Goal: Task Accomplishment & Management: Complete application form

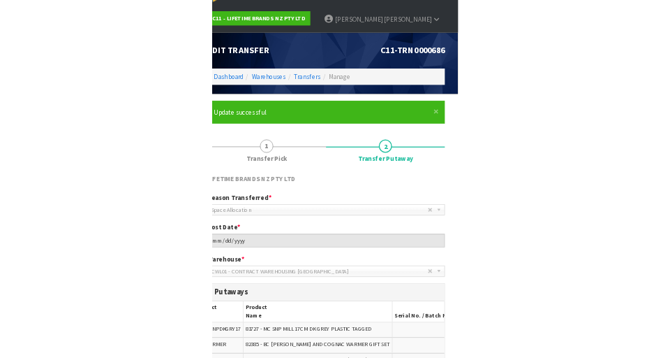
scroll to position [22, 0]
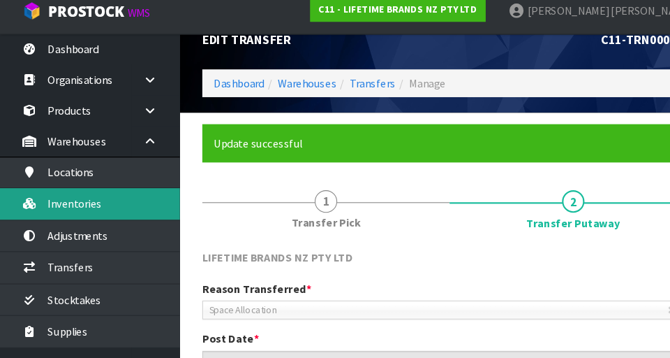
click at [151, 203] on link "Inventories" at bounding box center [84, 200] width 168 height 29
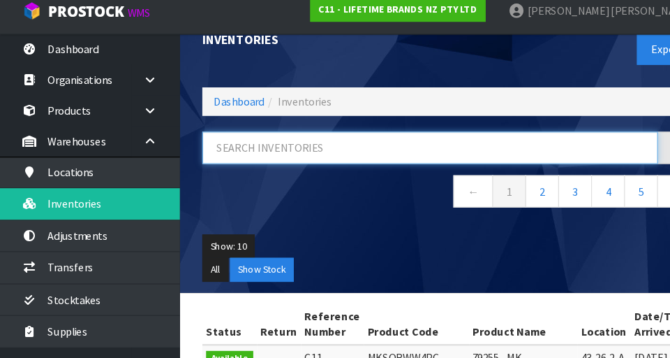
click at [312, 144] on input "text" at bounding box center [401, 148] width 425 height 30
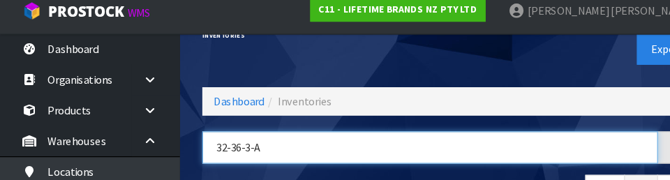
click at [418, 135] on input "32-36-3-A" at bounding box center [401, 148] width 425 height 30
type input "32-36-3-A"
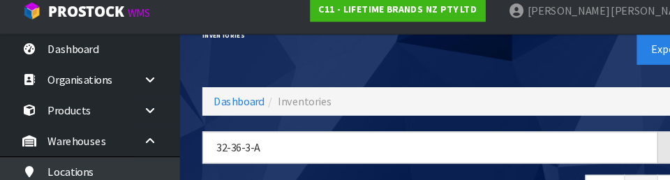
click at [418, 71] on div "Export" at bounding box center [539, 56] width 241 height 72
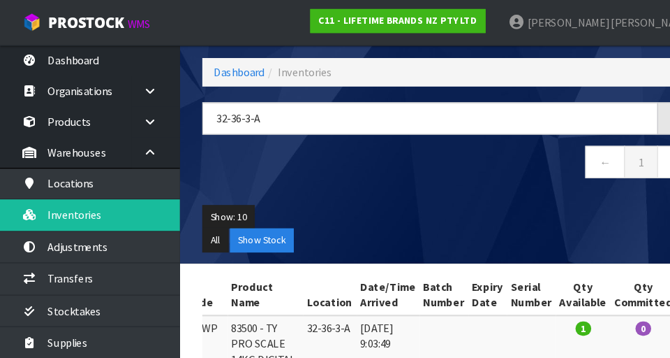
scroll to position [43, 0]
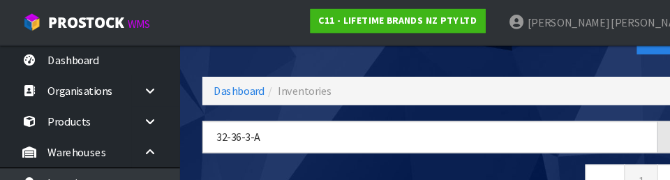
click at [307, 64] on div "Inventories Export" at bounding box center [419, 35] width 482 height 72
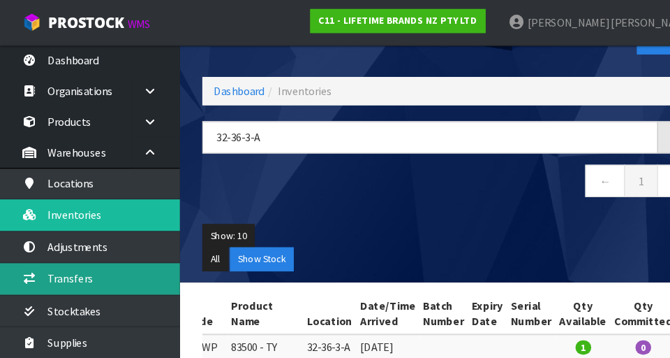
click at [113, 257] on link "Transfers" at bounding box center [84, 259] width 168 height 29
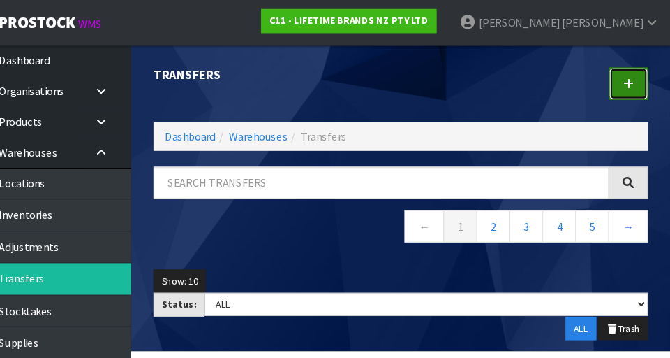
click at [418, 87] on link at bounding box center [631, 78] width 36 height 30
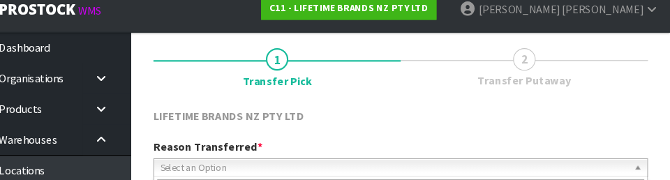
scroll to position [187, 0]
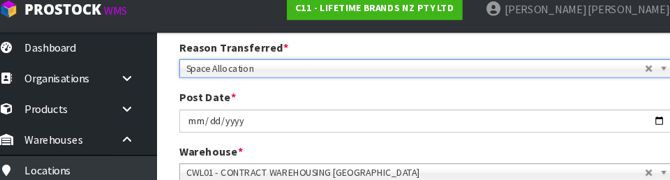
click at [418, 69] on span "Space Allocation" at bounding box center [408, 76] width 427 height 17
click at [418, 104] on div "Post Date * [DATE]" at bounding box center [419, 116] width 482 height 40
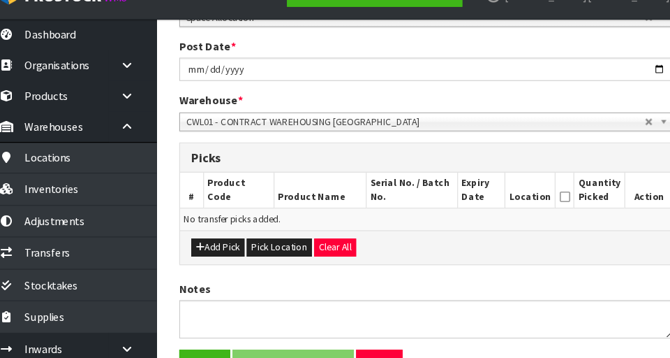
scroll to position [268, 0]
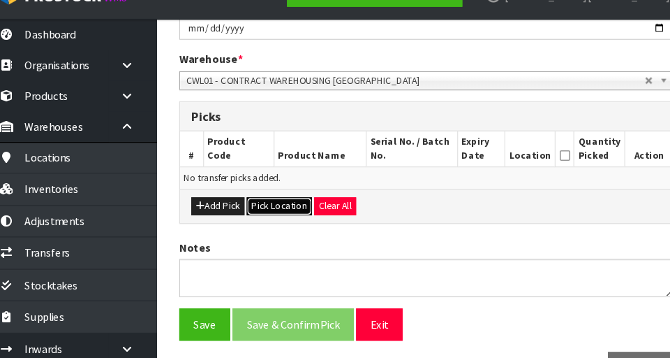
click at [286, 216] on button "Pick Location" at bounding box center [281, 216] width 61 height 17
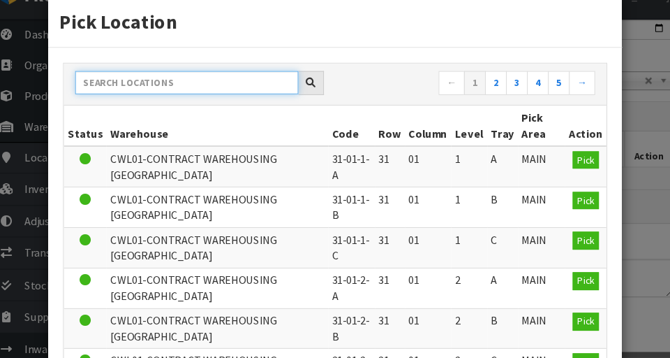
paste input "32-36-3-A"
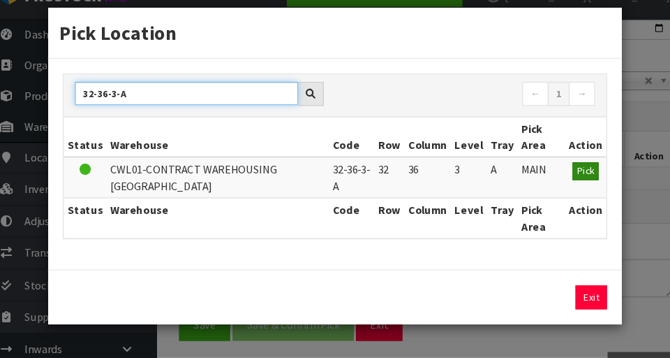
type input "32-36-3-A"
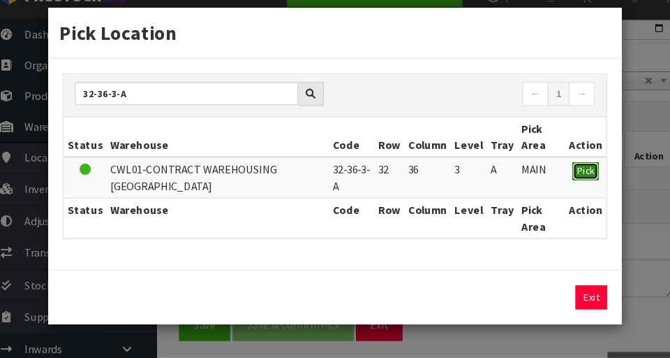
click at [418, 187] on span "Pick" at bounding box center [567, 183] width 16 height 12
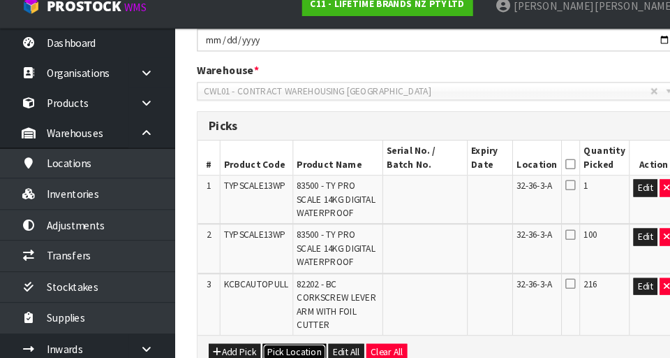
scroll to position [269, 0]
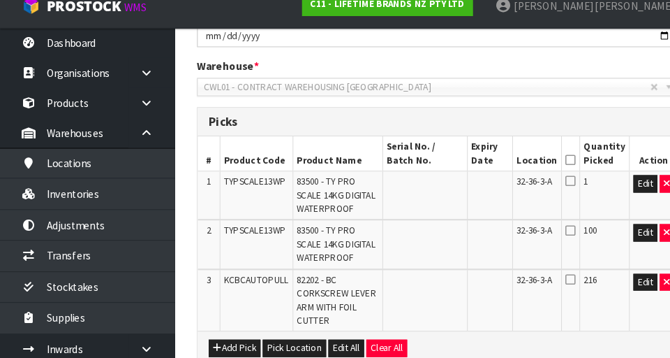
click at [418, 169] on icon at bounding box center [546, 168] width 10 height 1
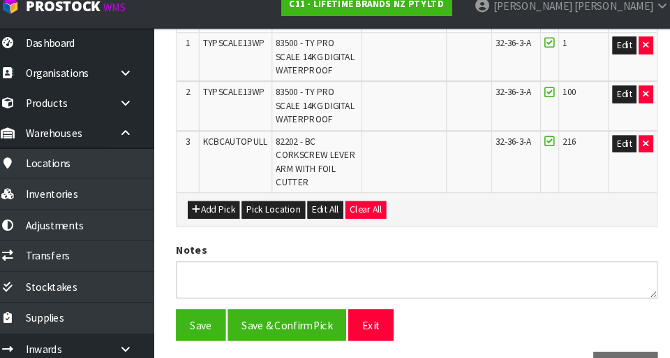
scroll to position [418, 0]
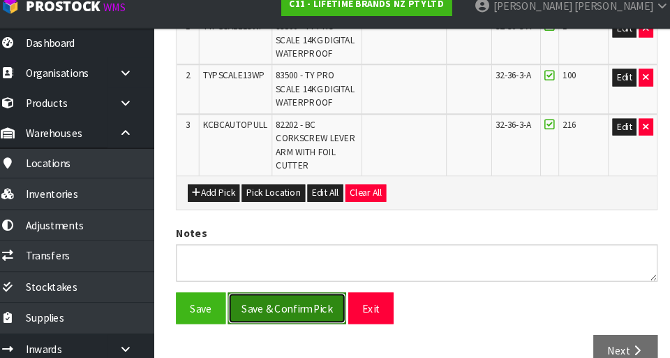
click at [306, 300] on button "Save & Confirm Pick" at bounding box center [294, 310] width 113 height 30
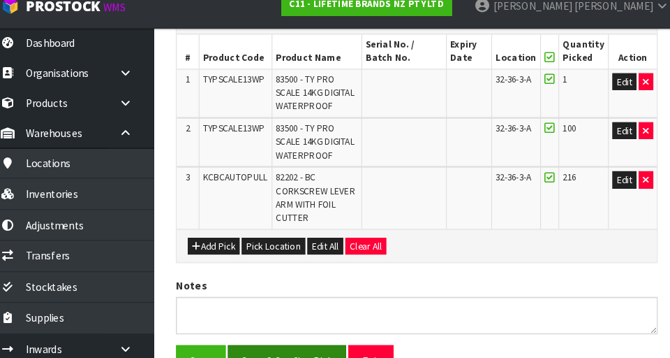
scroll to position [0, 0]
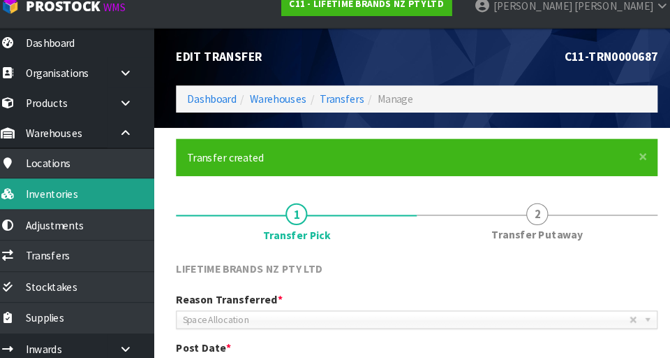
click at [138, 204] on link "Inventories" at bounding box center [84, 200] width 168 height 29
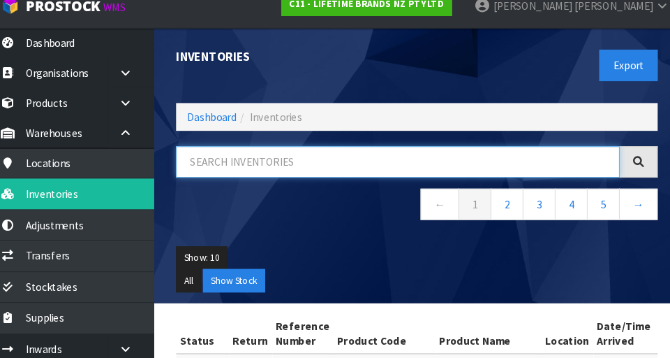
click at [342, 168] on input "text" at bounding box center [401, 170] width 425 height 30
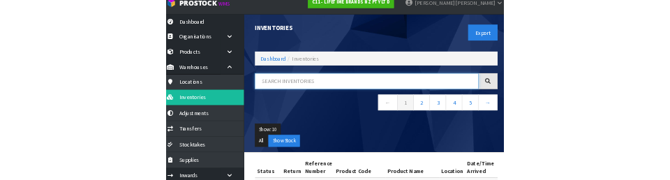
scroll to position [8, 0]
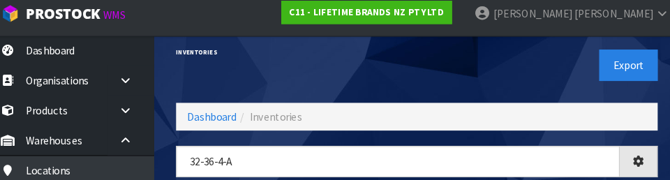
click at [418, 88] on div "Export" at bounding box center [539, 70] width 241 height 72
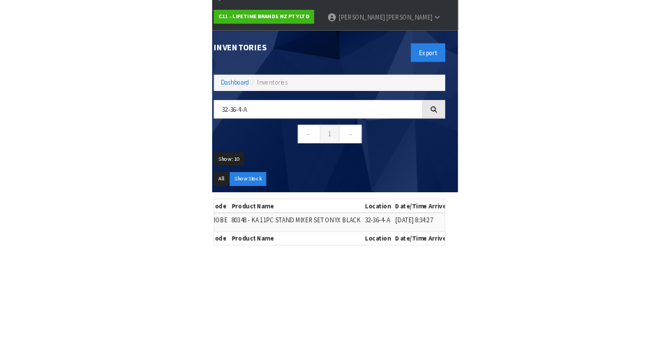
scroll to position [13, 0]
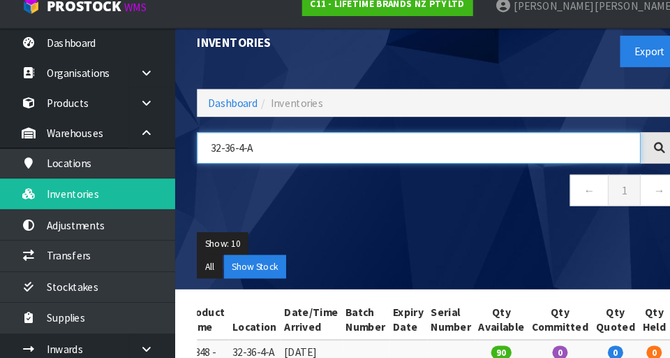
click at [303, 150] on input "32-36-4-A" at bounding box center [401, 157] width 425 height 30
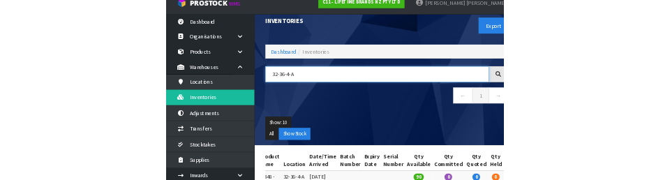
scroll to position [21, 0]
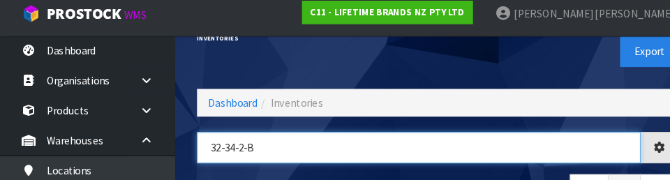
type input "32-34-2-B"
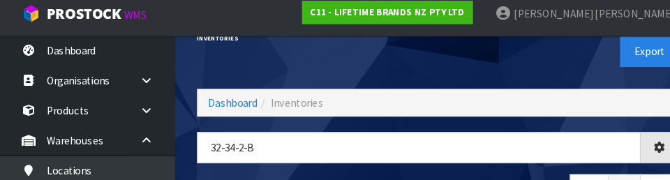
click at [418, 76] on div "Export" at bounding box center [539, 57] width 241 height 72
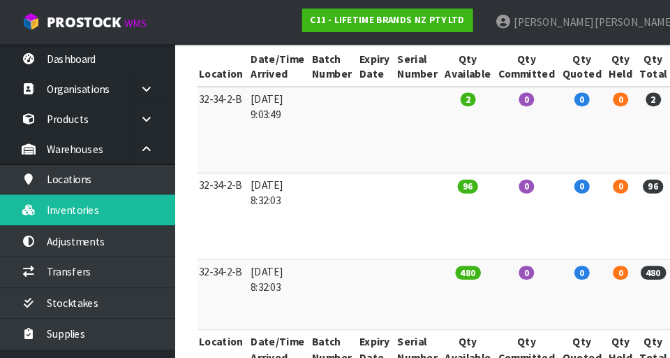
scroll to position [0, 0]
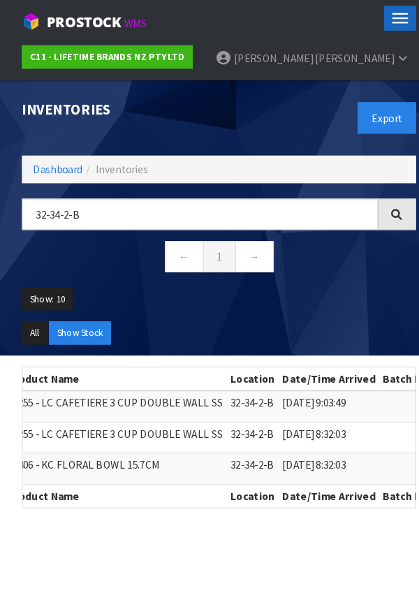
click at [397, 11] on button "Toggle navigation" at bounding box center [382, 18] width 31 height 24
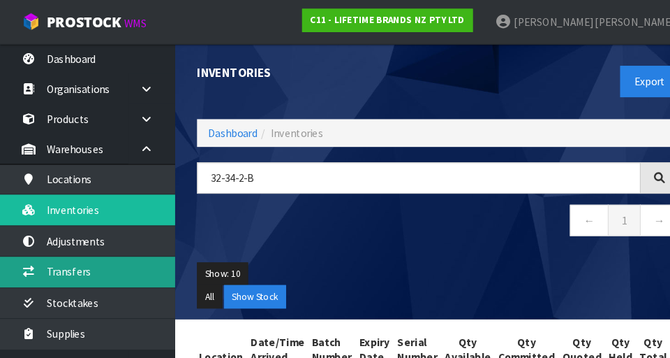
click at [133, 257] on link "Transfers" at bounding box center [84, 259] width 168 height 29
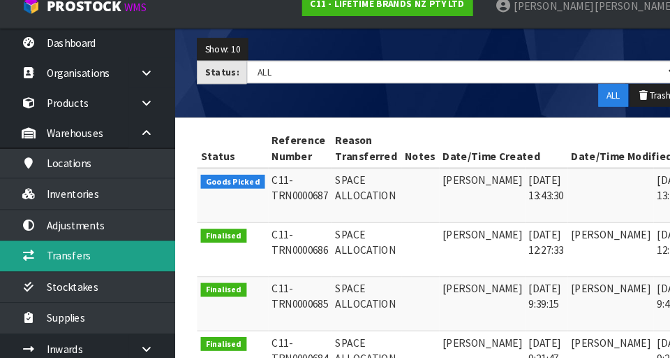
scroll to position [0, 37]
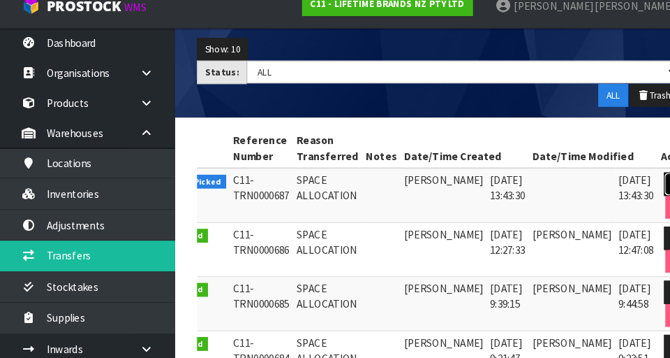
click at [418, 191] on icon at bounding box center [648, 190] width 10 height 9
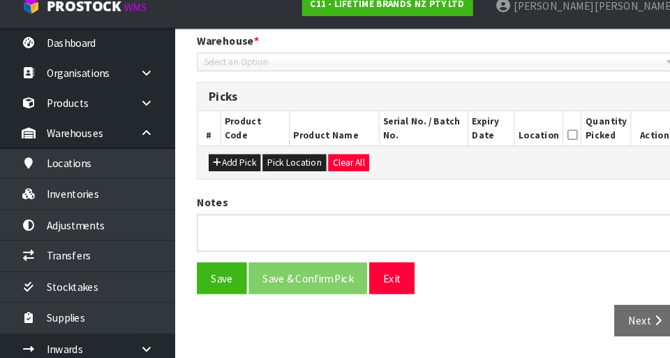
type input "[DATE]"
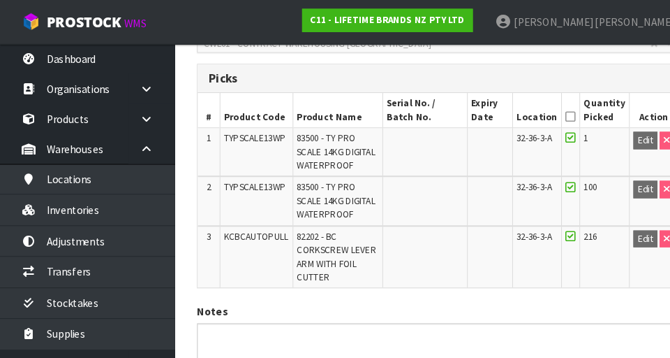
scroll to position [325, 0]
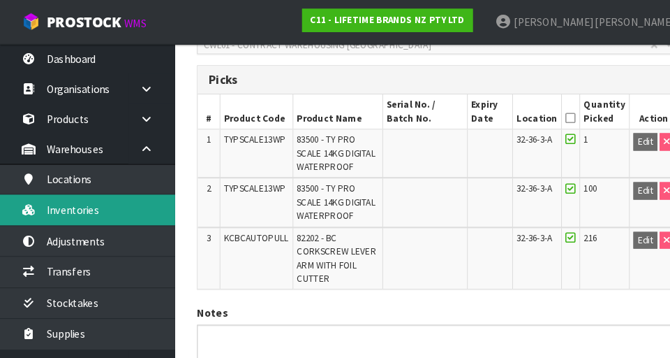
click at [138, 194] on link "Inventories" at bounding box center [84, 200] width 168 height 29
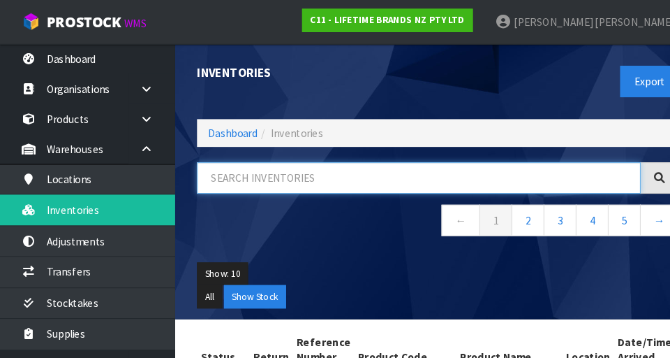
click at [333, 176] on input "text" at bounding box center [401, 170] width 425 height 30
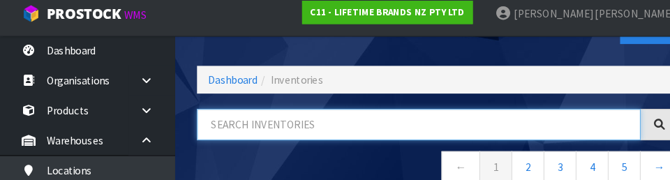
scroll to position [75, 0]
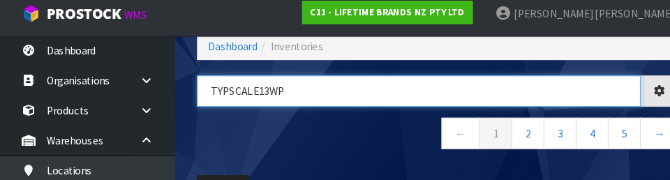
type input "TYPSCALE13WP"
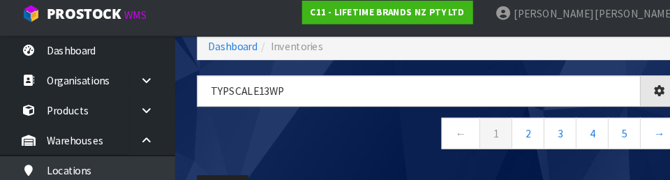
click at [368, 145] on nav "← 1 2 3 4 5 →" at bounding box center [419, 137] width 461 height 34
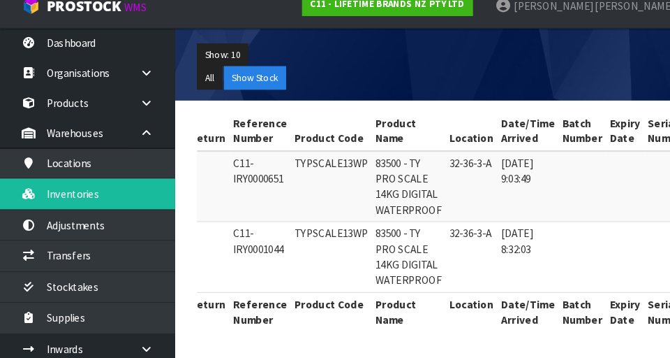
scroll to position [0, 0]
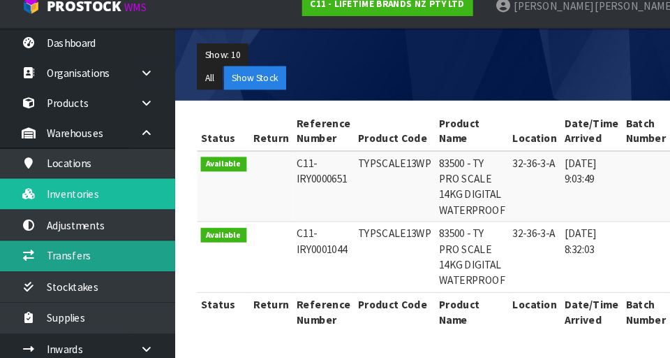
click at [131, 265] on link "Transfers" at bounding box center [84, 259] width 168 height 29
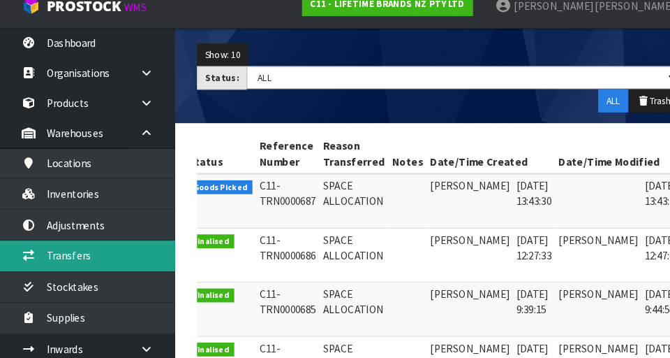
scroll to position [0, 37]
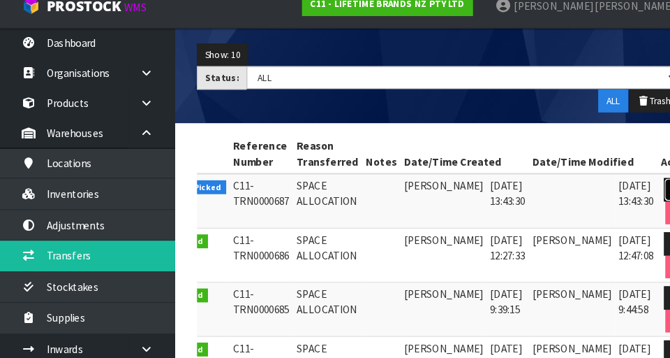
click at [418, 191] on link at bounding box center [649, 197] width 26 height 22
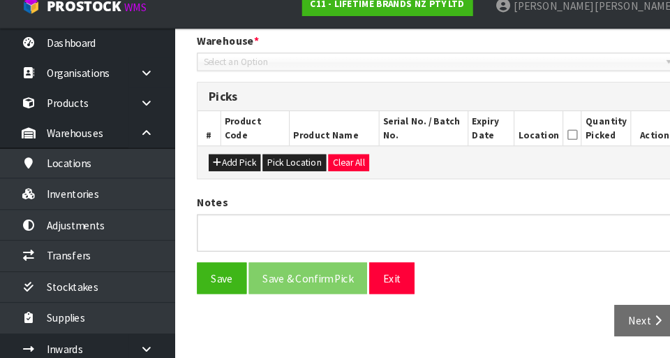
type input "[DATE]"
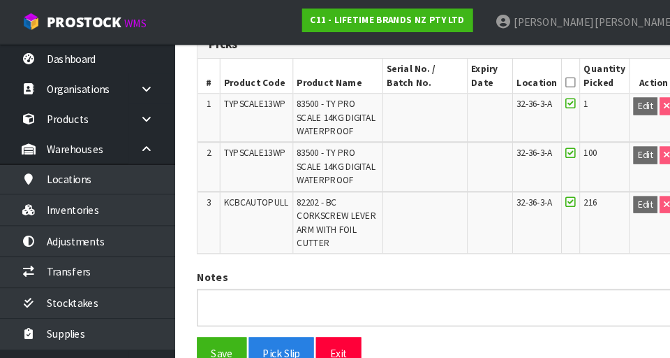
scroll to position [358, 0]
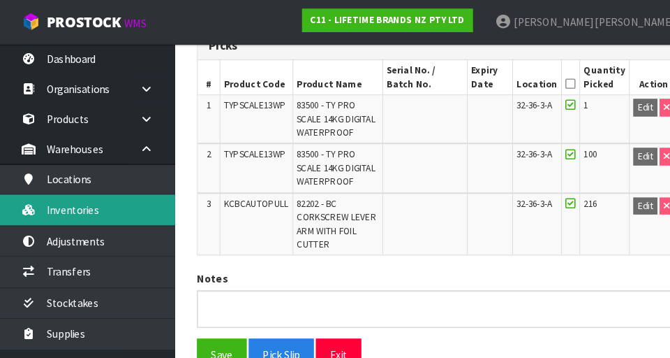
click at [139, 203] on link "Inventories" at bounding box center [84, 200] width 168 height 29
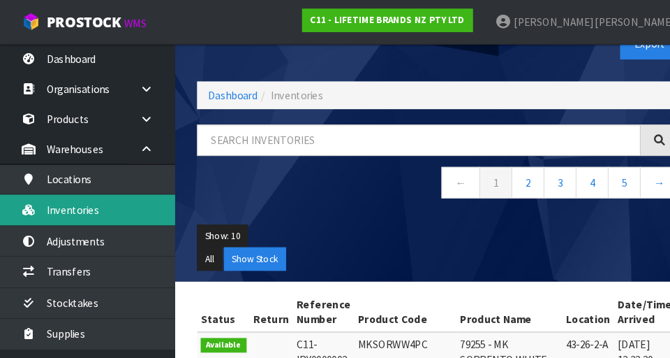
scroll to position [34, 0]
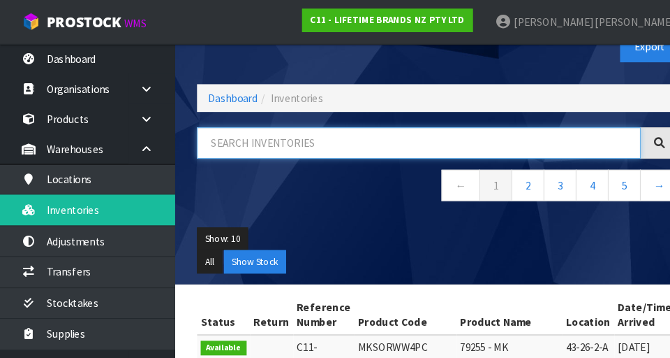
click at [384, 132] on input "text" at bounding box center [401, 137] width 425 height 30
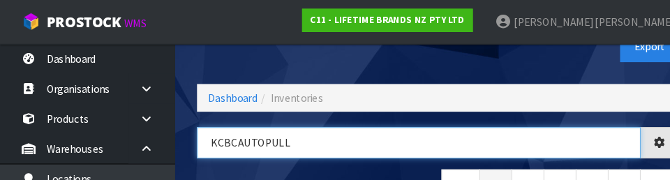
click at [418, 123] on input "KCBCAUTOPULL" at bounding box center [401, 137] width 425 height 30
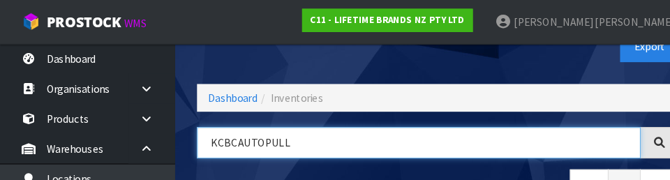
type input "KCBCAUTOPULL"
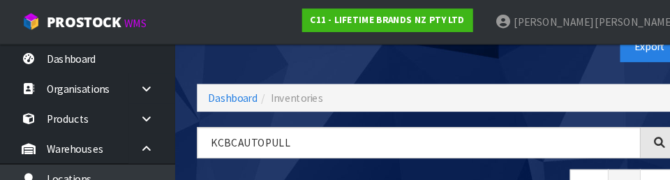
click at [418, 64] on div "Export" at bounding box center [539, 44] width 241 height 72
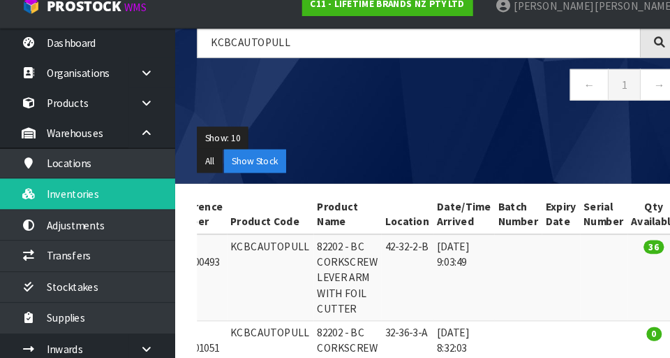
scroll to position [115, 0]
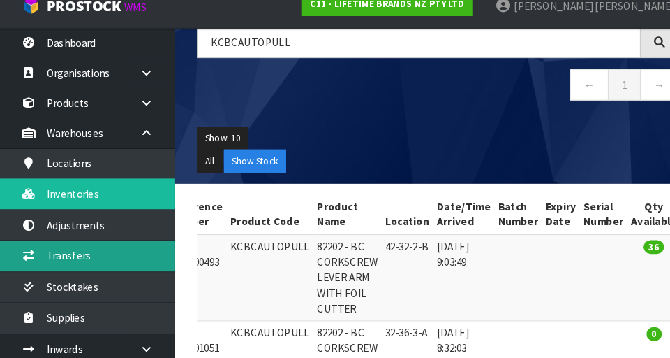
click at [131, 268] on link "Transfers" at bounding box center [84, 259] width 168 height 29
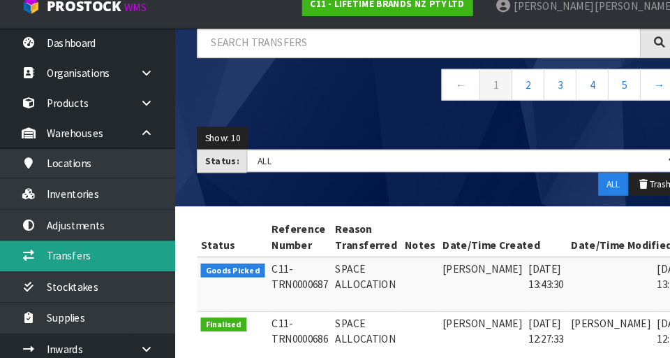
scroll to position [0, 37]
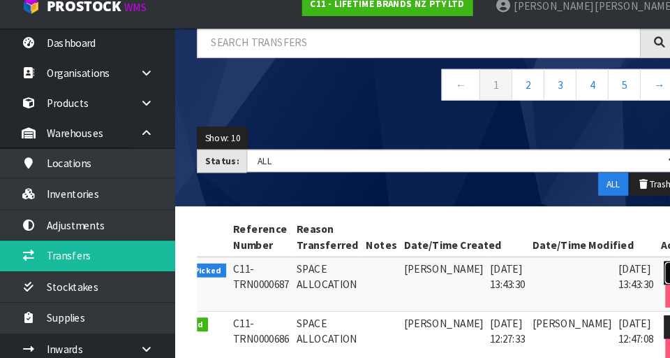
click at [418, 272] on icon at bounding box center [648, 275] width 10 height 9
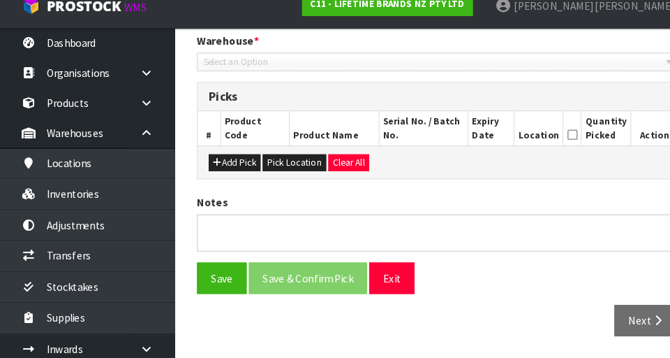
type input "[DATE]"
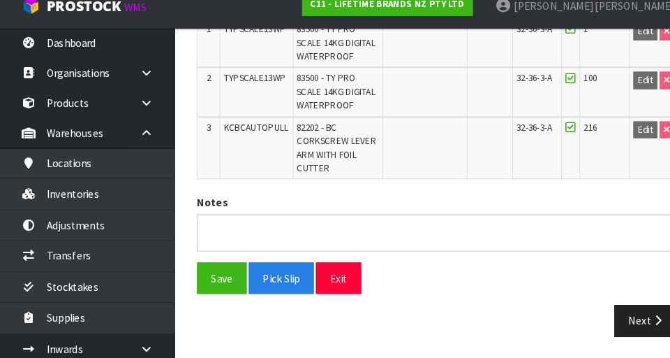
scroll to position [412, 0]
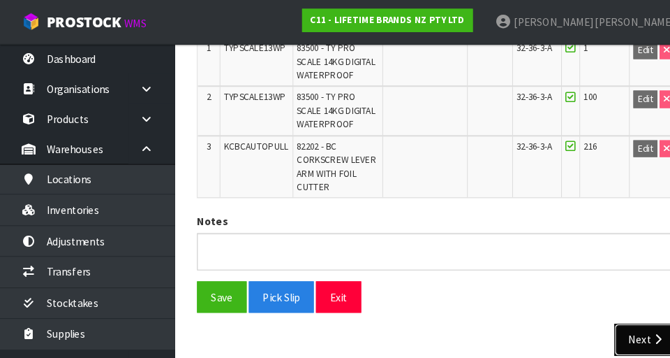
click at [418, 318] on button "Next" at bounding box center [618, 324] width 61 height 30
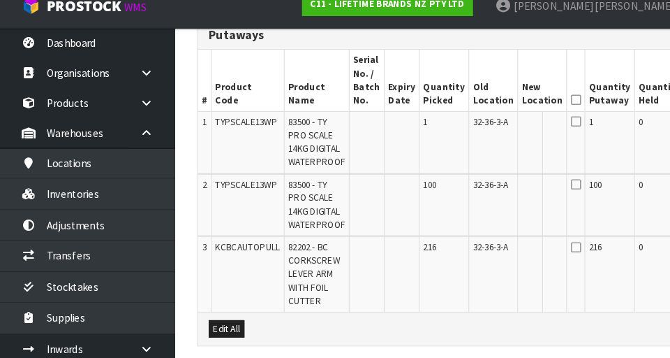
scroll to position [362, 0]
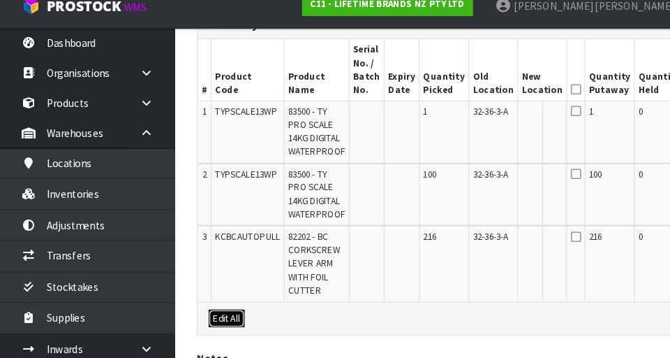
click at [221, 321] on button "Edit All" at bounding box center [217, 319] width 34 height 17
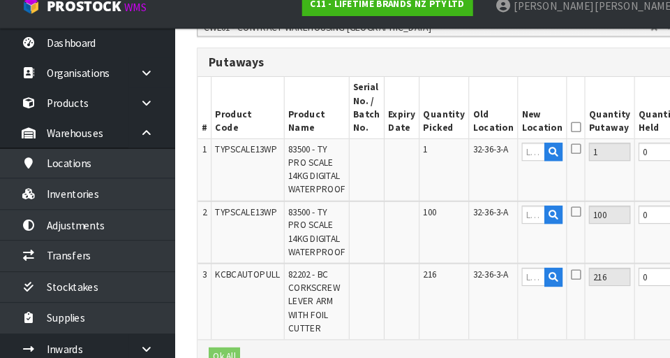
scroll to position [335, 0]
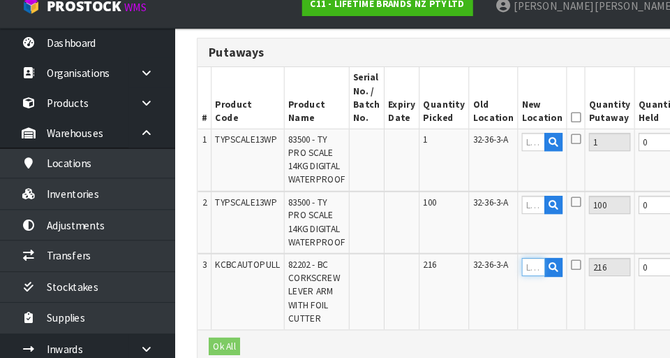
click at [418, 274] on input "text" at bounding box center [510, 270] width 22 height 17
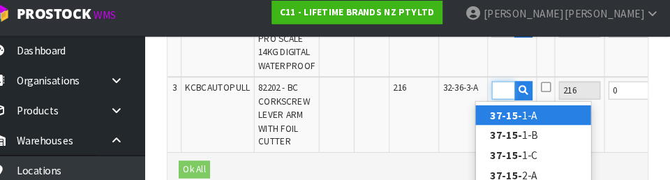
scroll to position [0, 19]
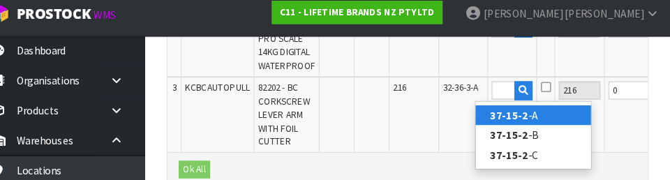
click at [418, 121] on link "37-15-2 -A" at bounding box center [539, 117] width 110 height 19
type input "37-15-2-A"
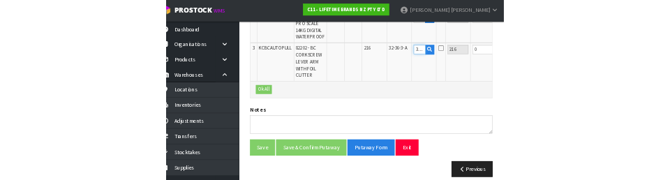
scroll to position [504, 0]
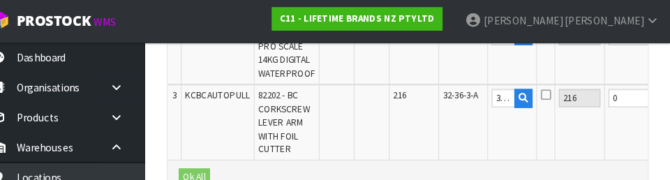
click at [418, 98] on icon at bounding box center [551, 92] width 10 height 11
click at [0, 0] on input "checkbox" at bounding box center [0, 0] width 0 height 0
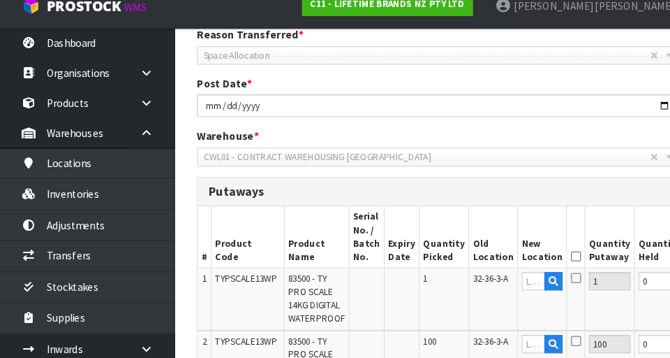
scroll to position [203, 0]
click at [418, 286] on input "text" at bounding box center [510, 282] width 22 height 17
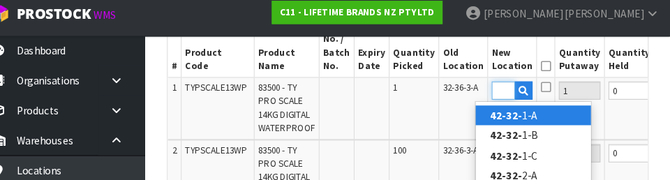
scroll to position [0, 19]
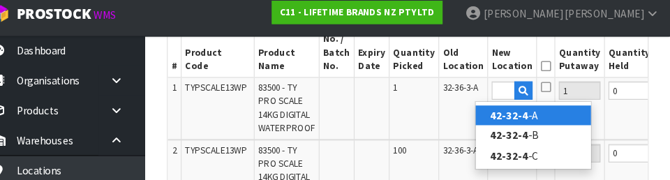
click at [418, 117] on link "42-32-4 -A" at bounding box center [539, 118] width 110 height 19
type input "42-32-4-A"
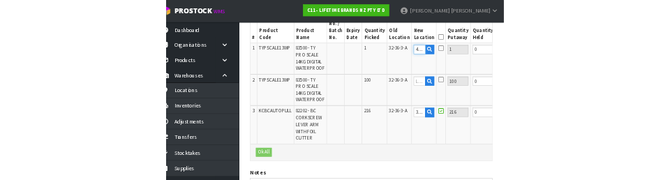
scroll to position [385, 0]
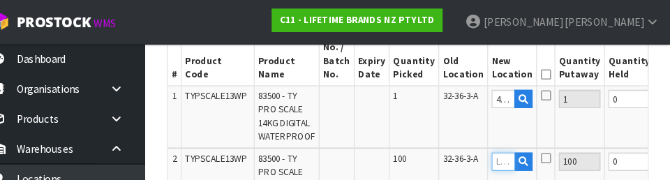
click at [418, 153] on input "text" at bounding box center [510, 154] width 22 height 17
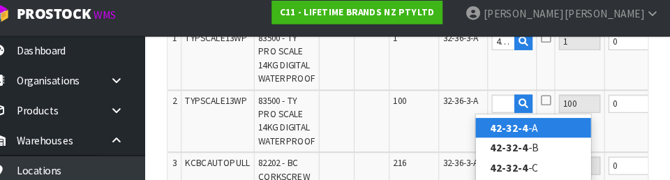
click at [418, 131] on link "42-32-4 -A" at bounding box center [539, 130] width 110 height 19
type input "42-32-4-A"
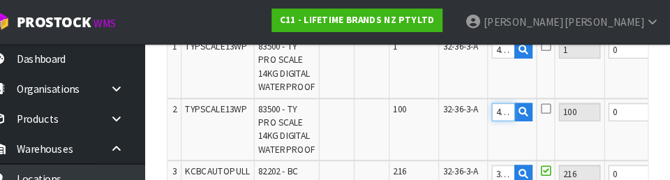
scroll to position [0, 55]
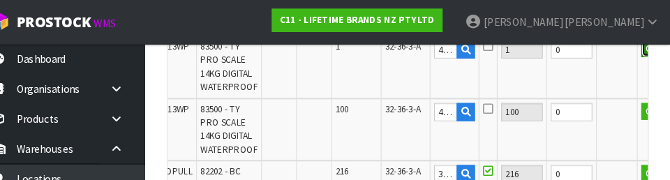
click at [418, 52] on button "OK" at bounding box center [652, 46] width 20 height 17
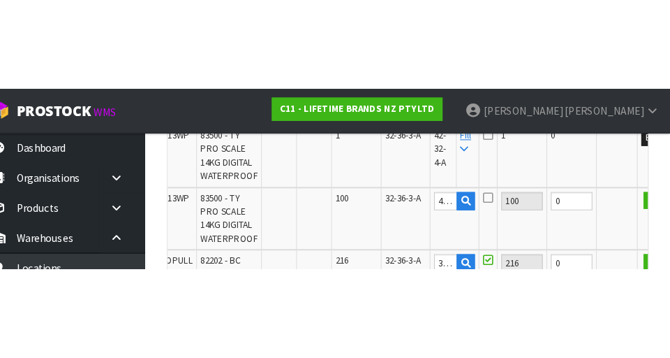
scroll to position [439, 0]
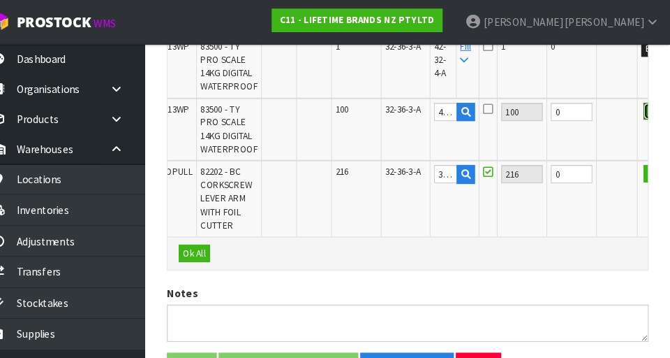
click at [418, 111] on button "OK" at bounding box center [655, 106] width 20 height 17
click at [418, 170] on button "OK" at bounding box center [655, 166] width 20 height 17
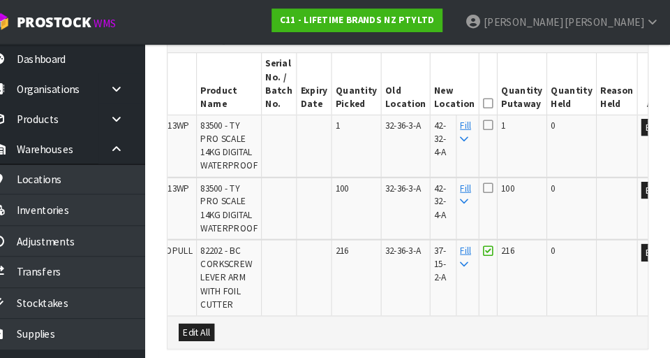
scroll to position [364, 0]
click at [418, 99] on icon at bounding box center [496, 99] width 10 height 1
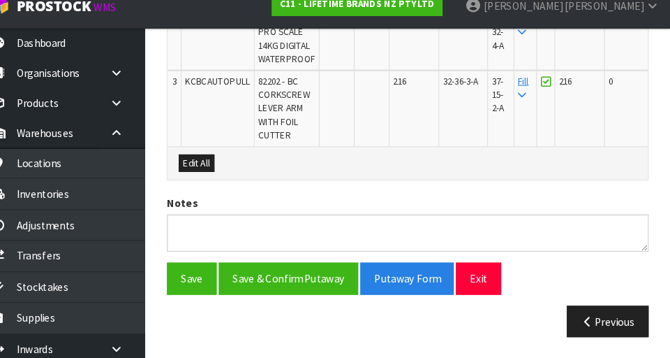
scroll to position [0, 1]
copy span "KCBCAUTOPULL"
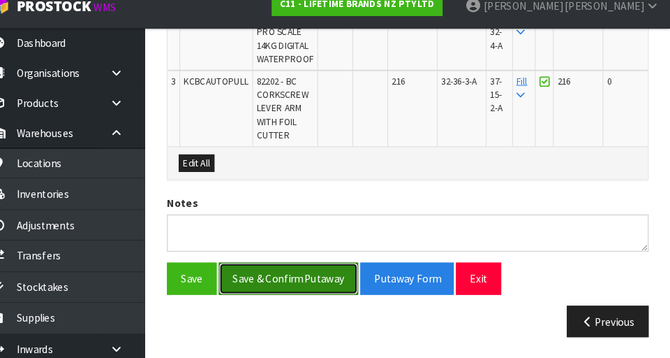
click at [298, 283] on button "Save & Confirm Putaway" at bounding box center [304, 281] width 133 height 30
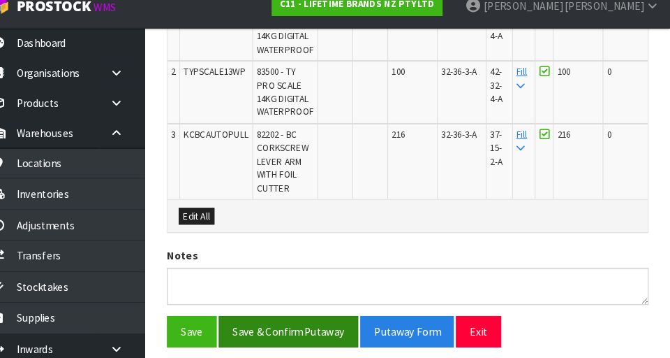
scroll to position [0, 0]
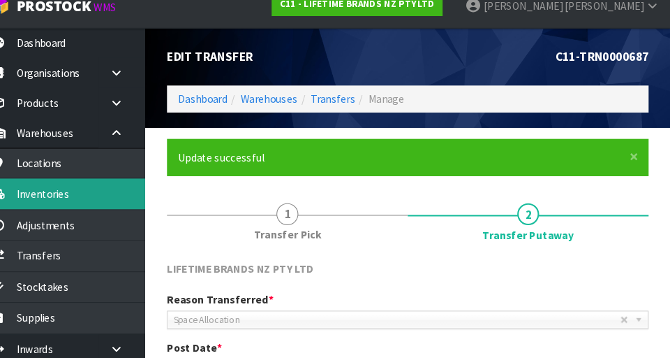
click at [131, 203] on link "Inventories" at bounding box center [84, 200] width 168 height 29
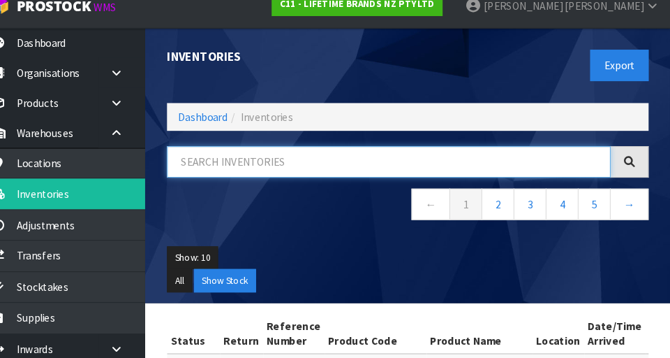
click at [326, 164] on input "text" at bounding box center [401, 170] width 425 height 30
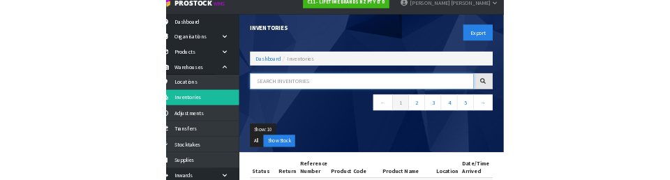
scroll to position [8, 0]
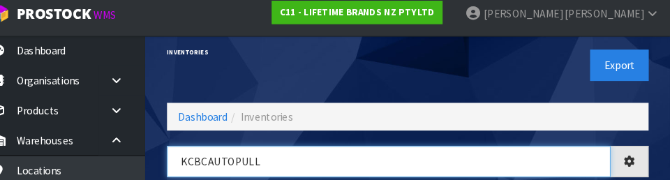
type input "KCBCAUTOPULL"
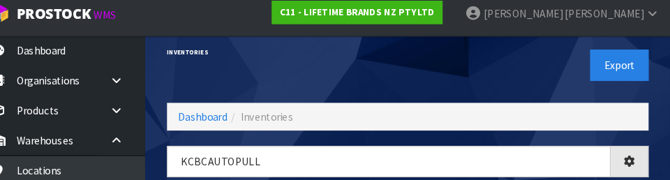
click at [418, 76] on div "Export" at bounding box center [539, 70] width 241 height 72
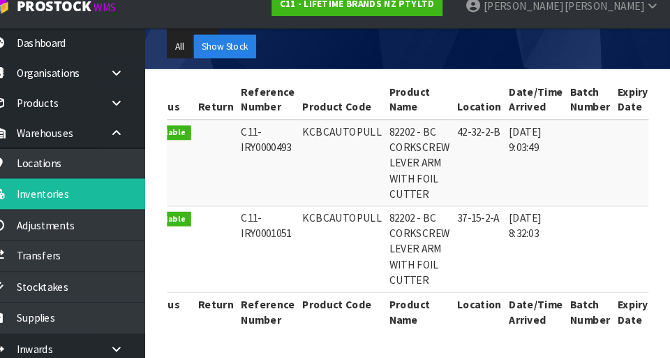
scroll to position [0, 0]
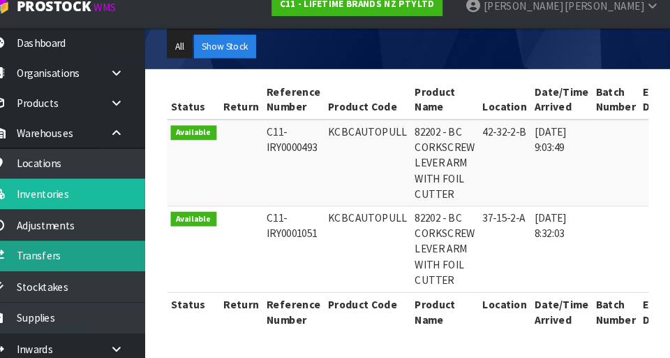
click at [105, 267] on link "Transfers" at bounding box center [84, 259] width 168 height 29
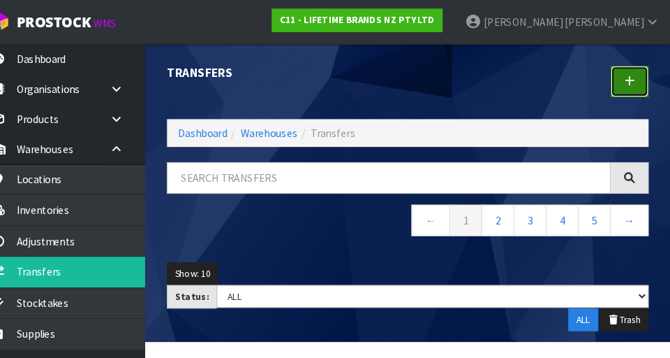
click at [418, 77] on icon at bounding box center [631, 78] width 10 height 10
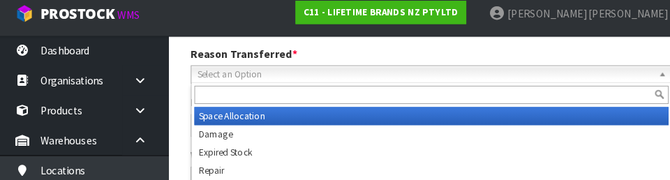
scroll to position [189, 0]
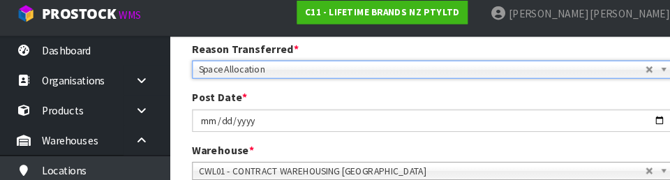
click at [418, 98] on div "Post Date * [DATE]" at bounding box center [419, 114] width 482 height 40
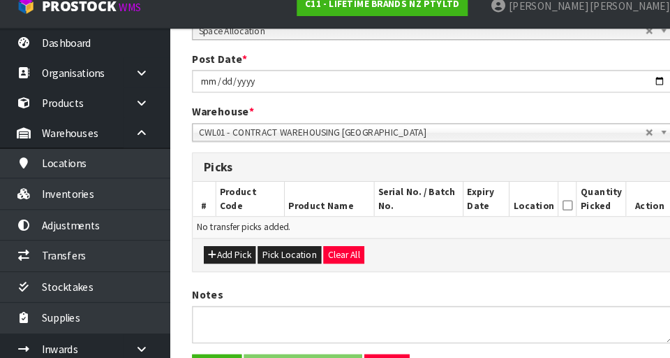
scroll to position [277, 0]
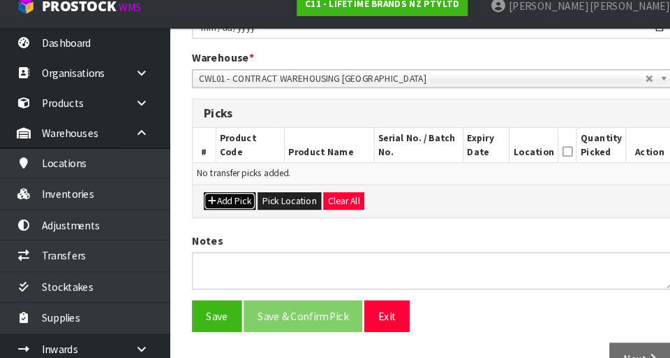
click at [226, 203] on button "Add Pick" at bounding box center [225, 207] width 50 height 17
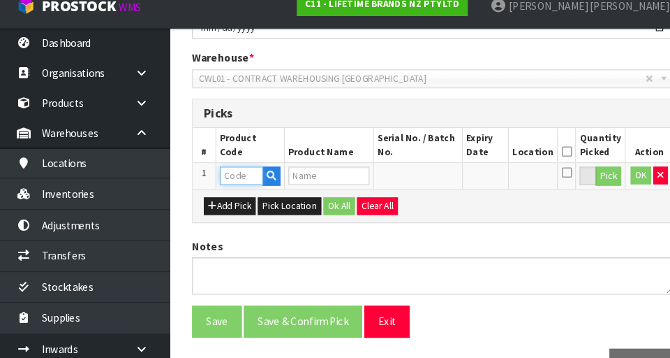
click at [231, 184] on input "text" at bounding box center [235, 183] width 41 height 17
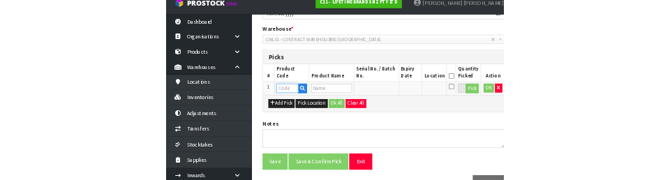
scroll to position [285, 0]
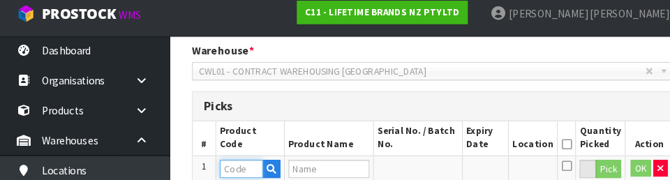
paste input "KCBCAUTOPULL"
type input "KCBCAUTOPULL"
type input "82202 - BC CORKSCREW LEVER ARM WITH FOIL CUTTER"
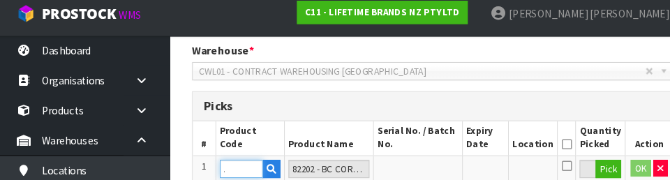
type input "KCBCAUTOPULL"
click at [418, 163] on button "Pick" at bounding box center [587, 170] width 24 height 18
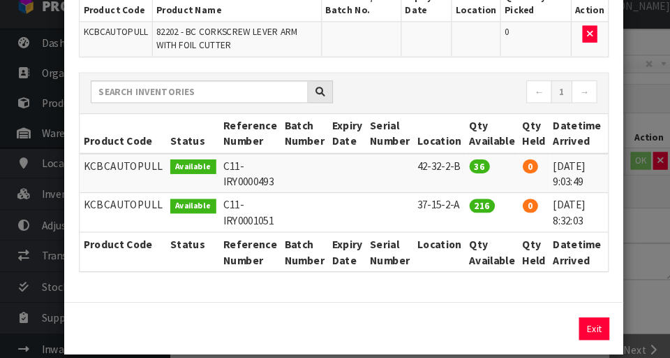
scroll to position [0, 20]
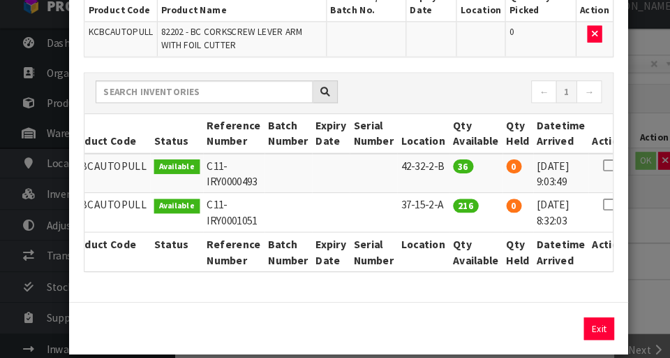
click at [418, 174] on icon at bounding box center [582, 173] width 11 height 1
click at [418, 332] on button "Assign Pick" at bounding box center [525, 329] width 57 height 22
type input "36"
click at [418, 295] on div "Pick Line Picks Product Code Product Name Serial No. / Batch No. Expiry Date Lo…" at bounding box center [335, 179] width 670 height 358
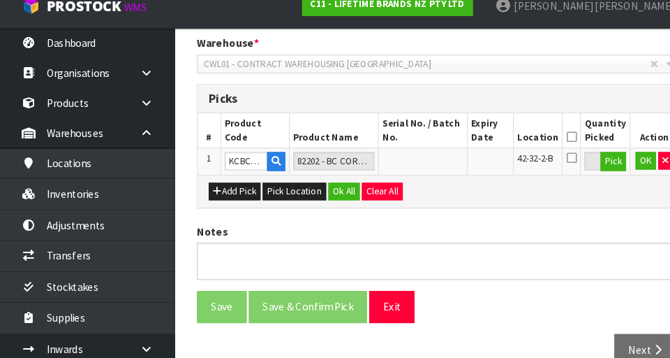
click at [418, 146] on icon at bounding box center [547, 146] width 10 height 1
click at [418, 166] on button "OK" at bounding box center [618, 169] width 20 height 17
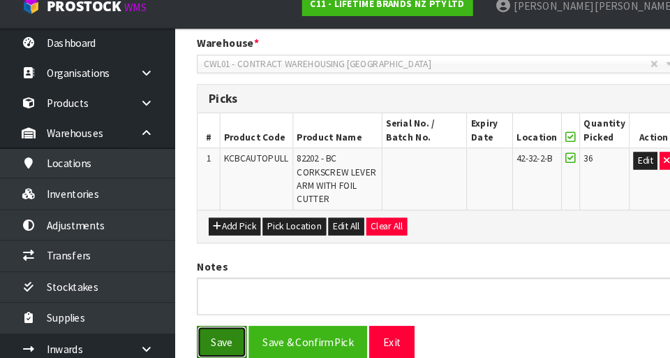
click at [199, 330] on button "Save" at bounding box center [212, 342] width 47 height 30
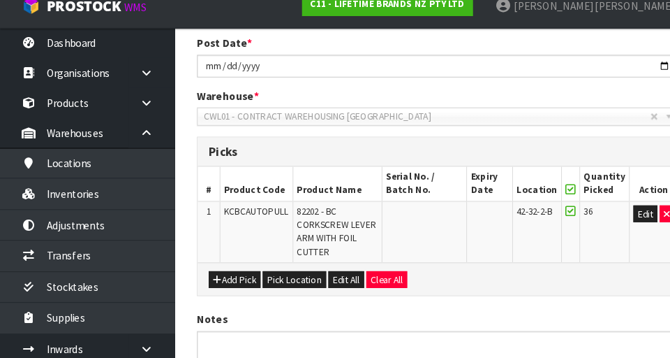
scroll to position [0, 0]
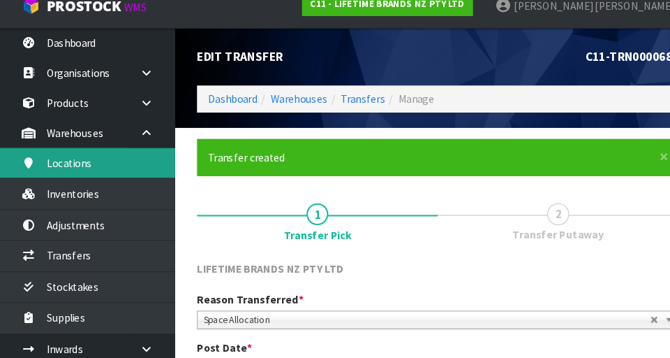
click at [61, 172] on link "Locations" at bounding box center [84, 170] width 168 height 29
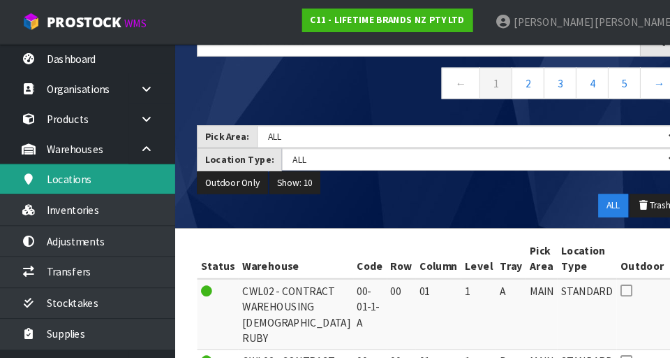
scroll to position [61, 0]
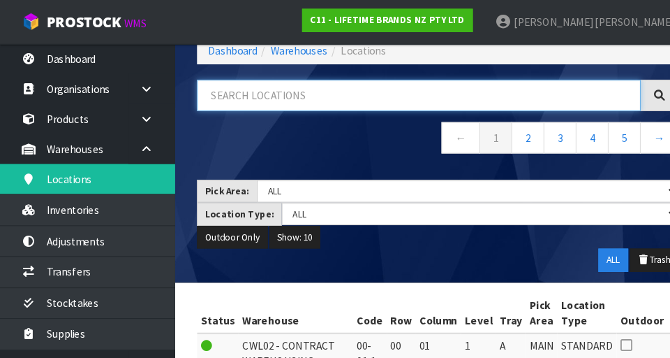
paste input "KCBCAUTOPULL"
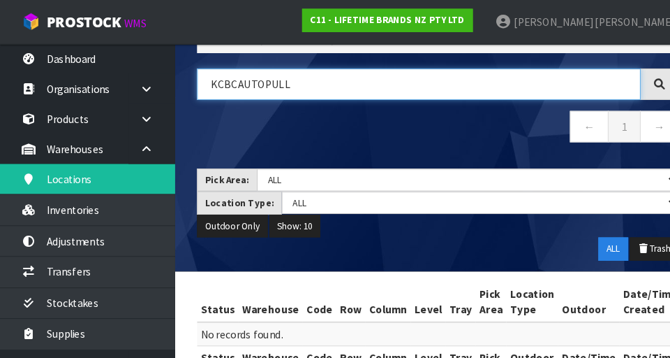
scroll to position [68, 0]
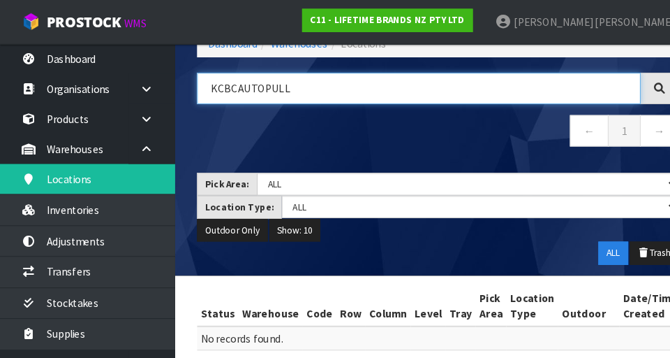
type input "KCBCAUTOPULL"
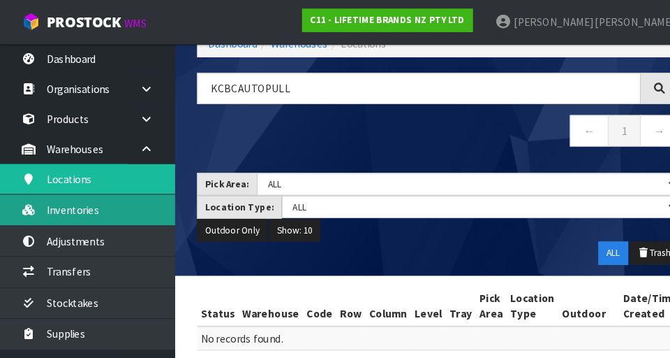
click at [52, 208] on link "Inventories" at bounding box center [84, 200] width 168 height 29
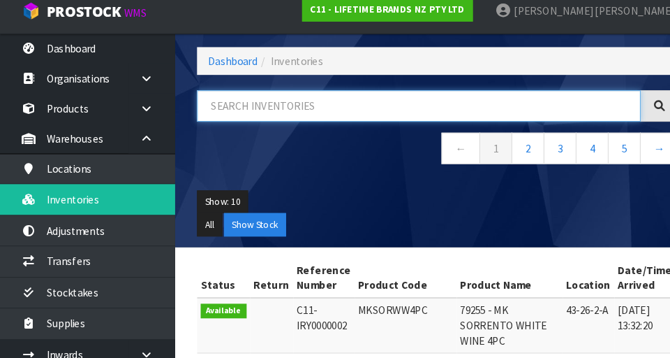
paste input "KCBCAUTOPULL"
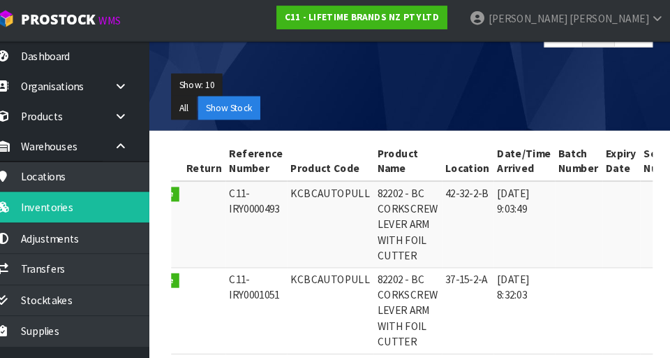
scroll to position [0, 22]
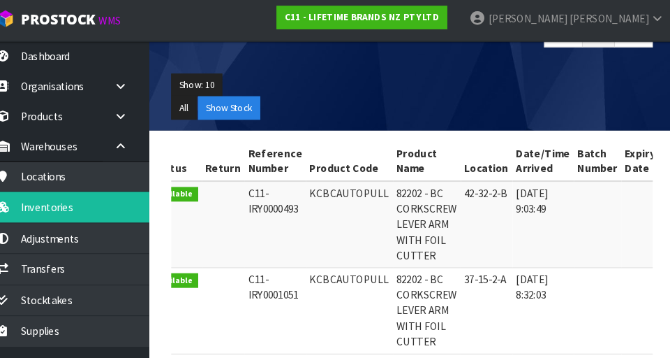
type input "KCBCAUTOPULL"
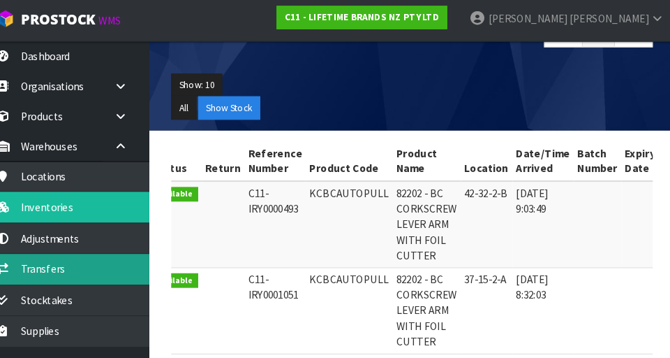
click at [82, 248] on link "Transfers" at bounding box center [84, 259] width 168 height 29
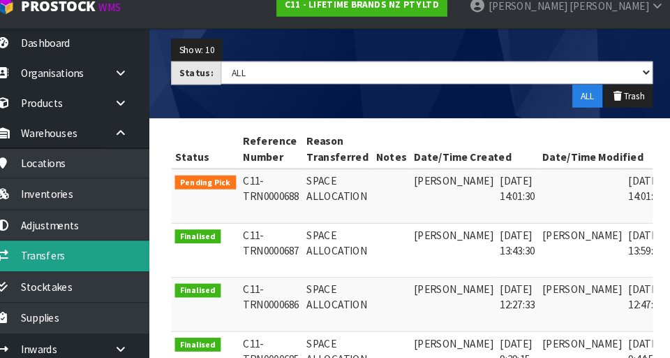
scroll to position [0, 36]
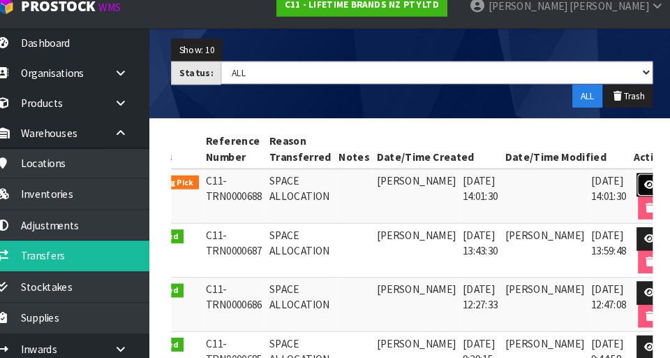
click at [418, 192] on icon at bounding box center [647, 190] width 10 height 9
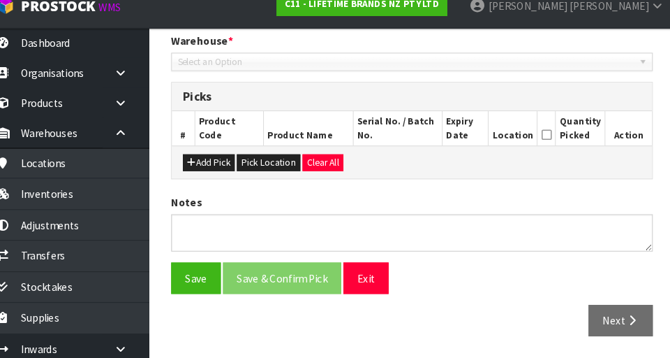
type input "[DATE]"
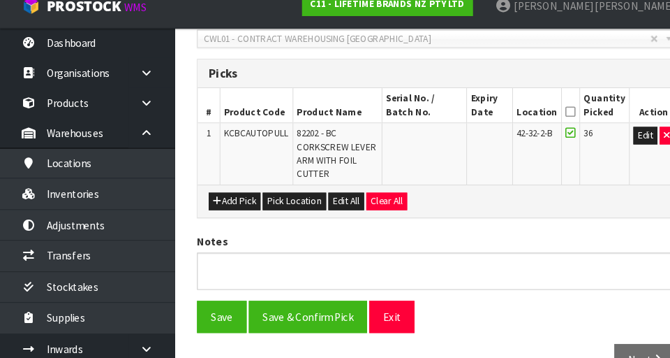
scroll to position [352, 0]
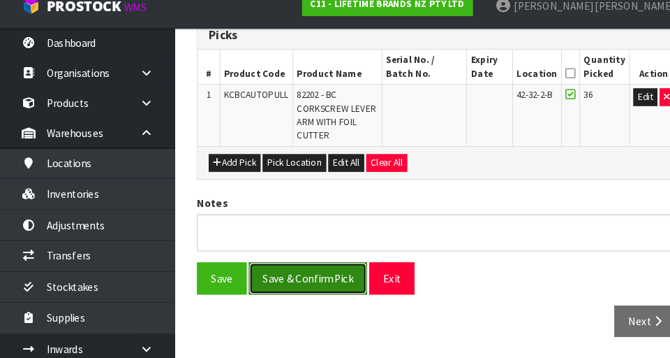
click at [298, 279] on button "Save & Confirm Pick" at bounding box center [294, 281] width 113 height 30
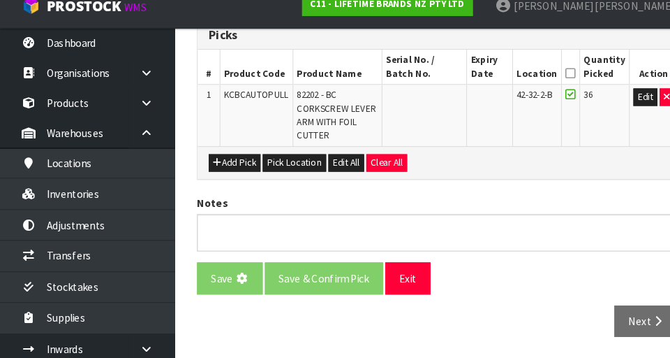
scroll to position [0, 0]
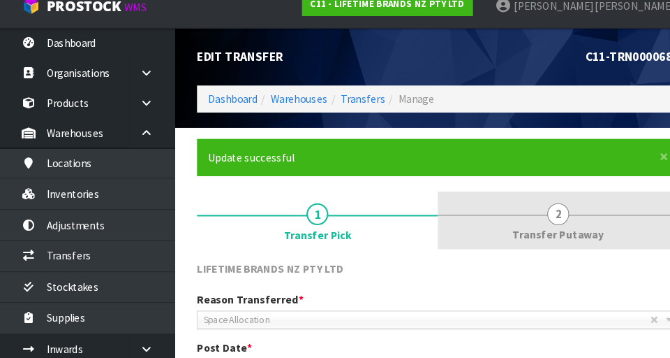
click at [418, 229] on span "2" at bounding box center [534, 220] width 21 height 21
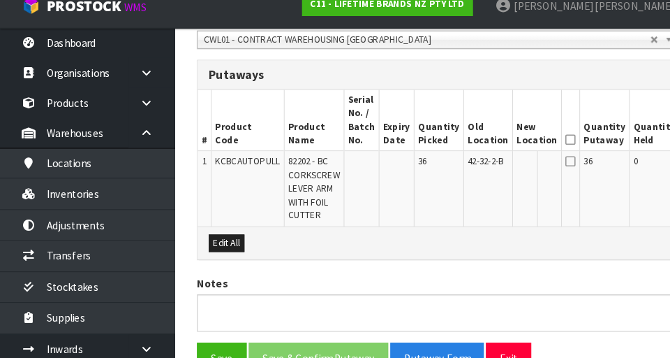
scroll to position [441, 0]
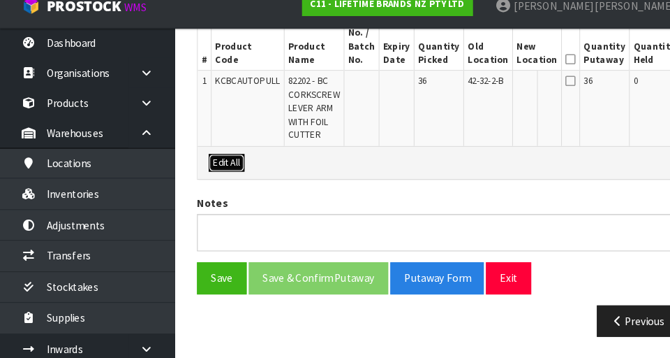
click at [228, 165] on button "Edit All" at bounding box center [217, 171] width 34 height 17
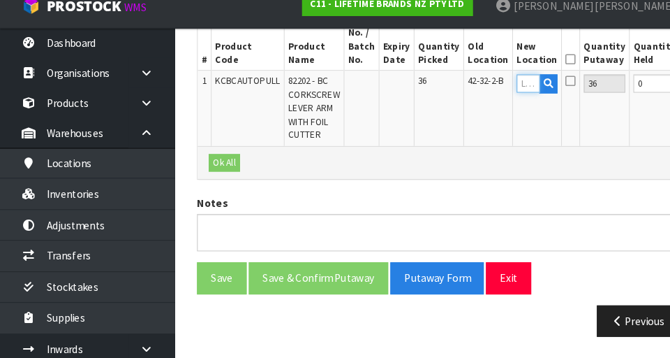
click at [418, 101] on input "text" at bounding box center [505, 95] width 22 height 17
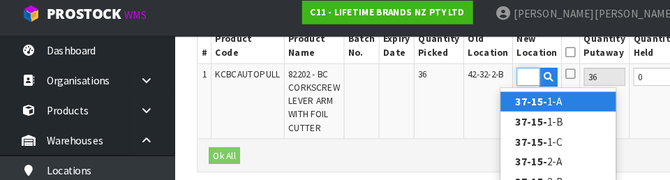
scroll to position [0, 19]
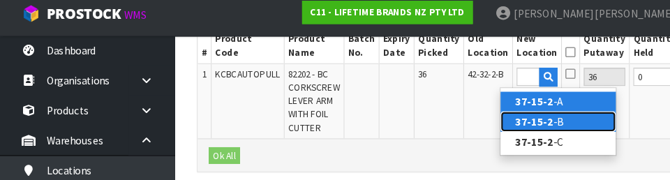
click at [418, 128] on link "37-15-2 -B" at bounding box center [534, 124] width 110 height 19
type input "37-15-2-B"
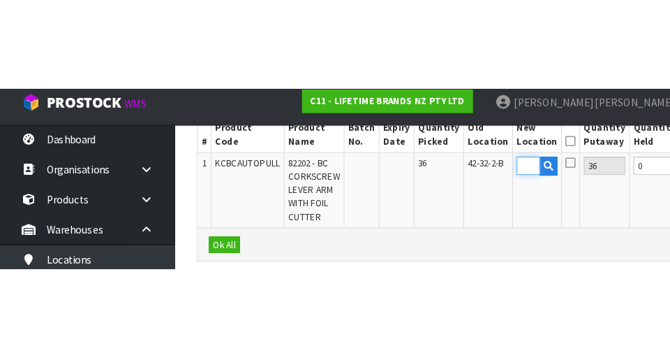
scroll to position [0, 0]
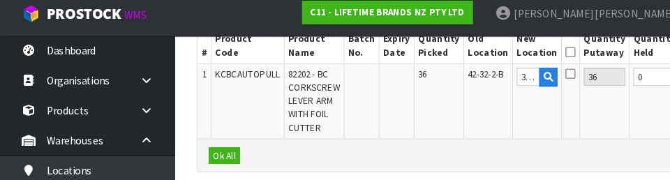
click at [418, 59] on icon at bounding box center [546, 58] width 10 height 1
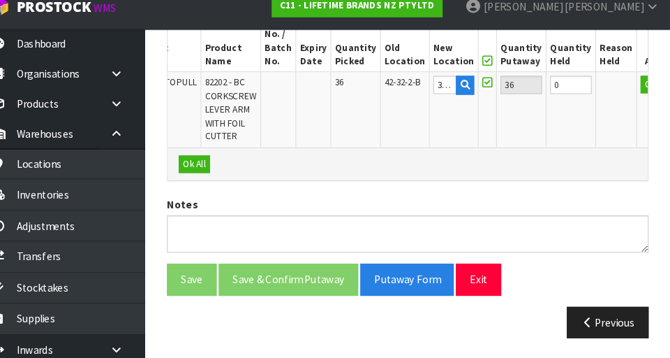
scroll to position [0, 48]
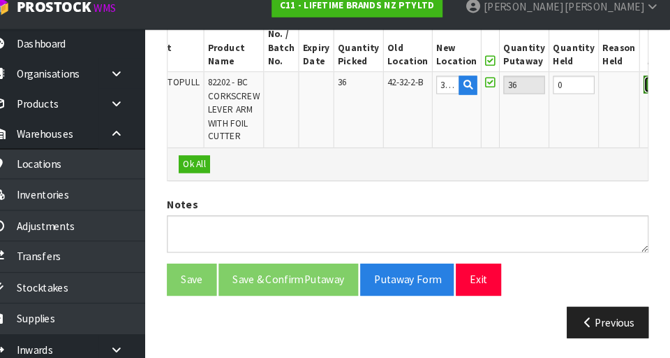
click at [418, 94] on button "OK" at bounding box center [655, 95] width 20 height 17
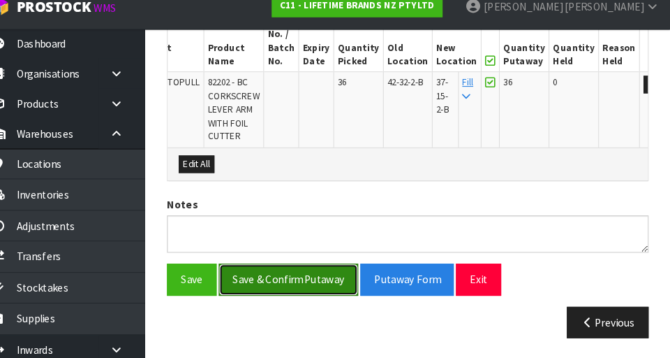
click at [307, 286] on button "Save & Confirm Putaway" at bounding box center [304, 281] width 133 height 30
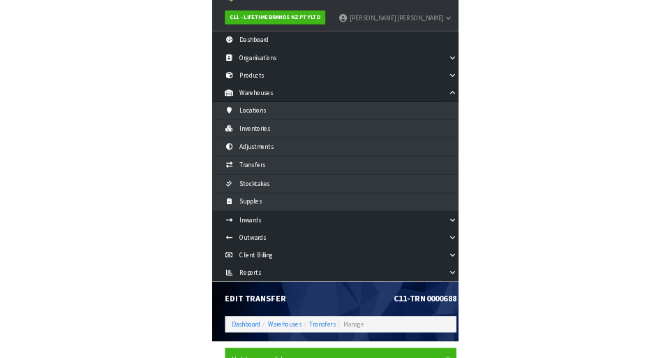
scroll to position [13, 0]
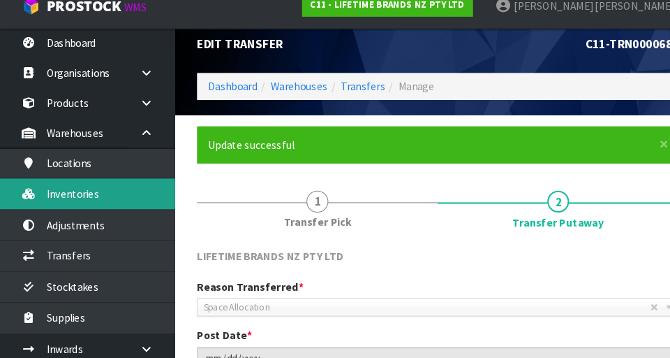
click at [133, 200] on link "Inventories" at bounding box center [84, 200] width 168 height 29
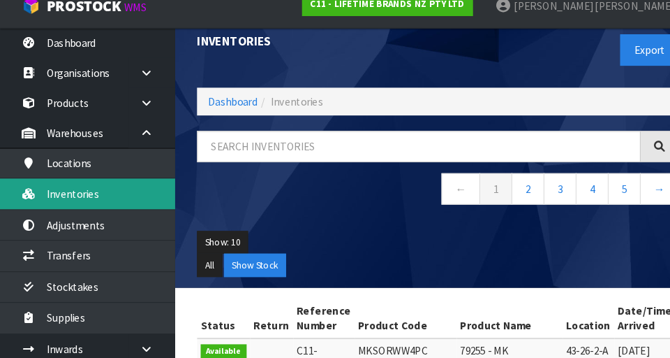
scroll to position [15, 0]
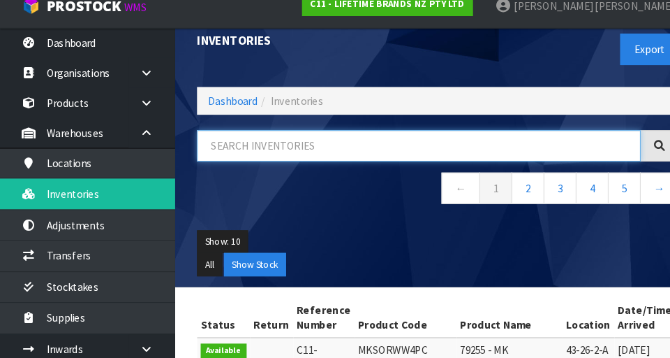
click at [339, 149] on input "text" at bounding box center [401, 155] width 425 height 30
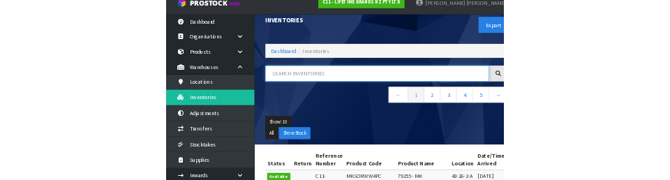
scroll to position [23, 0]
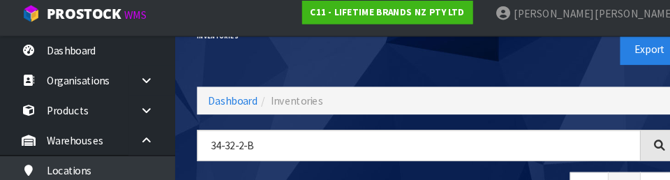
click at [418, 73] on div "Export" at bounding box center [539, 55] width 241 height 72
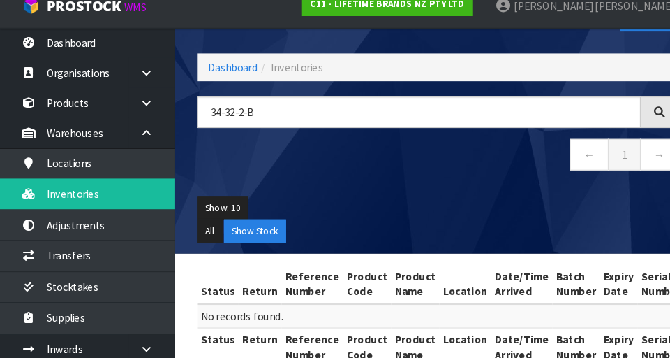
scroll to position [81, 0]
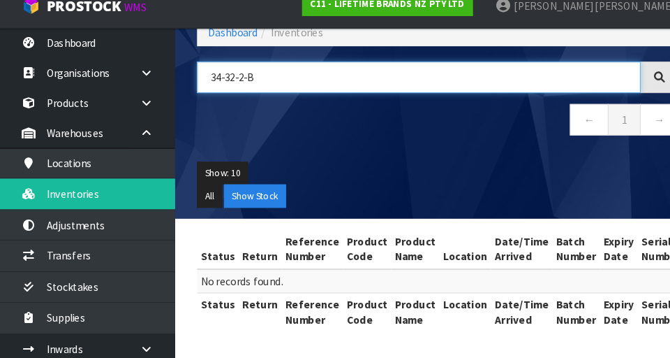
click at [204, 89] on input "34-32-2-B" at bounding box center [401, 89] width 425 height 30
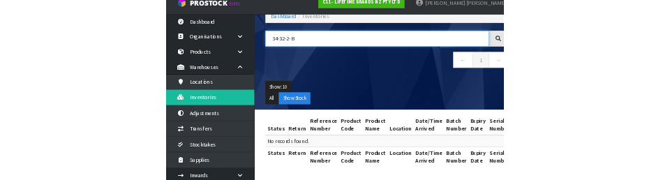
scroll to position [89, 0]
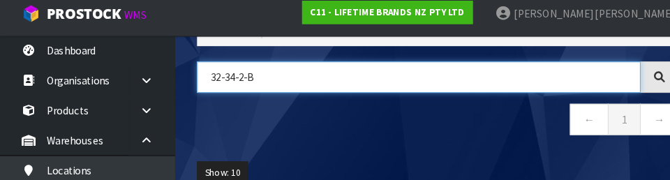
type input "32-34-2-B"
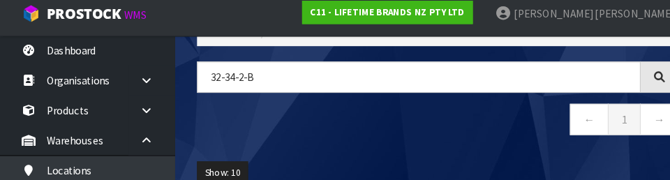
click at [404, 126] on nav "← 1 →" at bounding box center [419, 124] width 461 height 34
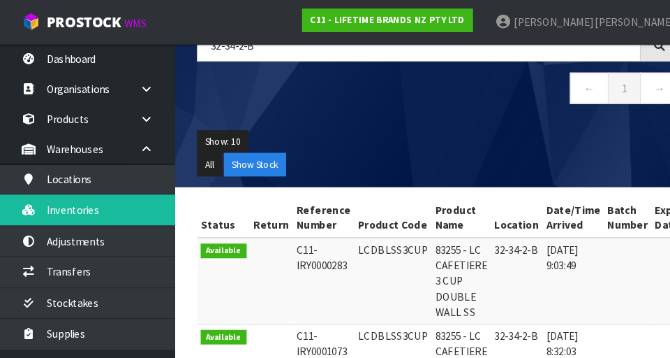
scroll to position [116, 0]
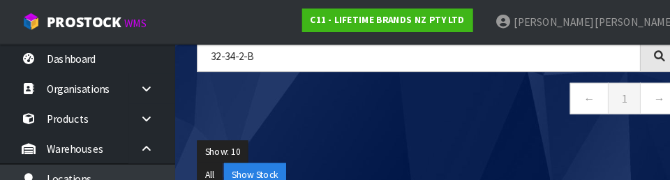
click at [418, 117] on div "32-34-2-B ← 1 →" at bounding box center [419, 81] width 482 height 85
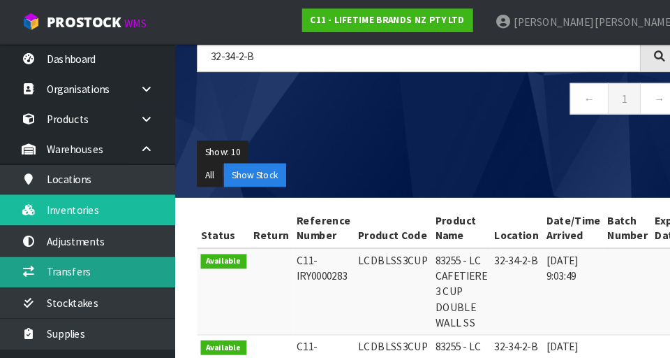
click at [119, 265] on link "Transfers" at bounding box center [84, 259] width 168 height 29
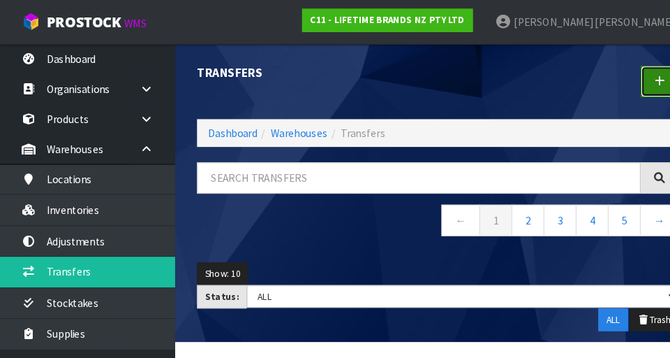
click at [418, 82] on link at bounding box center [631, 78] width 36 height 30
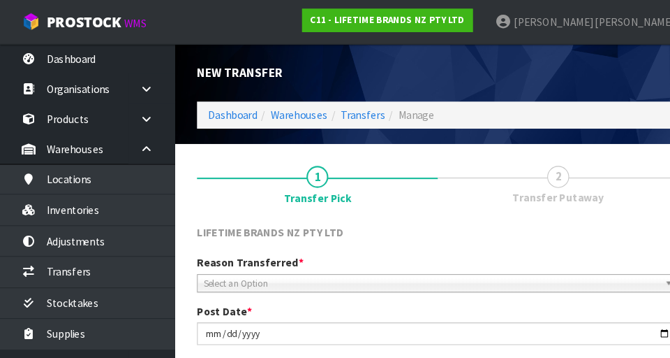
click at [325, 263] on span "Select an Option" at bounding box center [413, 271] width 436 height 17
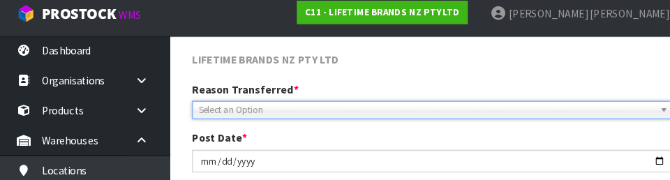
scroll to position [189, 0]
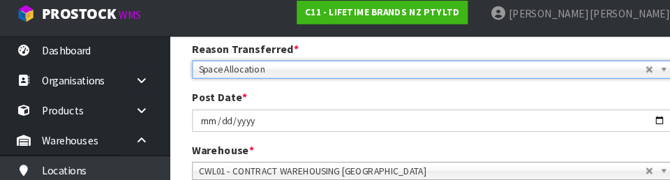
click at [418, 99] on div "Post Date * [DATE]" at bounding box center [419, 114] width 482 height 40
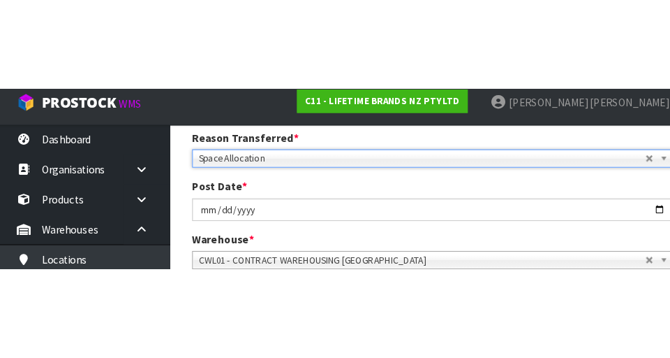
scroll to position [196, 0]
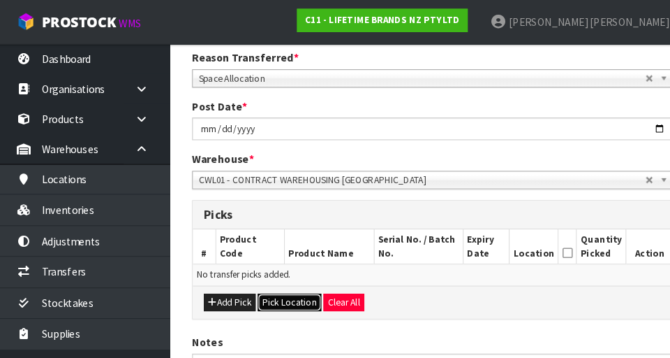
click at [286, 281] on button "Pick Location" at bounding box center [281, 289] width 61 height 17
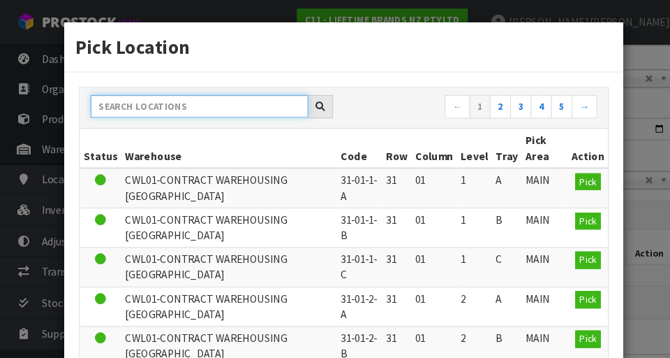
paste input "32-34-2-B"
type input "32-34-2-B"
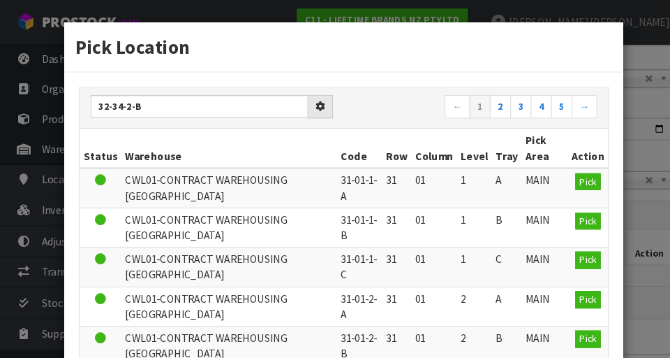
click at [418, 44] on h3 "Pick Location" at bounding box center [334, 45] width 514 height 26
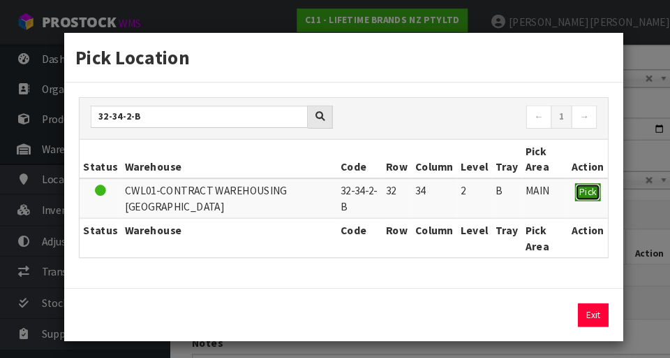
click at [418, 188] on span "Pick" at bounding box center [567, 183] width 16 height 12
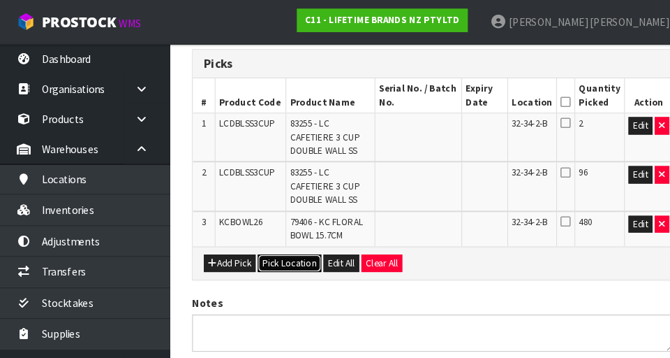
scroll to position [336, 0]
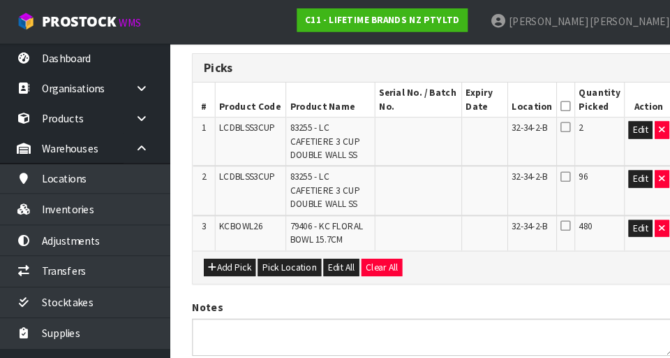
click at [418, 101] on icon at bounding box center [546, 101] width 10 height 1
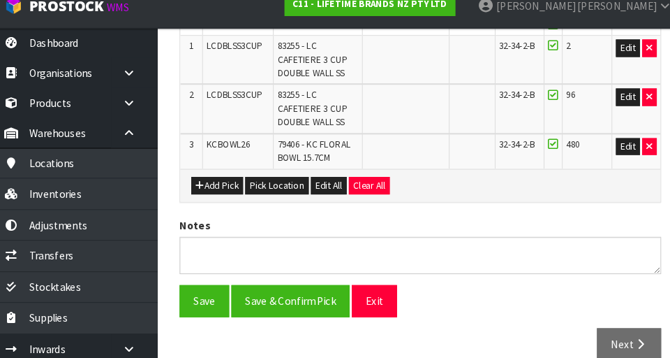
scroll to position [420, 0]
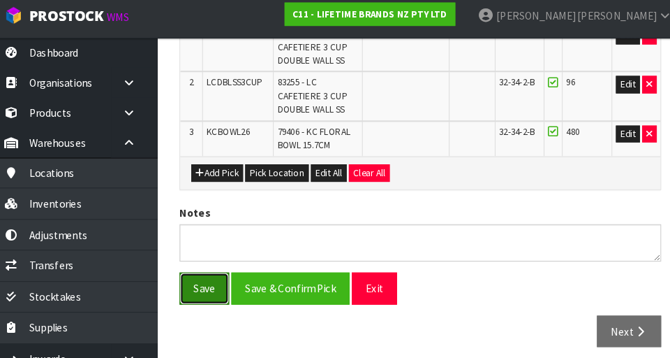
click at [214, 289] on button "Save" at bounding box center [212, 281] width 47 height 30
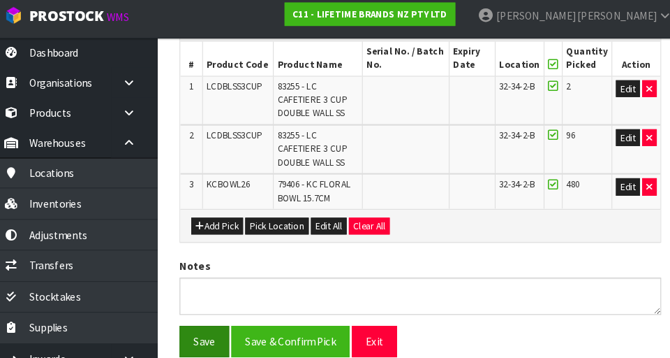
scroll to position [0, 0]
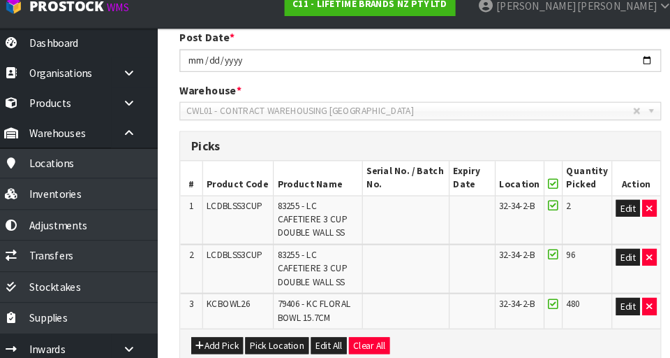
scroll to position [299, 0]
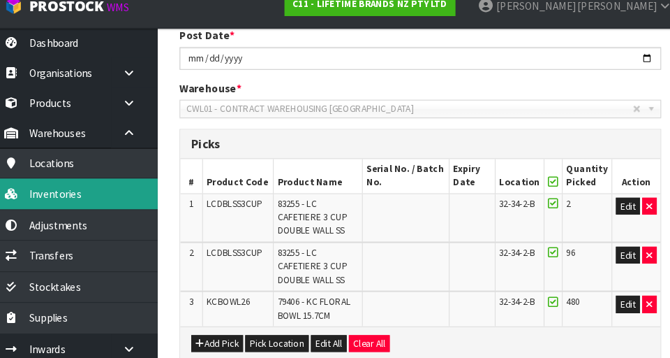
click at [135, 210] on link "Inventories" at bounding box center [84, 200] width 168 height 29
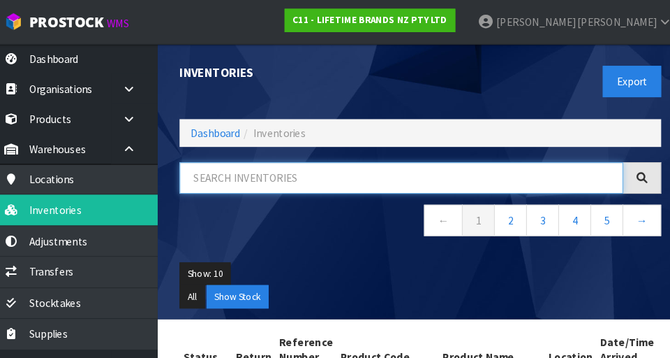
paste input "LCDBLSS3CUP"
type input "LCDBLSS3CUP"
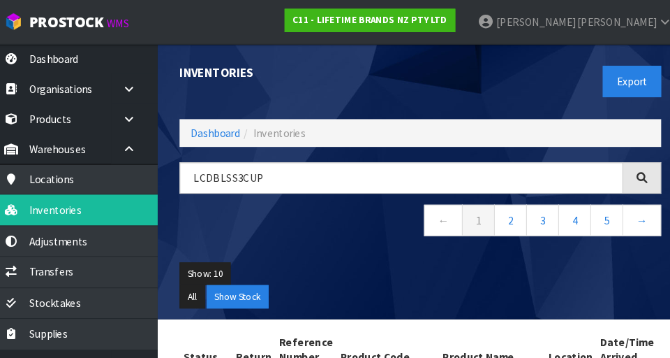
click at [418, 78] on div "Export" at bounding box center [539, 78] width 241 height 72
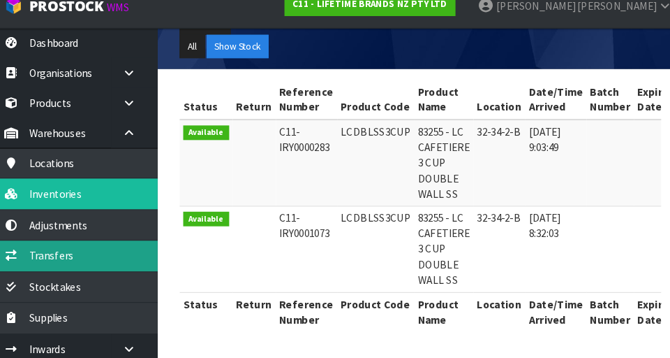
click at [127, 263] on link "Transfers" at bounding box center [84, 259] width 168 height 29
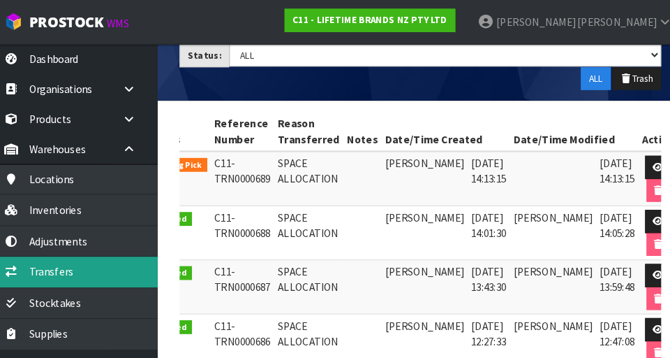
scroll to position [0, 35]
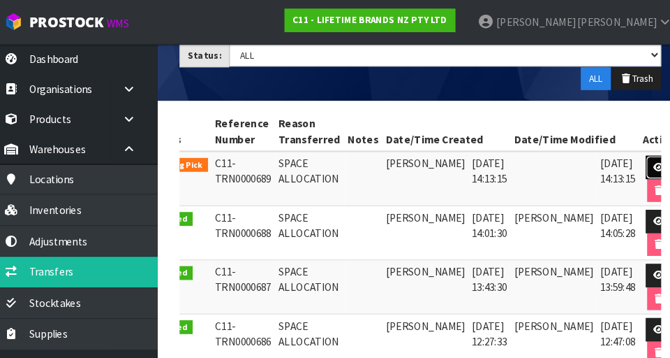
click at [418, 161] on icon at bounding box center [647, 159] width 10 height 9
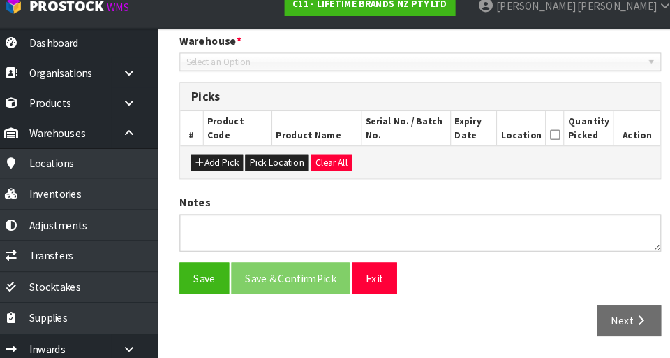
type input "[DATE]"
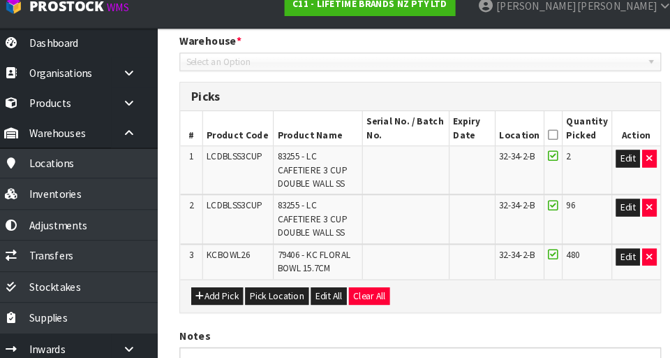
scroll to position [420, 0]
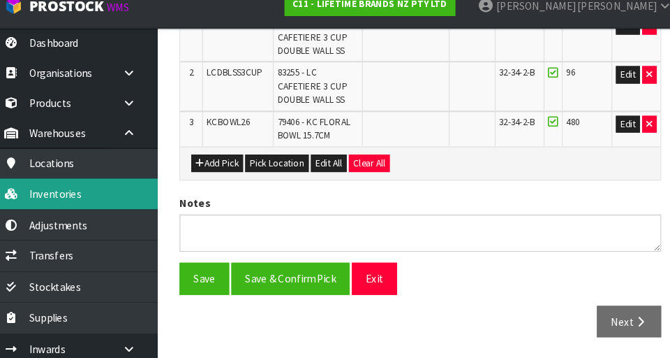
click at [139, 209] on link "Inventories" at bounding box center [84, 200] width 168 height 29
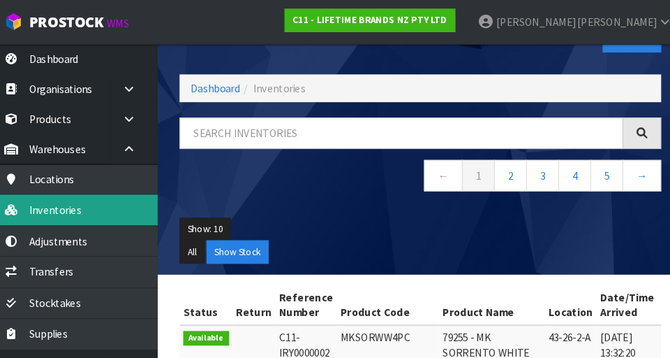
scroll to position [36, 0]
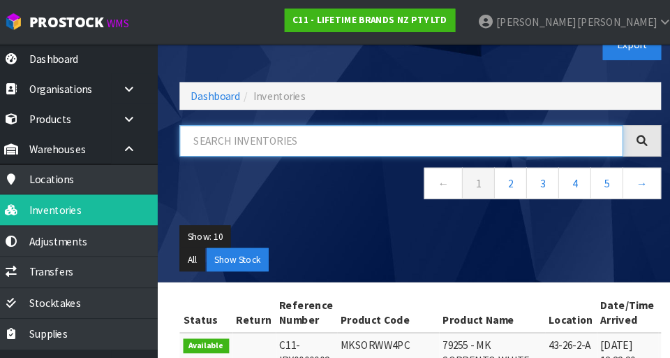
click at [372, 131] on input "text" at bounding box center [401, 134] width 425 height 30
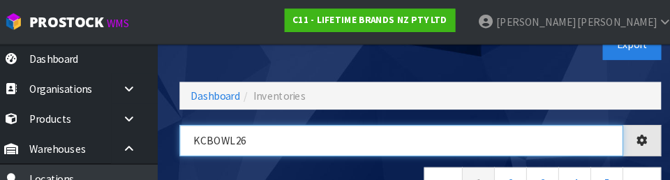
type input "KCBOWL26"
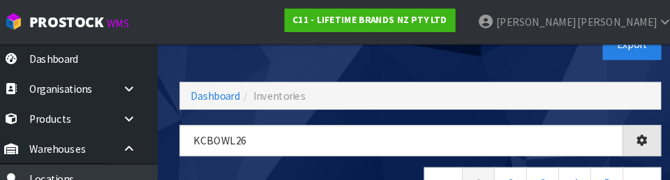
click at [418, 67] on div "Export" at bounding box center [539, 42] width 241 height 72
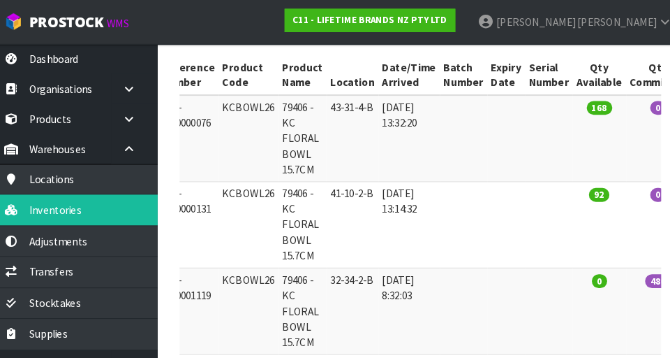
scroll to position [0, 0]
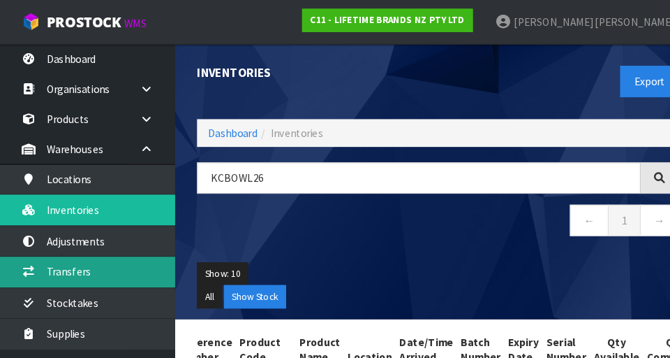
click at [138, 261] on link "Transfers" at bounding box center [84, 259] width 168 height 29
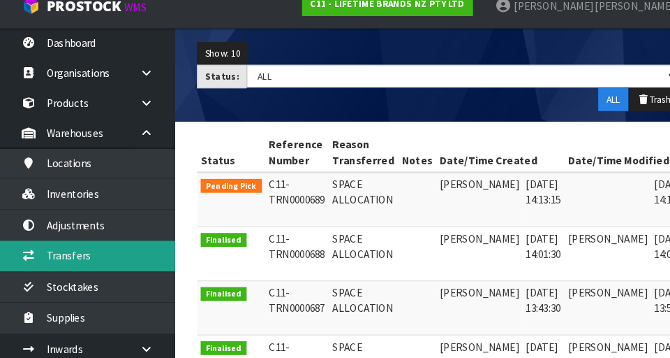
scroll to position [0, 36]
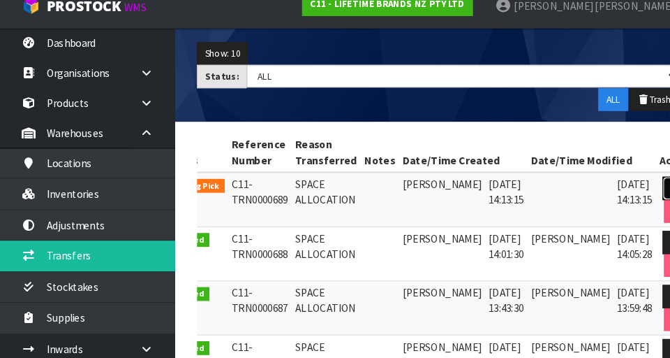
click at [418, 195] on icon at bounding box center [647, 195] width 10 height 9
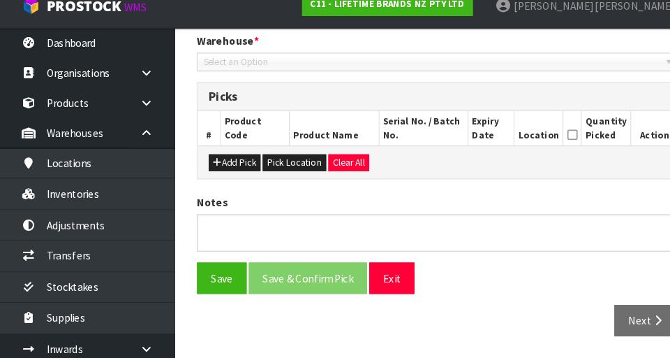
type input "[DATE]"
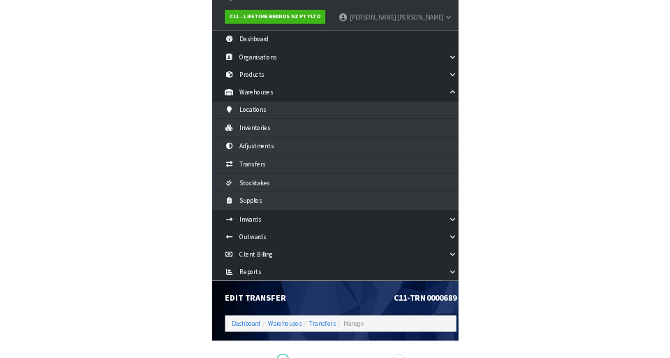
scroll to position [13, 0]
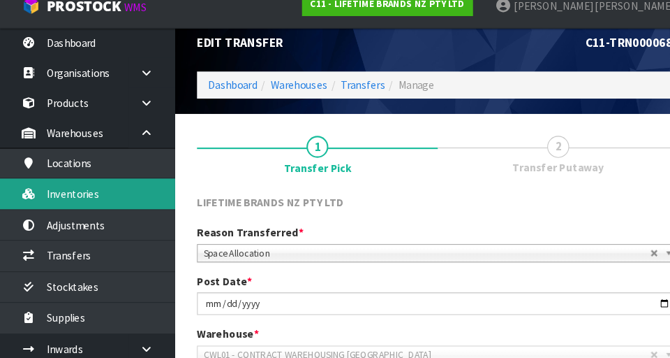
click at [119, 202] on link "Inventories" at bounding box center [84, 200] width 168 height 29
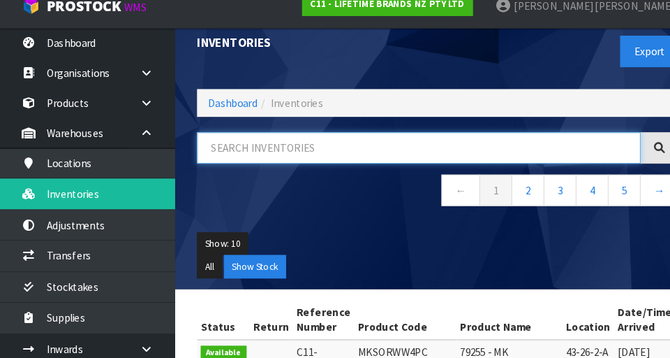
paste input "KCBOWL26"
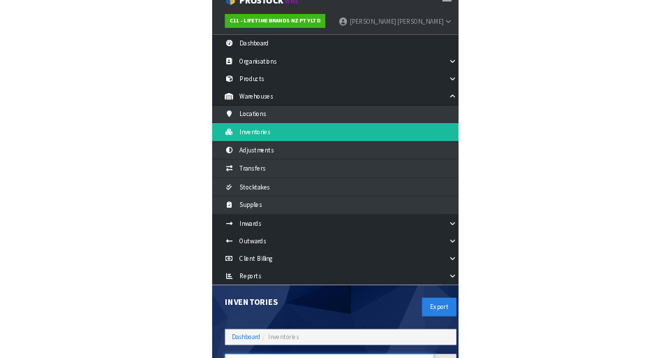
scroll to position [10, 0]
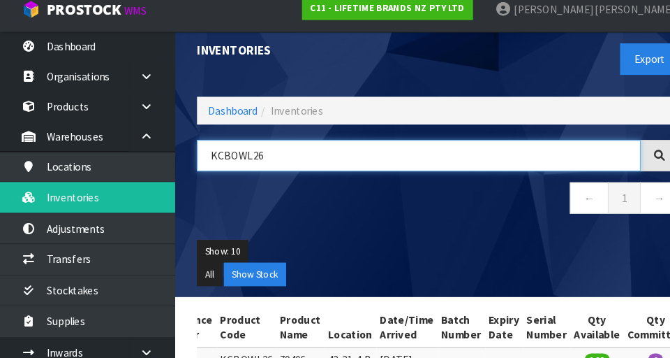
type input "KCBOWL26"
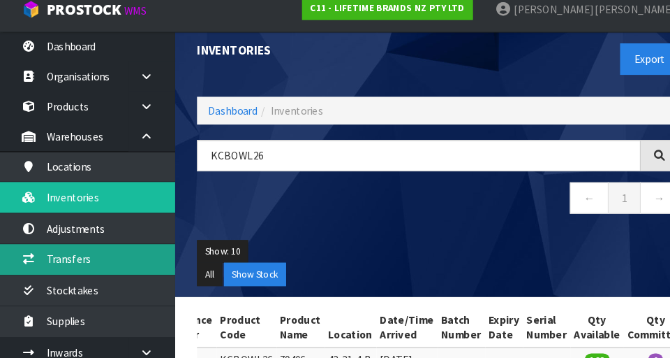
click at [120, 256] on link "Transfers" at bounding box center [84, 259] width 168 height 29
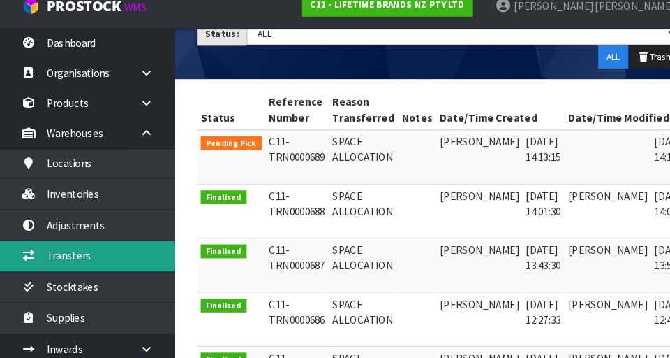
scroll to position [0, 36]
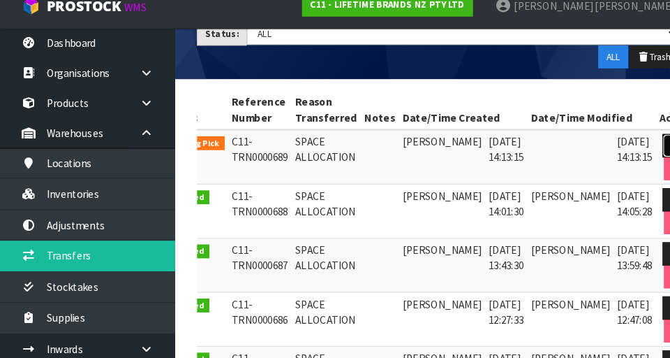
click at [418, 156] on icon at bounding box center [647, 153] width 10 height 9
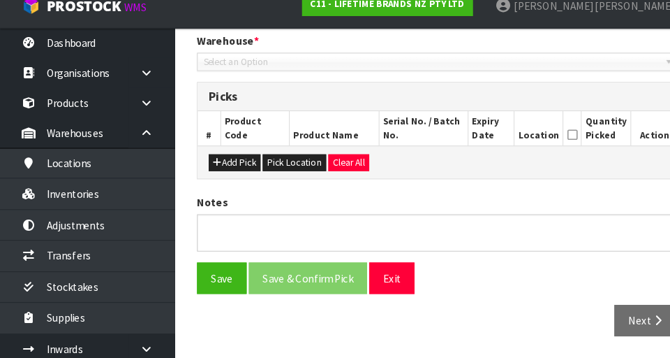
type input "[DATE]"
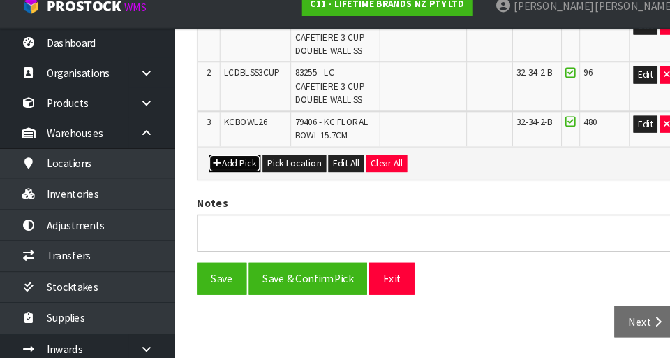
click at [228, 169] on button "Add Pick" at bounding box center [225, 171] width 50 height 17
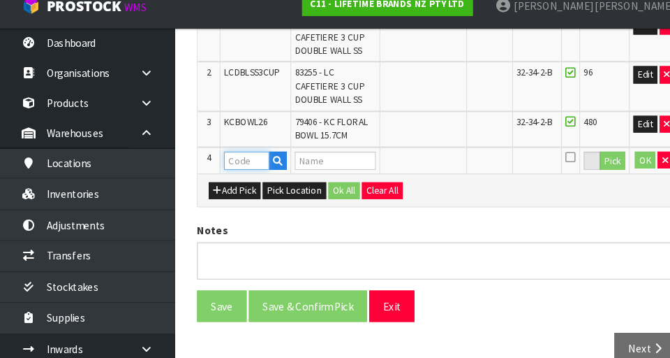
click at [239, 167] on input "text" at bounding box center [235, 168] width 43 height 17
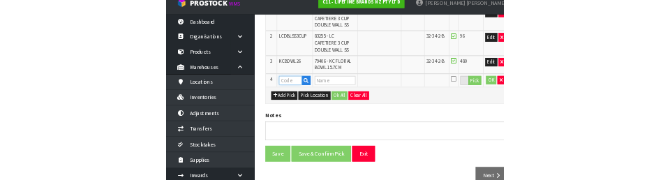
scroll to position [428, 0]
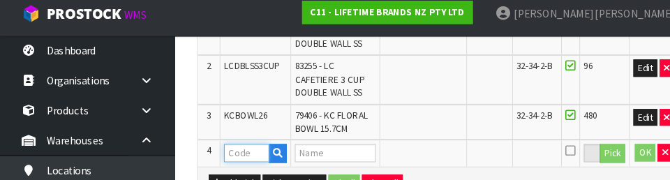
paste input "KCBOWL26"
type input "KCBOWL26"
type input "79406 - KC FLORAL BOWL 15.7CM"
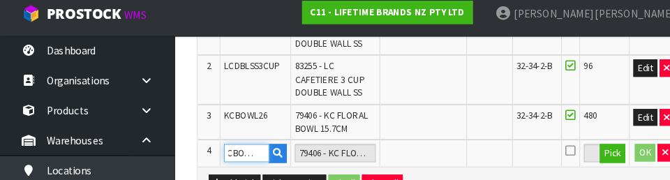
type input "KCBOWL26"
click at [418, 157] on button "Pick" at bounding box center [586, 154] width 24 height 18
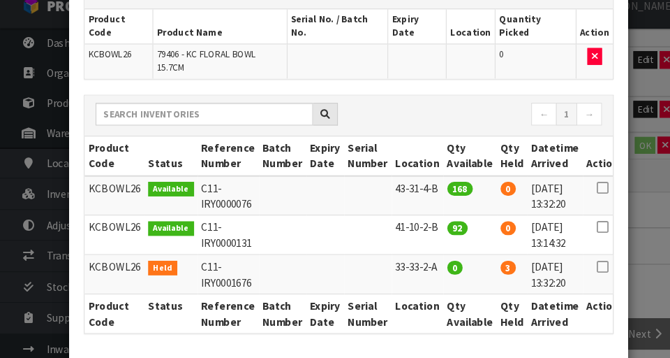
scroll to position [89, 0]
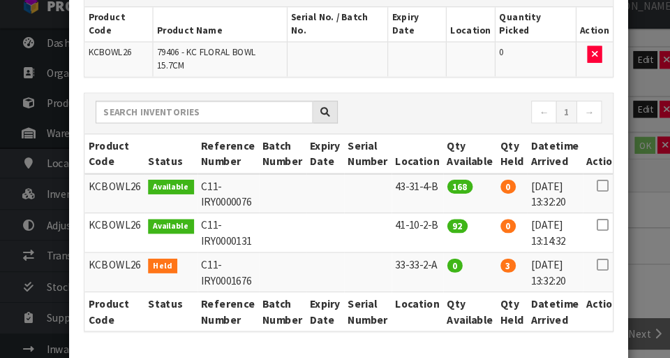
click at [418, 230] on icon at bounding box center [576, 230] width 11 height 1
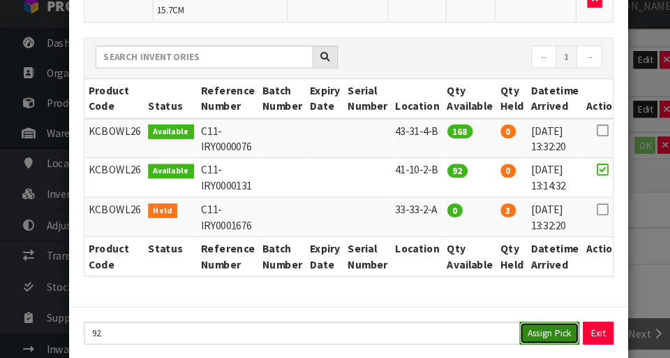
click at [418, 323] on button "Assign Pick" at bounding box center [525, 334] width 57 height 22
type input "92"
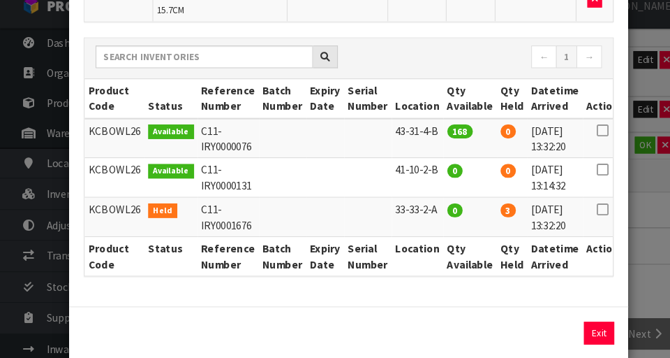
click at [418, 289] on div "Pick Line Picks Product Code Product Name Serial No. / Batch No. Expiry Date Lo…" at bounding box center [335, 179] width 670 height 358
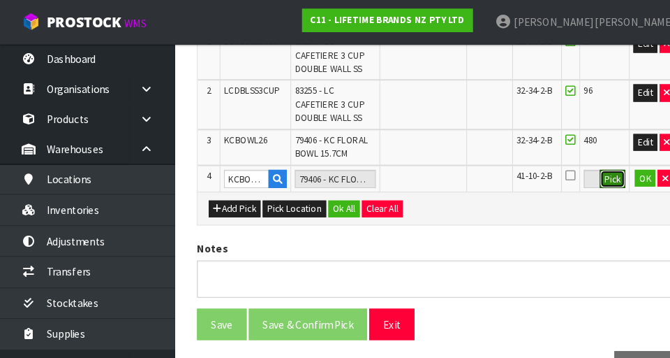
scroll to position [374, 0]
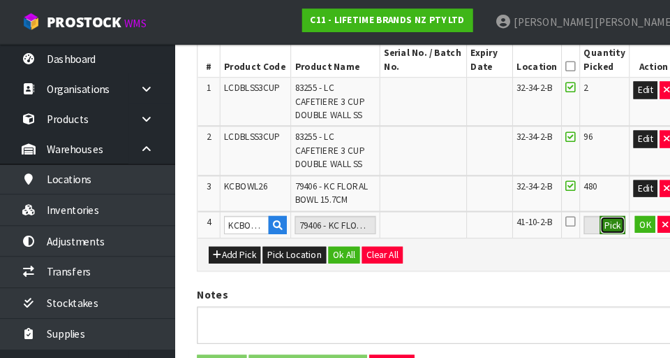
click at [418, 216] on button "Pick" at bounding box center [586, 215] width 24 height 18
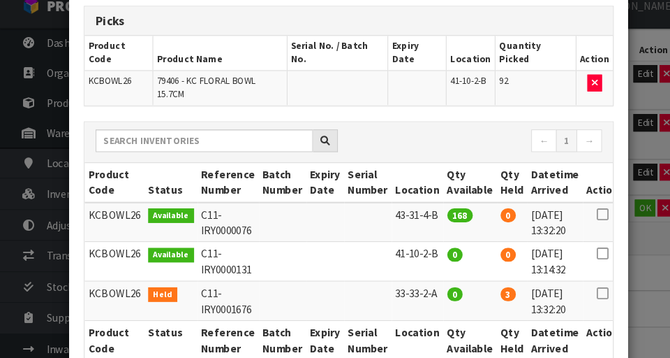
scroll to position [71, 0]
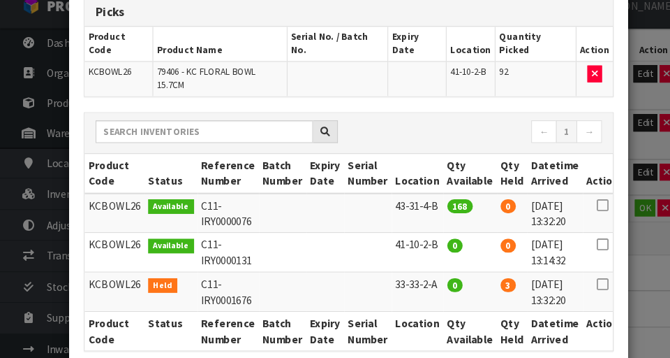
click at [418, 274] on div "Pick Line Picks Product Code Product Name Serial No. / Batch No. Expiry Date Lo…" at bounding box center [335, 179] width 670 height 358
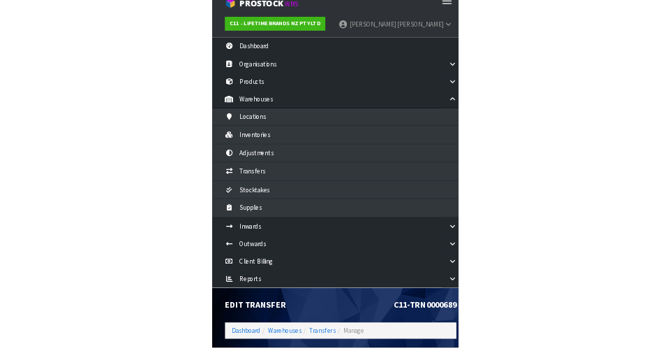
scroll to position [8, 0]
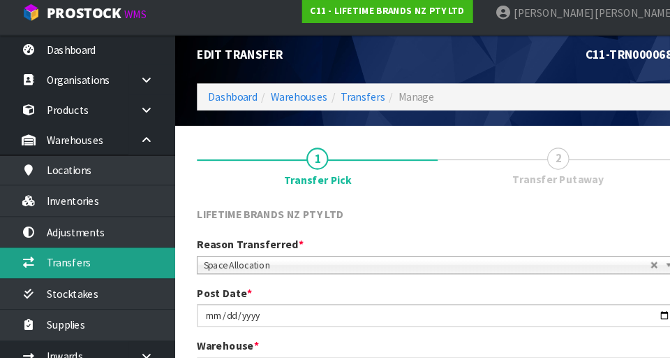
click at [146, 256] on link "Transfers" at bounding box center [84, 259] width 168 height 29
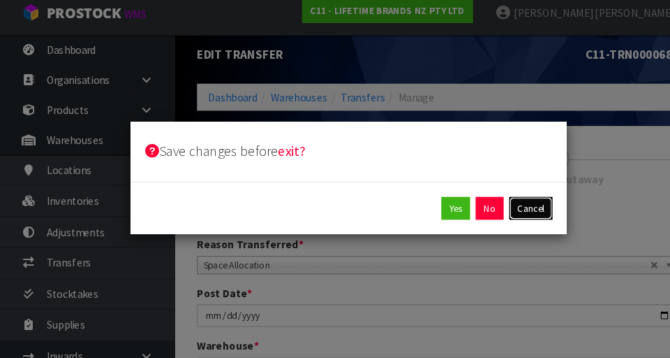
click at [418, 208] on button "Cancel" at bounding box center [507, 208] width 41 height 22
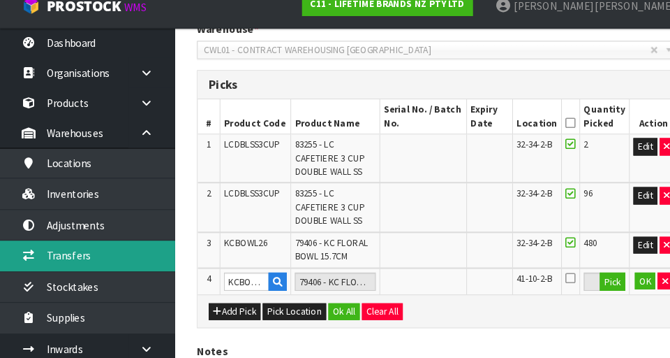
scroll to position [305, 0]
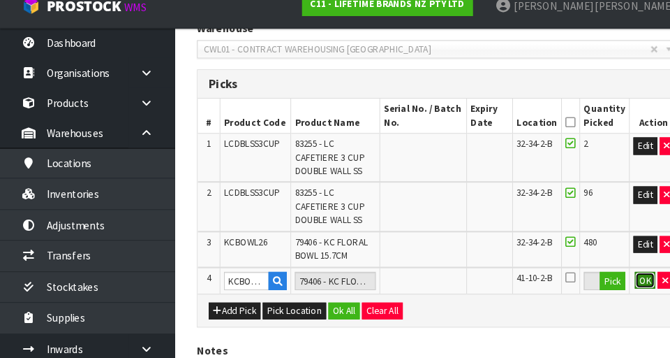
click at [418, 288] on button "OK" at bounding box center [618, 283] width 20 height 17
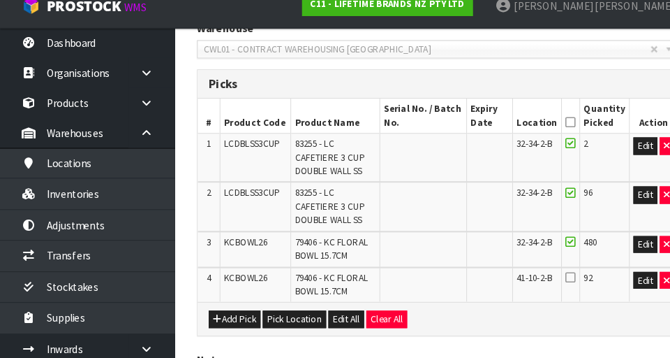
click at [418, 282] on icon at bounding box center [546, 280] width 10 height 11
click at [0, 0] on input "checkbox" at bounding box center [0, 0] width 0 height 0
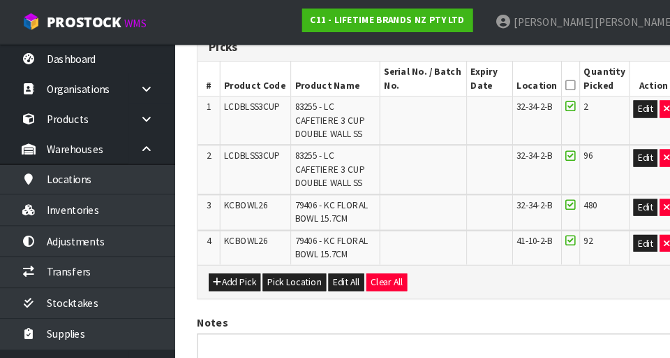
scroll to position [356, 0]
click at [225, 272] on button "Add Pick" at bounding box center [225, 269] width 50 height 17
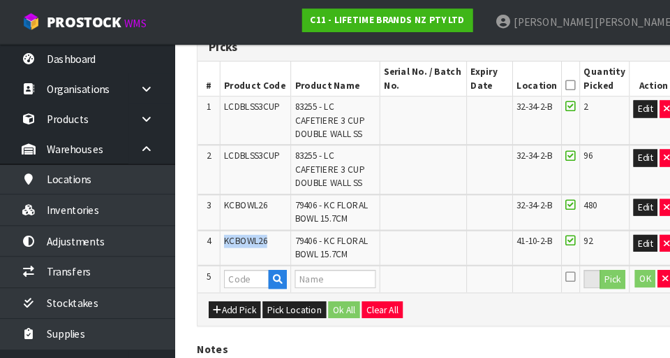
copy span "KCBOWL26"
click at [233, 268] on input "text" at bounding box center [235, 266] width 43 height 17
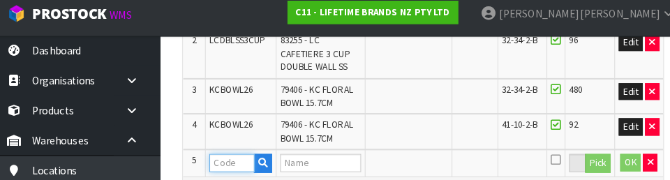
scroll to position [522, 0]
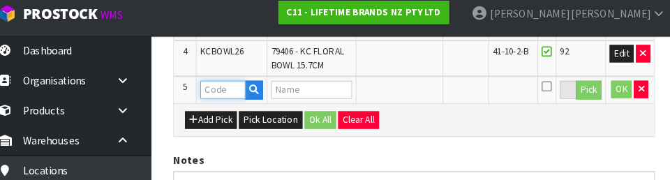
type input "KCBOWL26"
type input "79406 - KC FLORAL BOWL 15.7CM"
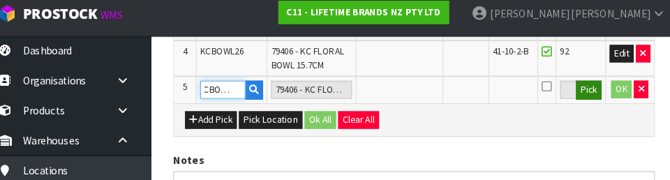
type input "KCBOWL26"
click at [418, 100] on button "Pick" at bounding box center [586, 94] width 24 height 18
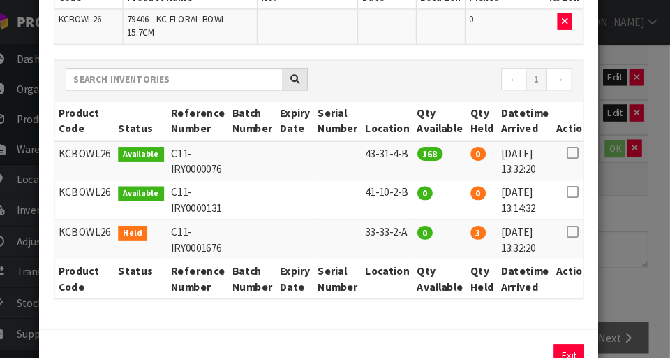
scroll to position [135, 0]
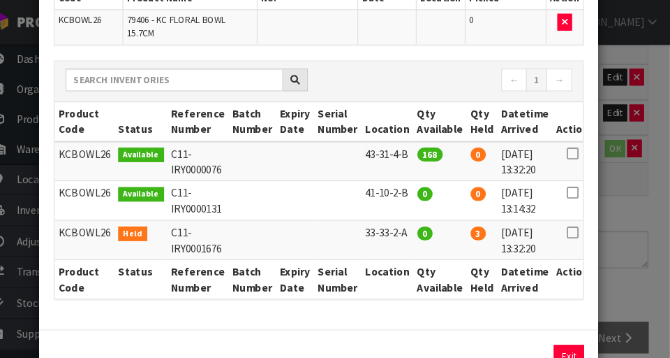
click at [418, 147] on icon at bounding box center [576, 147] width 11 height 1
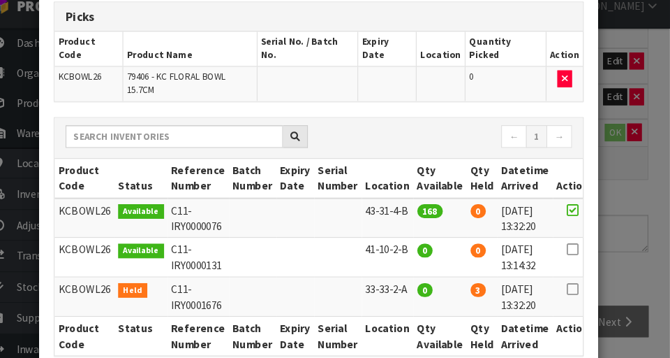
scroll to position [142, 0]
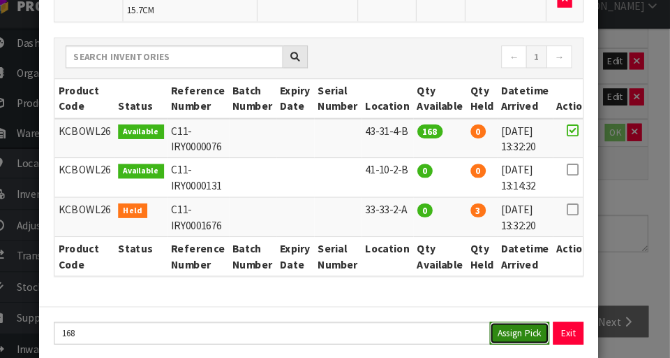
click at [418, 323] on button "Assign Pick" at bounding box center [525, 334] width 57 height 22
type input "168"
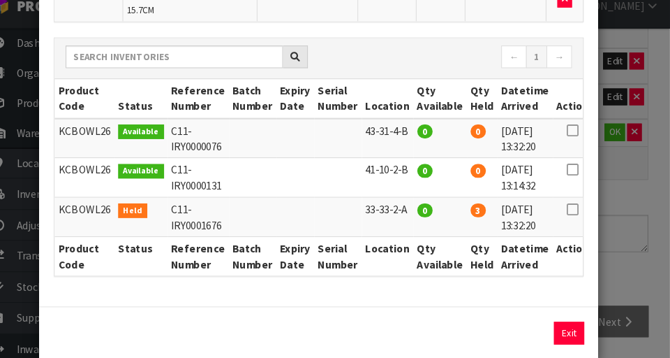
click at [418, 274] on div "Pick Line Picks Product Code Product Name Serial No. / Batch No. Expiry Date Lo…" at bounding box center [335, 179] width 670 height 358
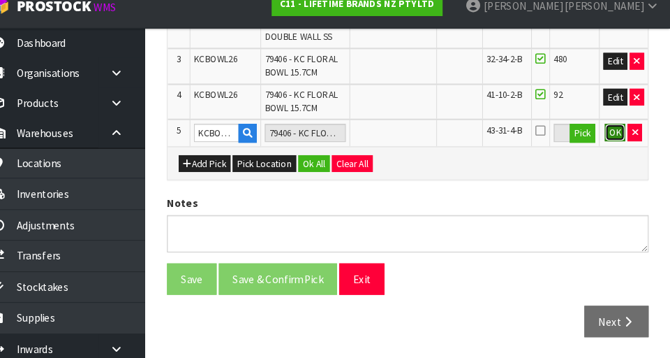
click at [418, 141] on button "OK" at bounding box center [618, 141] width 20 height 17
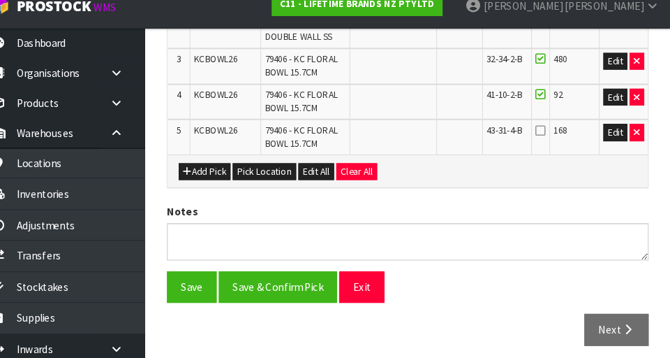
click at [418, 138] on icon at bounding box center [546, 139] width 10 height 11
click at [0, 0] on input "checkbox" at bounding box center [0, 0] width 0 height 0
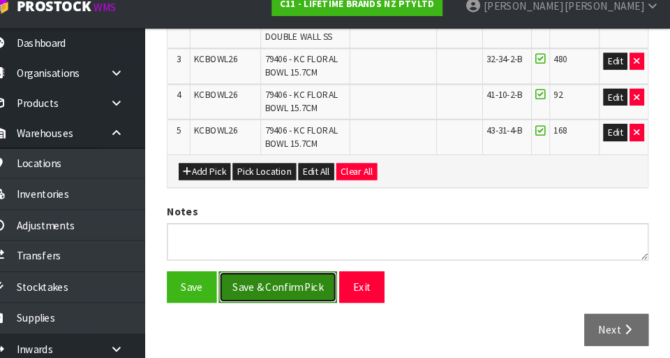
click at [316, 294] on button "Save & Confirm Pick" at bounding box center [294, 289] width 113 height 30
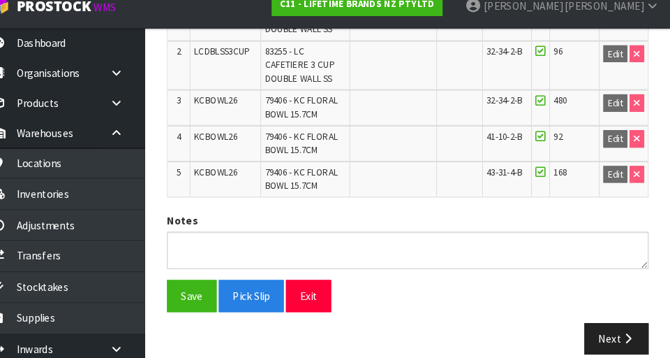
scroll to position [508, 0]
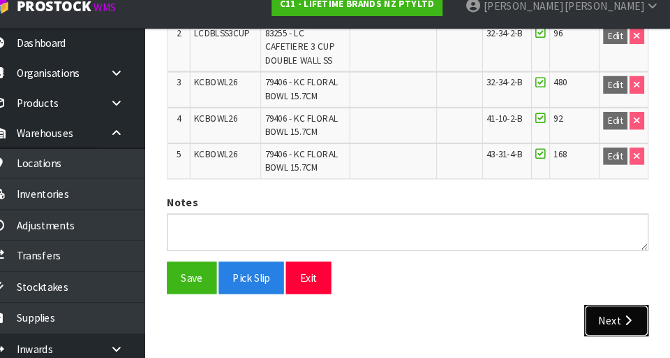
click at [418, 313] on button "Next" at bounding box center [618, 322] width 61 height 30
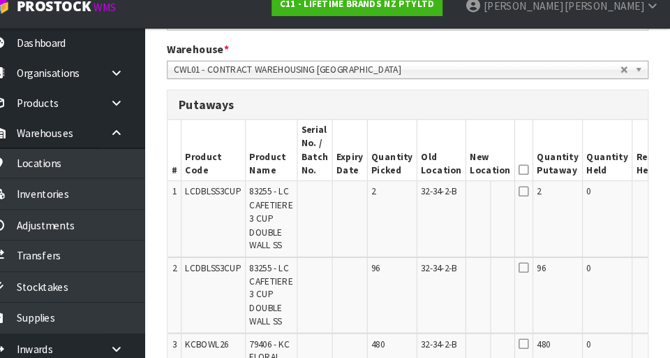
scroll to position [338, 0]
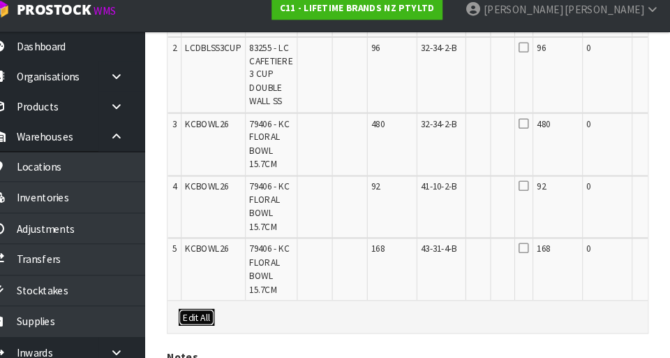
click at [216, 318] on button "Edit All" at bounding box center [217, 315] width 34 height 17
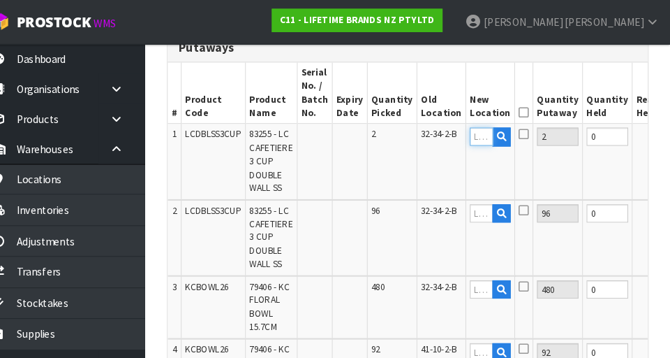
click at [418, 129] on input "text" at bounding box center [489, 130] width 22 height 17
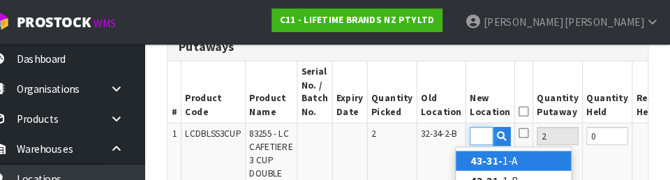
scroll to position [0, 19]
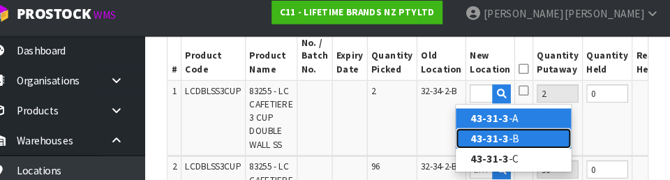
click at [418, 149] on link "43-31-3 -B" at bounding box center [520, 140] width 110 height 19
type input "43-31-3-B"
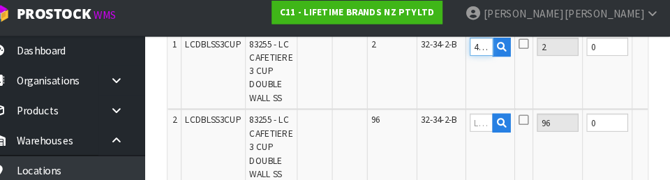
scroll to position [478, 0]
click at [418, 125] on input "text" at bounding box center [489, 125] width 22 height 17
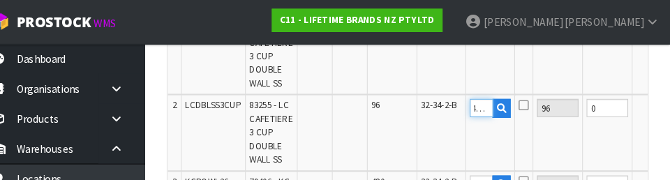
scroll to position [0, 0]
type input "4"
type input "3"
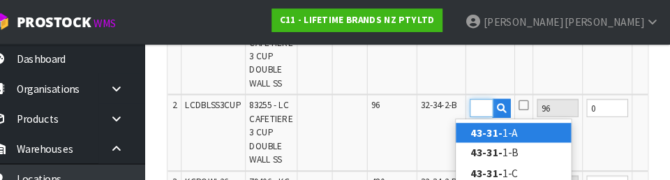
scroll to position [0, 19]
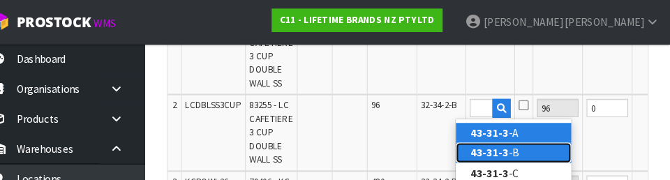
click at [418, 148] on link "43-31-3 -B" at bounding box center [520, 146] width 110 height 19
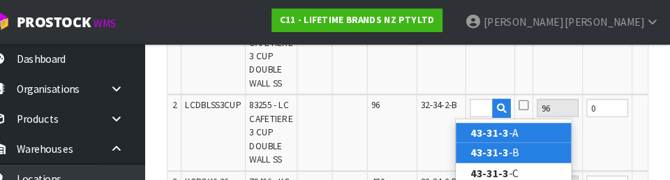
type input "43-31-3-B"
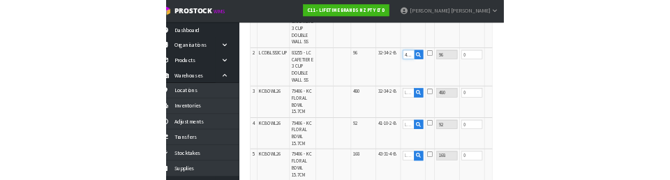
scroll to position [499, 0]
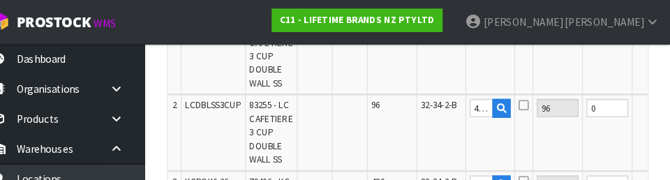
click at [418, 133] on td at bounding box center [653, 127] width 39 height 73
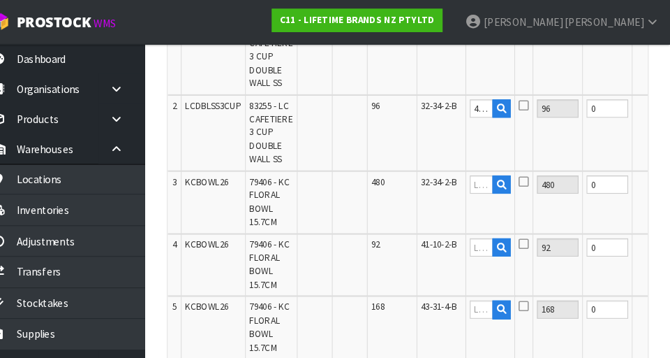
scroll to position [0, 36]
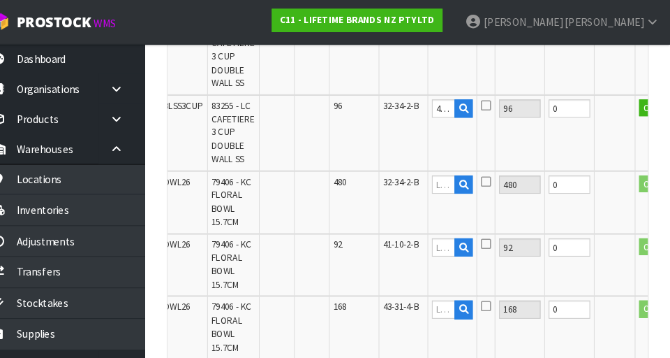
click at [418, 101] on icon at bounding box center [494, 100] width 10 height 11
click at [0, 0] on input "checkbox" at bounding box center [0, 0] width 0 height 0
click at [418, 105] on button "OK" at bounding box center [650, 103] width 20 height 17
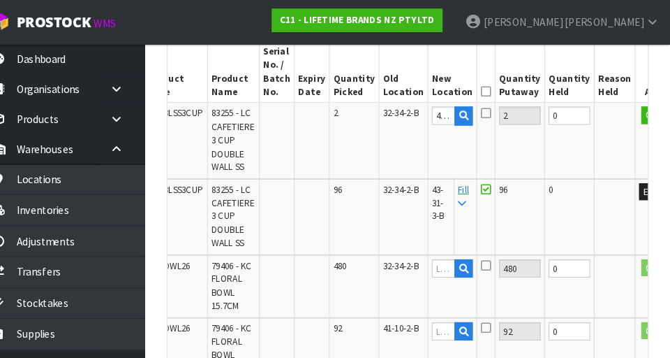
scroll to position [425, 0]
click at [418, 112] on icon at bounding box center [494, 108] width 10 height 11
click at [0, 0] on input "checkbox" at bounding box center [0, 0] width 0 height 0
click at [418, 115] on button "OK" at bounding box center [652, 111] width 20 height 17
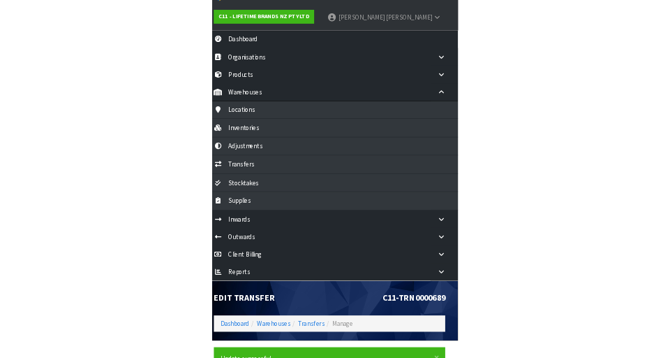
scroll to position [13, 0]
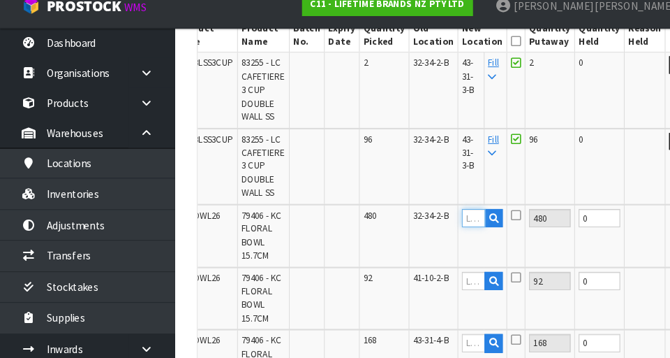
click at [418, 223] on input "text" at bounding box center [453, 223] width 22 height 17
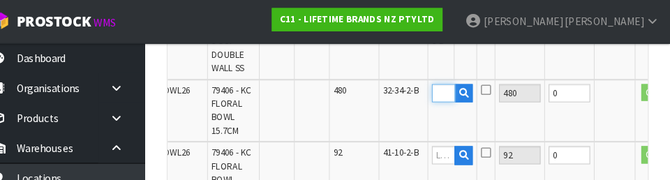
scroll to position [0, 24]
type input "4226-1-A"
click at [418, 153] on input "text" at bounding box center [453, 148] width 22 height 17
click at [418, 94] on input "text" at bounding box center [453, 89] width 22 height 17
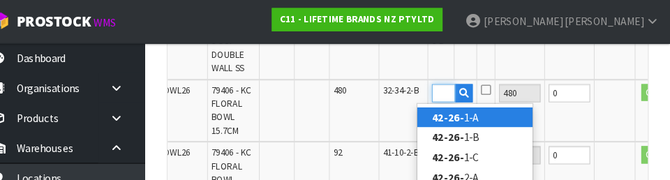
scroll to position [0, 19]
type input "42-26-1"
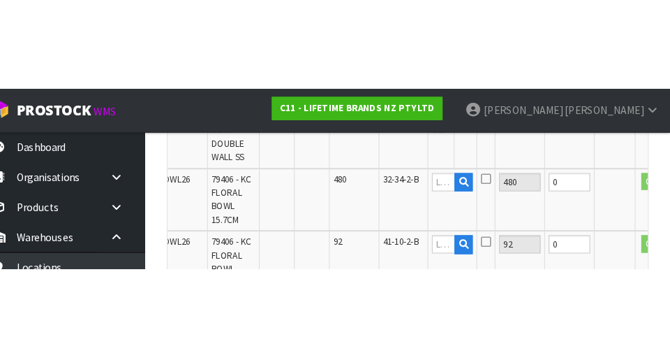
scroll to position [594, 0]
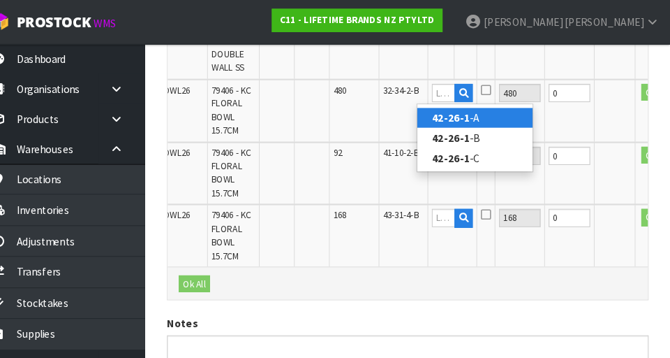
click at [418, 117] on link "42-26-1 -A" at bounding box center [483, 112] width 110 height 19
type input "42-26-1-A"
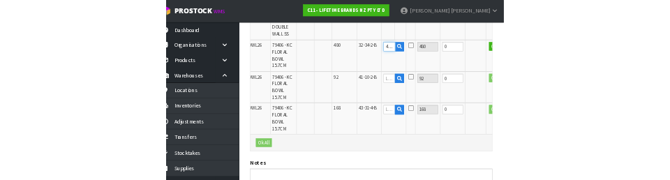
scroll to position [587, 0]
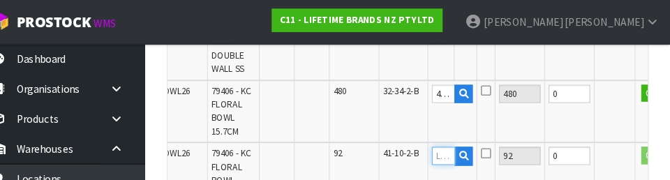
click at [418, 145] on input "text" at bounding box center [453, 148] width 22 height 17
click at [418, 152] on input "text" at bounding box center [453, 148] width 22 height 17
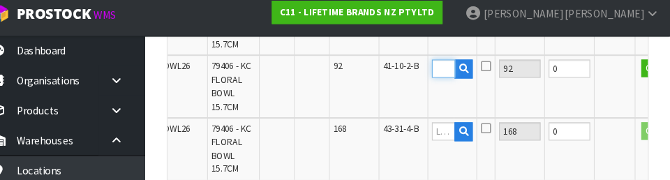
scroll to position [662, 0]
type input "42-26-1-A"
click at [418, 135] on input "text" at bounding box center [453, 133] width 22 height 17
paste input "42-26-1-A"
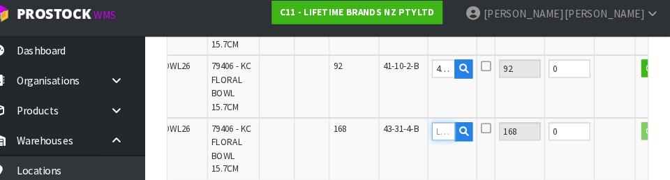
type input "42-26-1-A"
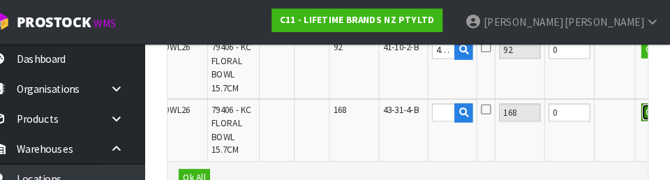
click at [418, 110] on button "OK" at bounding box center [652, 107] width 20 height 17
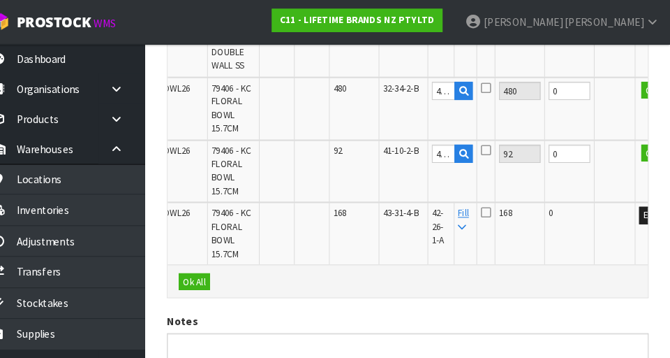
scroll to position [596, 0]
click at [418, 149] on button "OK" at bounding box center [652, 146] width 20 height 17
click at [418, 87] on button "OK" at bounding box center [652, 86] width 20 height 17
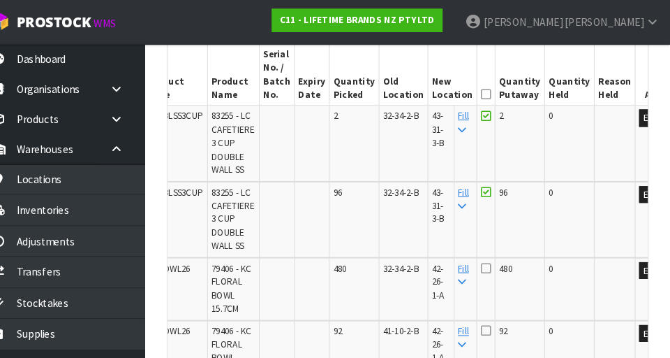
click at [418, 90] on icon at bounding box center [494, 90] width 10 height 1
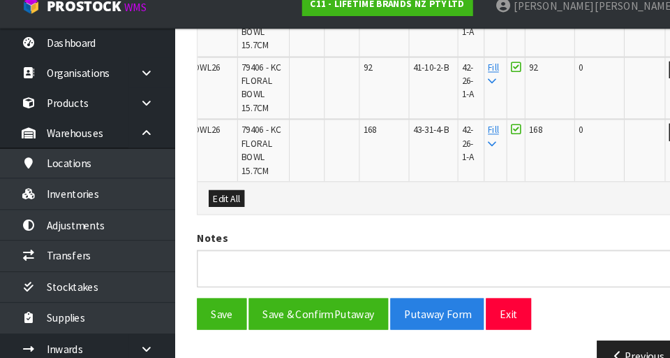
scroll to position [693, 0]
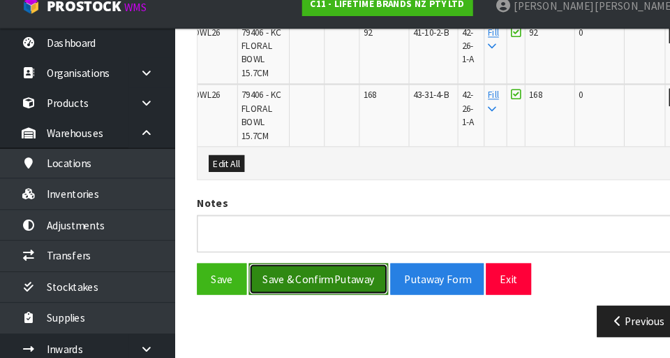
click at [341, 282] on button "Save & Confirm Putaway" at bounding box center [304, 282] width 133 height 30
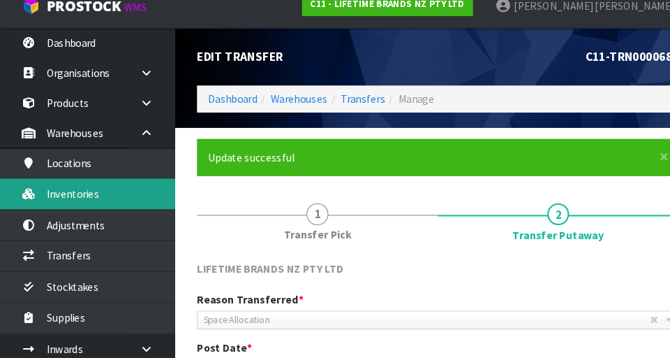
click at [149, 205] on link "Inventories" at bounding box center [84, 200] width 168 height 29
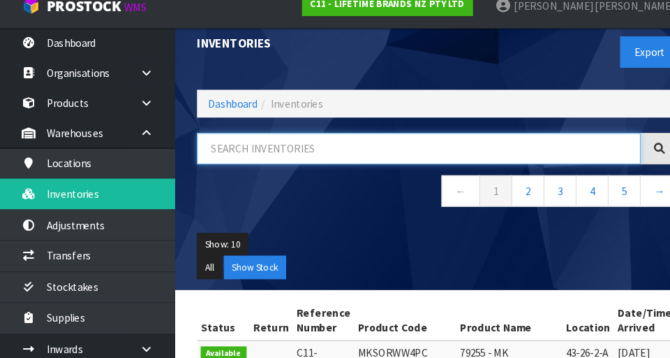
click at [334, 154] on input "text" at bounding box center [401, 157] width 425 height 30
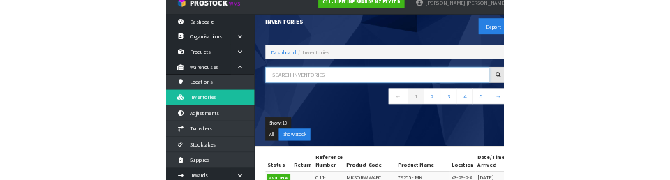
scroll to position [20, 0]
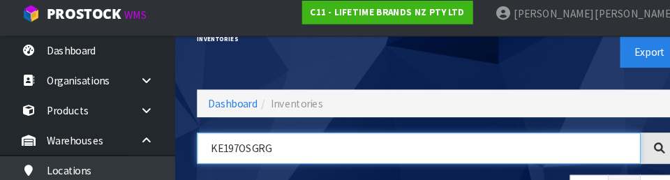
type input "KE197OSGRG"
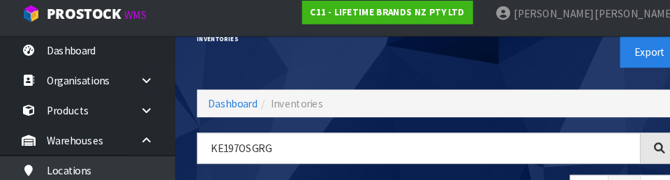
click at [418, 75] on div "Export" at bounding box center [539, 58] width 241 height 72
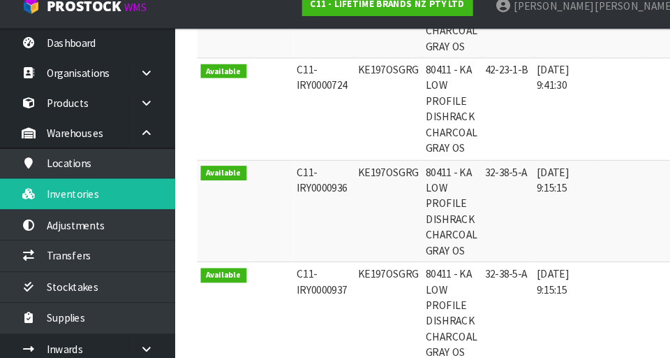
scroll to position [381, 0]
copy td "KE197OSGRG"
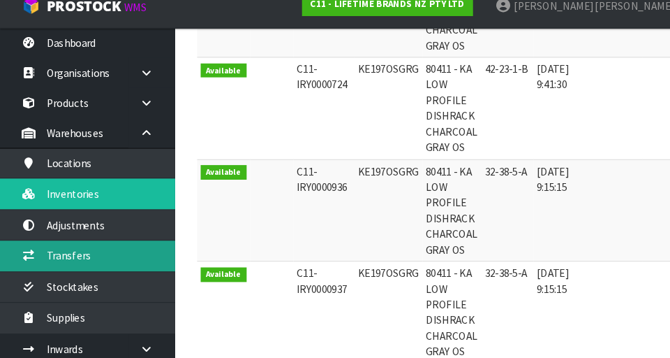
click at [133, 267] on link "Transfers" at bounding box center [84, 259] width 168 height 29
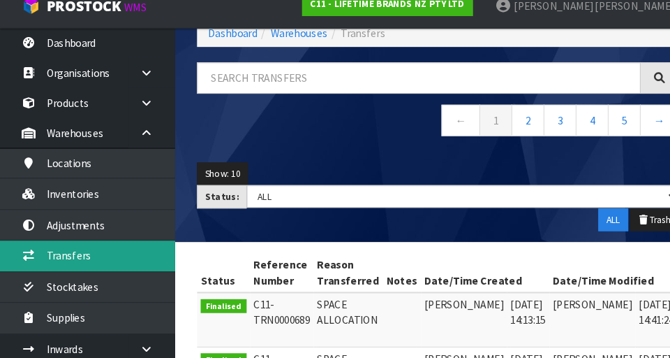
scroll to position [381, 0]
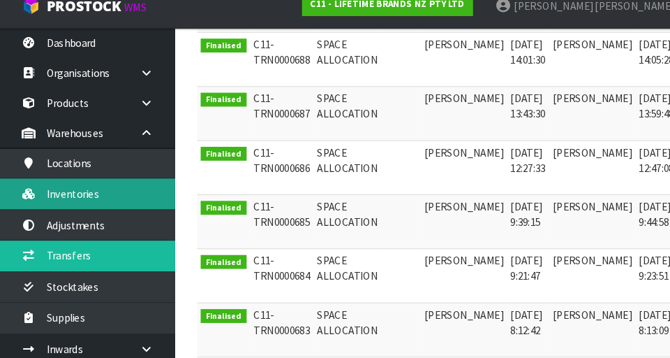
click at [131, 207] on link "Inventories" at bounding box center [84, 200] width 168 height 29
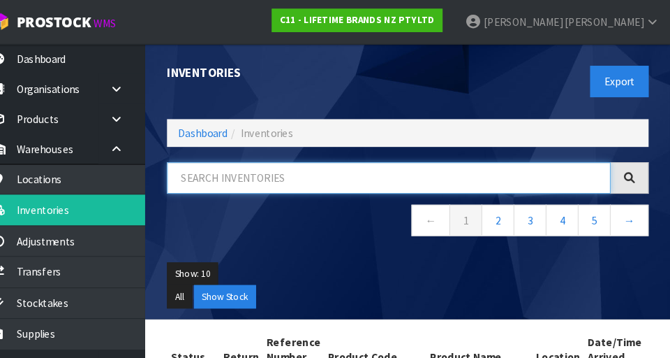
paste input "KE197OSGRG"
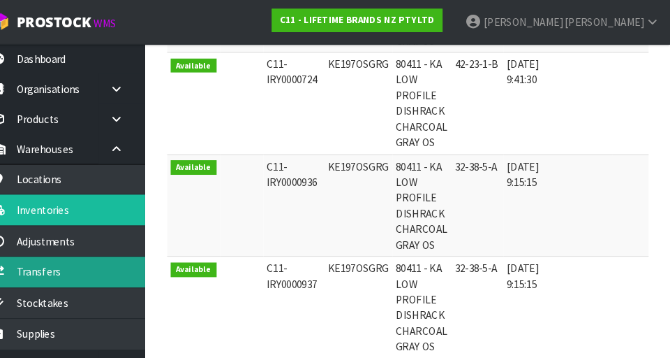
type input "KE197OSGRG"
click at [119, 253] on link "Transfers" at bounding box center [84, 259] width 168 height 29
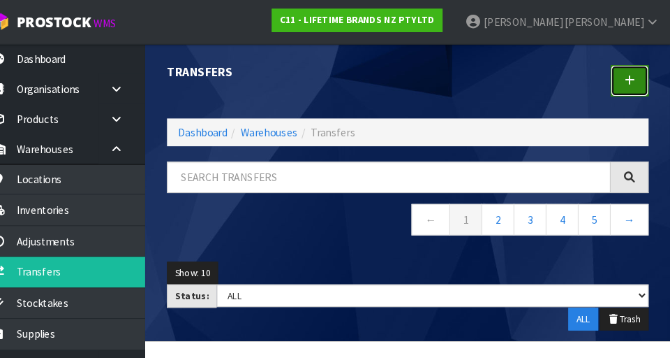
click at [418, 79] on icon at bounding box center [631, 77] width 10 height 10
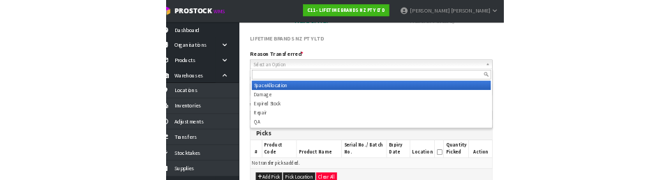
scroll to position [142, 0]
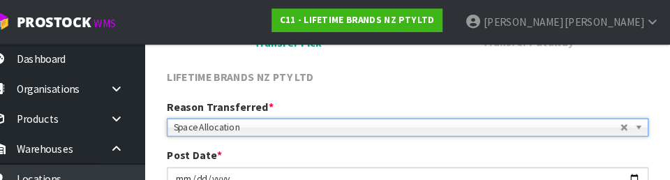
click at [418, 87] on div "LIFETIME BRANDS NZ PTY LTD" at bounding box center [419, 80] width 482 height 29
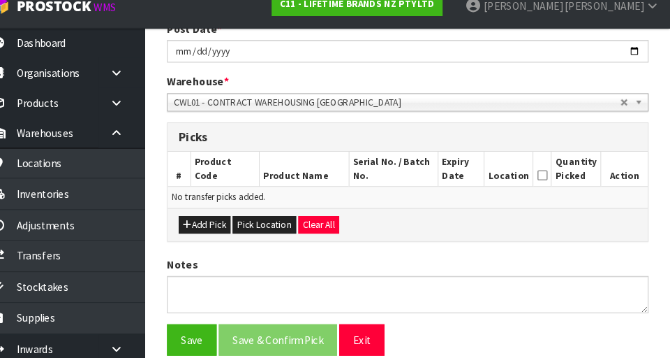
scroll to position [256, 0]
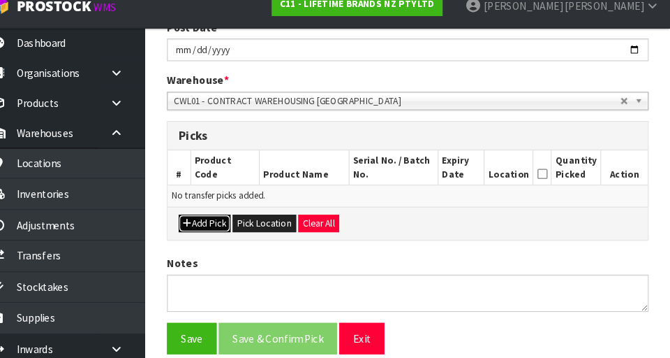
click at [227, 231] on button "Add Pick" at bounding box center [225, 229] width 50 height 17
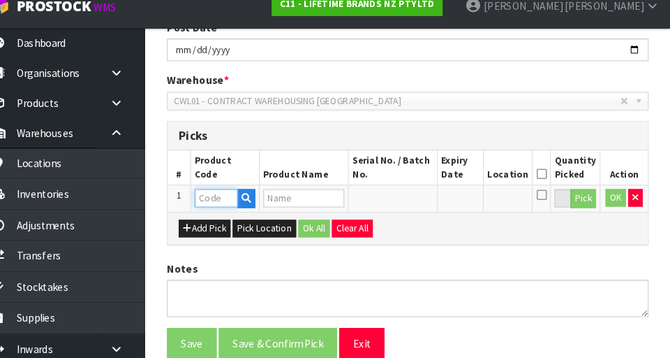
click at [237, 207] on input "text" at bounding box center [235, 204] width 41 height 17
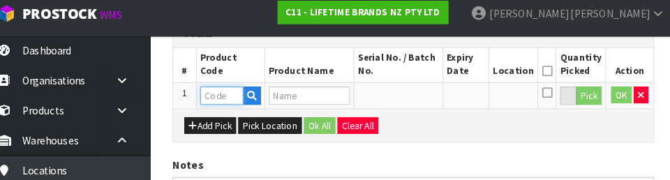
scroll to position [360, 0]
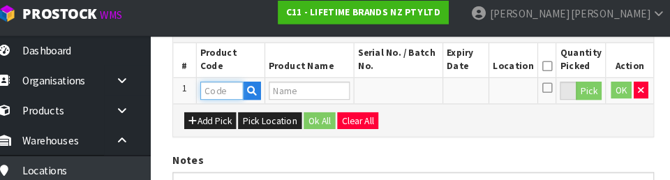
type input "KE197OSGRG"
type input "80411 - KA LOW PROFILE DISHRACK CHARCOAL GRAY OS"
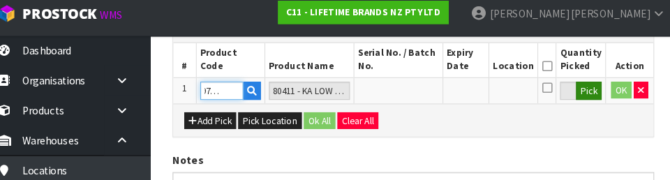
type input "KE197OSGRG"
click at [418, 99] on button "Pick" at bounding box center [587, 95] width 24 height 18
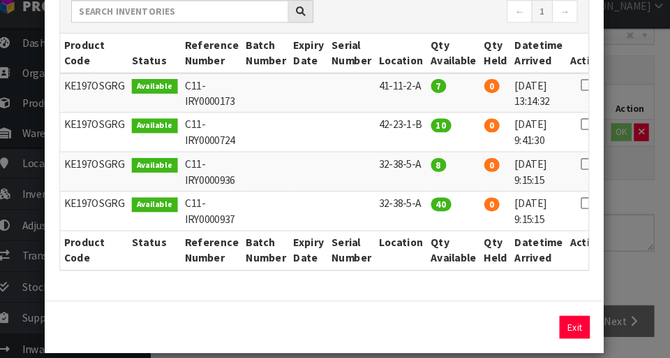
scroll to position [189, 0]
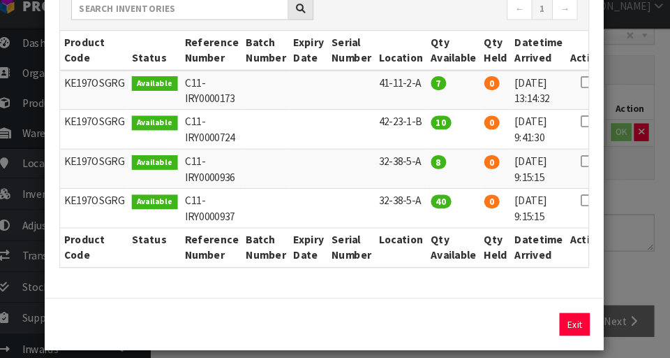
click at [418, 169] on icon at bounding box center [584, 169] width 11 height 1
click at [418, 329] on button "Assign Pick" at bounding box center [525, 325] width 57 height 22
type input "8"
click at [418, 207] on icon at bounding box center [584, 207] width 11 height 1
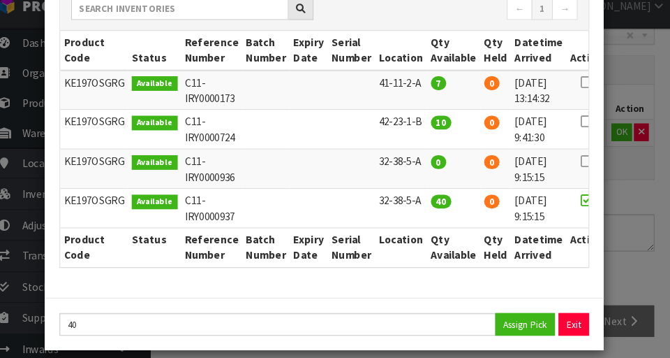
scroll to position [203, 0]
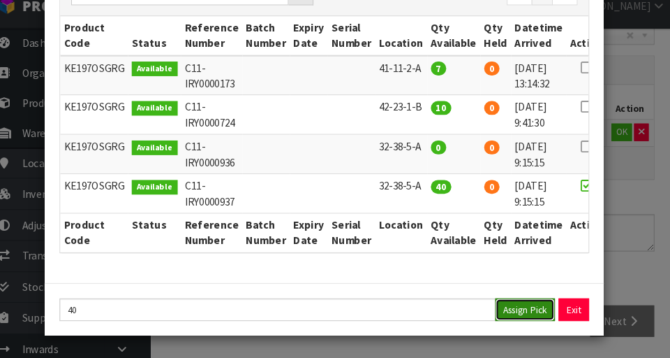
click at [418, 316] on button "Assign Pick" at bounding box center [525, 311] width 57 height 22
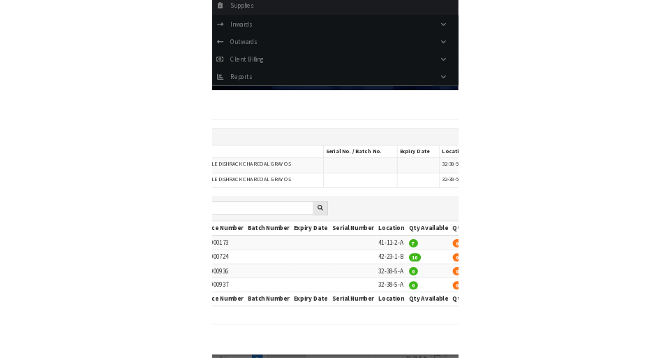
scroll to position [236, 0]
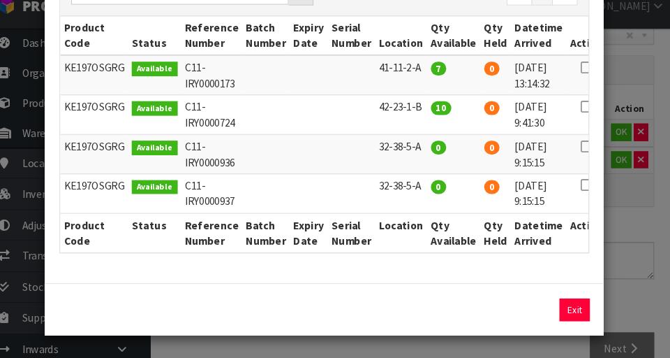
click at [418, 117] on icon at bounding box center [584, 117] width 11 height 1
click at [418, 308] on button "Assign Pick" at bounding box center [525, 311] width 57 height 22
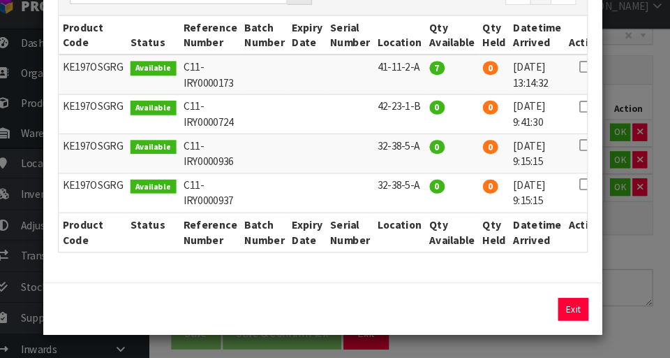
scroll to position [270, 0]
click at [418, 80] on icon at bounding box center [584, 80] width 11 height 1
click at [418, 307] on button "Assign Pick" at bounding box center [525, 311] width 57 height 22
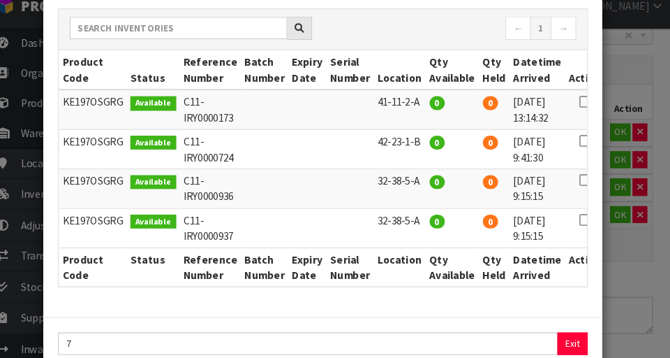
scroll to position [303, 0]
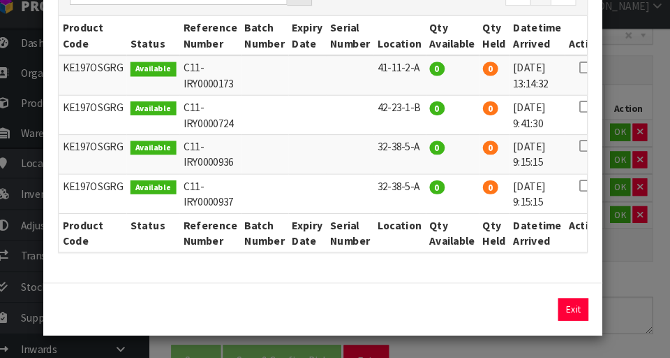
click at [418, 283] on div "Pick Line Picks Product Code Product Name Serial No. / Batch No. Expiry Date Lo…" at bounding box center [335, 179] width 670 height 358
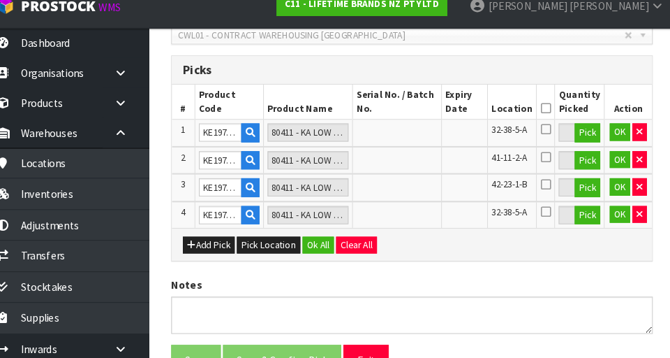
click at [418, 119] on icon at bounding box center [547, 119] width 10 height 1
click at [332, 244] on button "Ok All" at bounding box center [329, 250] width 30 height 17
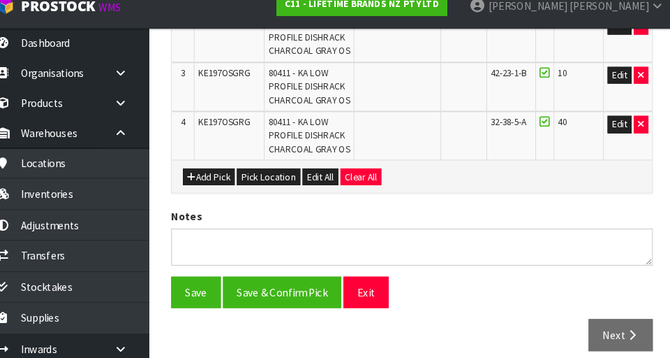
scroll to position [480, 0]
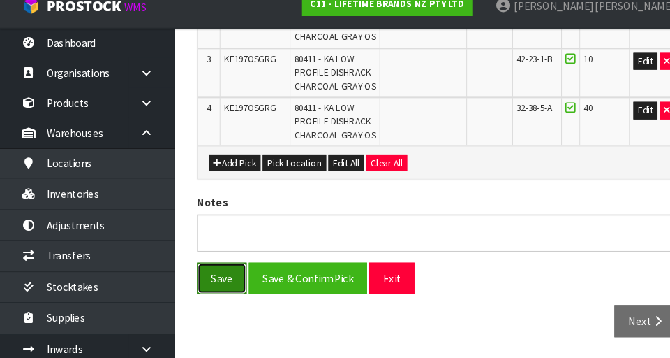
click at [212, 274] on button "Save" at bounding box center [212, 281] width 47 height 30
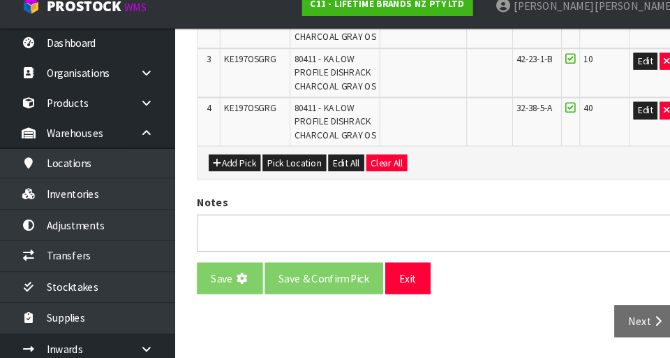
scroll to position [0, 0]
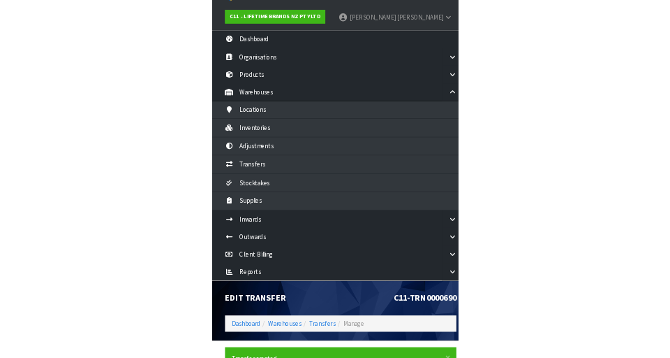
scroll to position [13, 0]
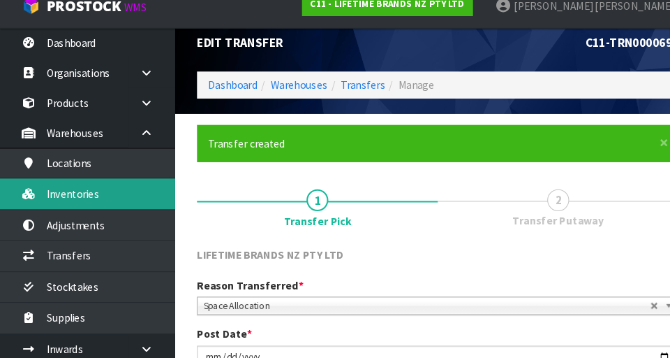
click at [147, 200] on link "Inventories" at bounding box center [84, 200] width 168 height 29
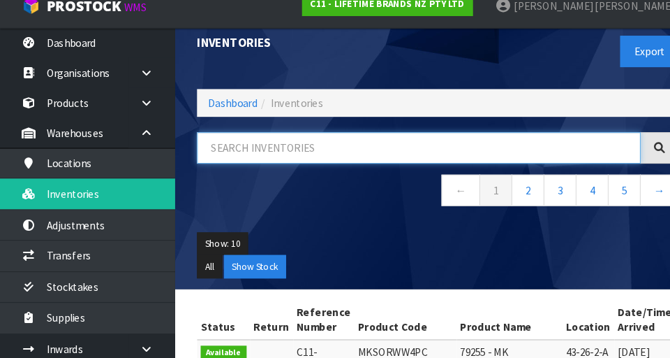
click at [332, 159] on input "text" at bounding box center [401, 157] width 425 height 30
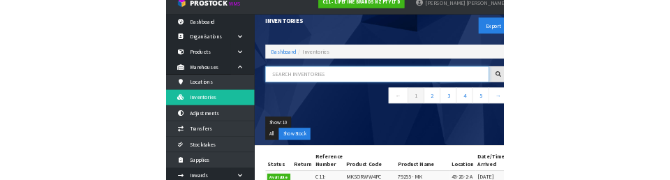
scroll to position [21, 0]
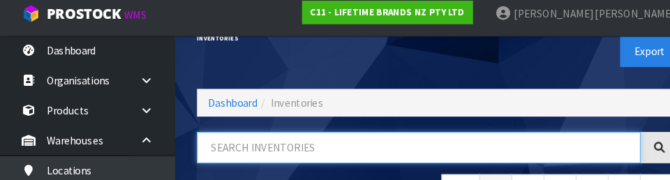
click at [265, 145] on input "text" at bounding box center [401, 149] width 425 height 30
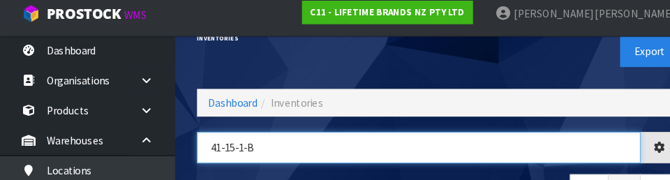
type input "41-15-1-B"
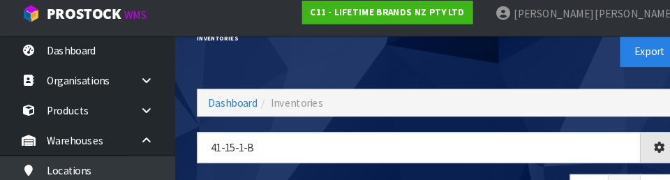
click at [418, 67] on div "Export" at bounding box center [539, 57] width 241 height 72
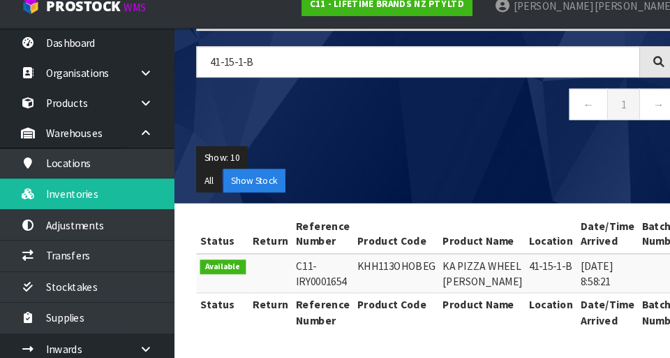
scroll to position [0, 1]
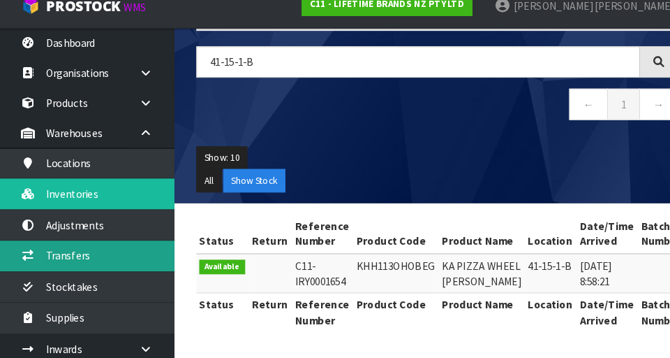
click at [110, 260] on link "Transfers" at bounding box center [84, 259] width 168 height 29
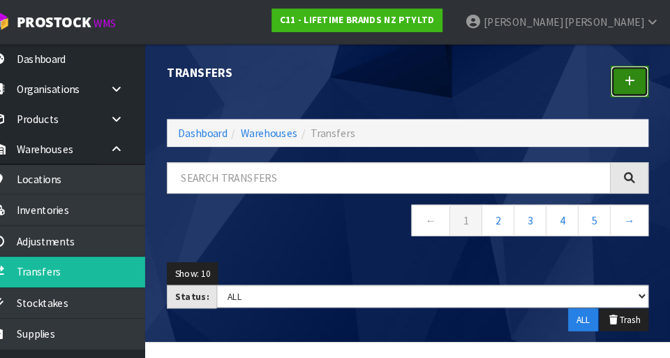
click at [418, 80] on link at bounding box center [631, 78] width 36 height 30
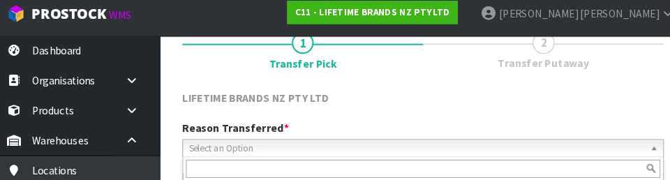
scroll to position [189, 0]
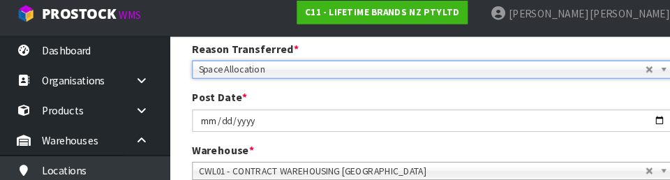
click at [418, 96] on div "Post Date * [DATE]" at bounding box center [419, 114] width 482 height 40
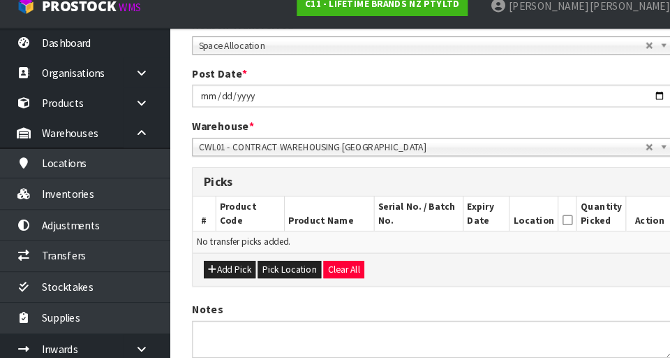
scroll to position [246, 0]
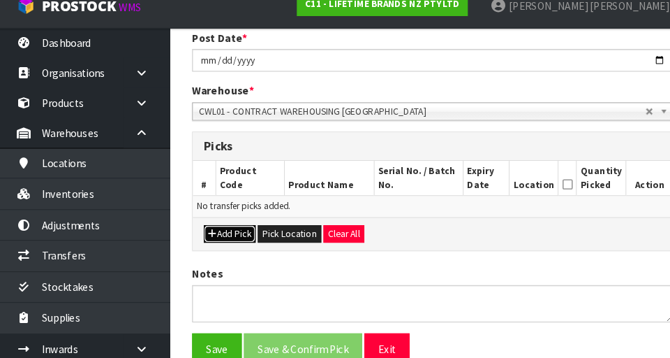
click at [231, 240] on button "Add Pick" at bounding box center [225, 238] width 50 height 17
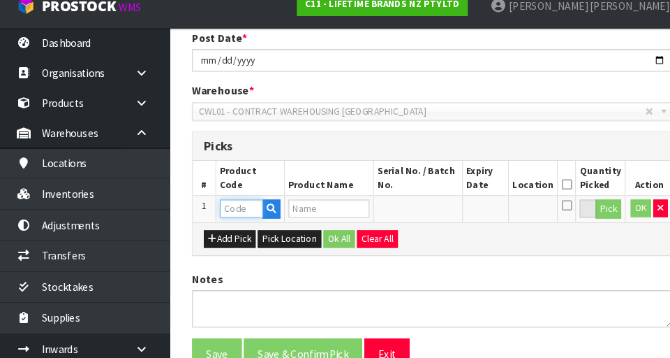
click at [242, 212] on input "text" at bounding box center [235, 214] width 41 height 17
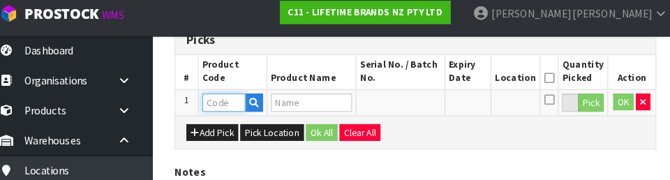
scroll to position [360, 0]
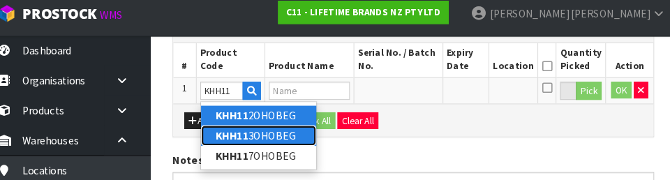
click at [309, 133] on link "KHH11 3OHOBEG" at bounding box center [271, 137] width 110 height 19
type input "KHH113OHOBEG"
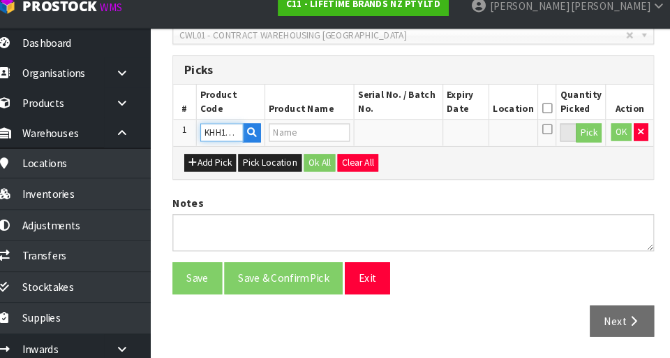
type input "KA PIZZA WHEEL [PERSON_NAME]"
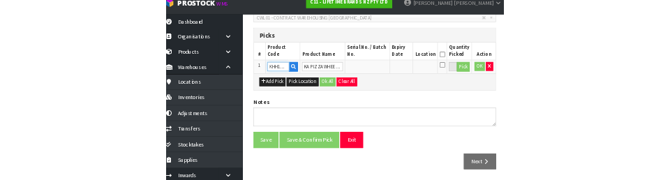
scroll to position [326, 0]
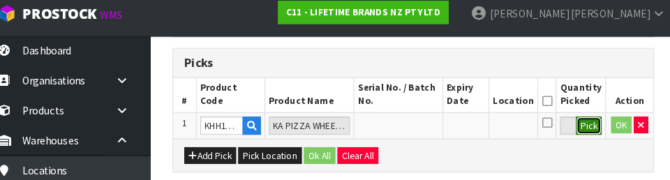
click at [418, 132] on button "Pick" at bounding box center [587, 128] width 24 height 18
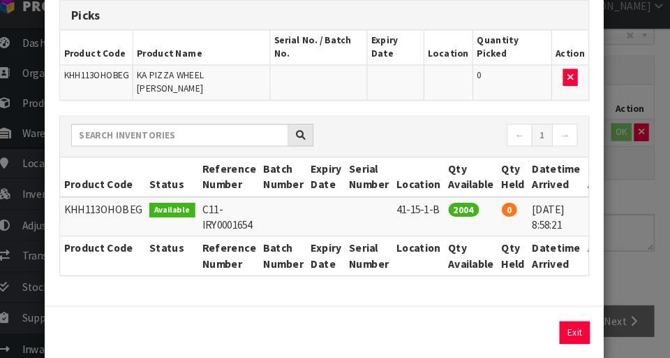
scroll to position [0, 23]
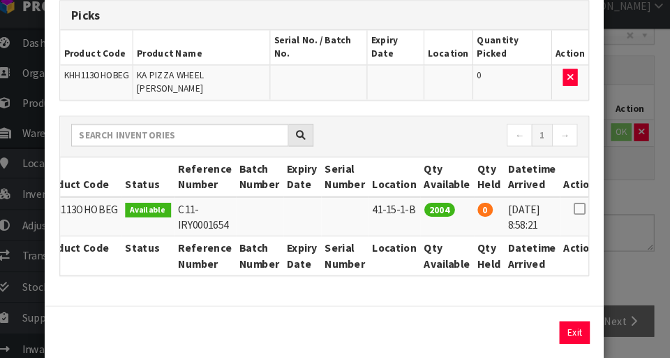
click at [418, 214] on icon at bounding box center [578, 214] width 11 height 1
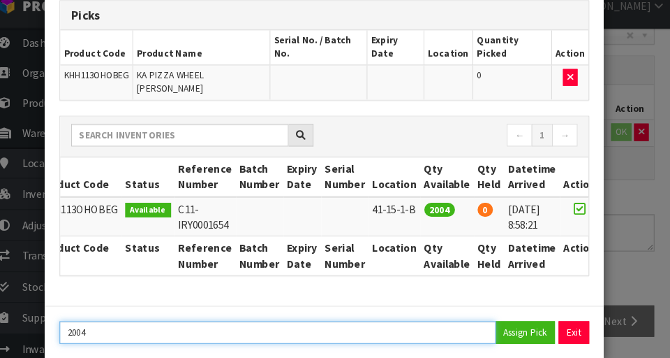
click at [135, 322] on input "2004" at bounding box center [289, 333] width 418 height 22
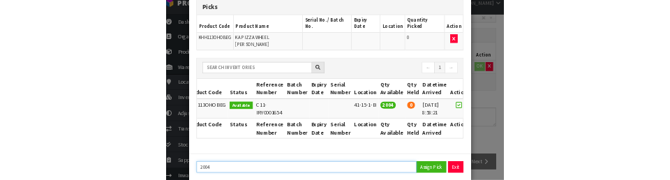
scroll to position [245, 0]
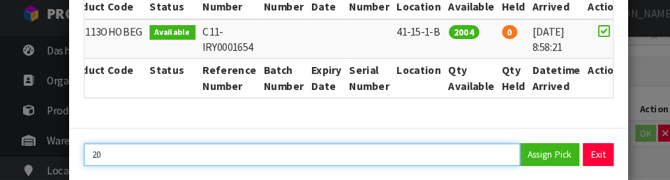
type input "2"
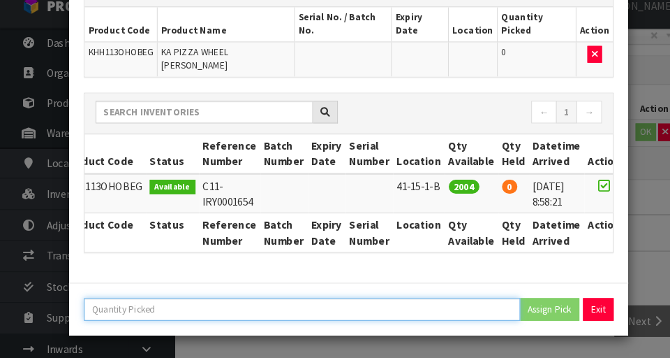
scroll to position [68, 0]
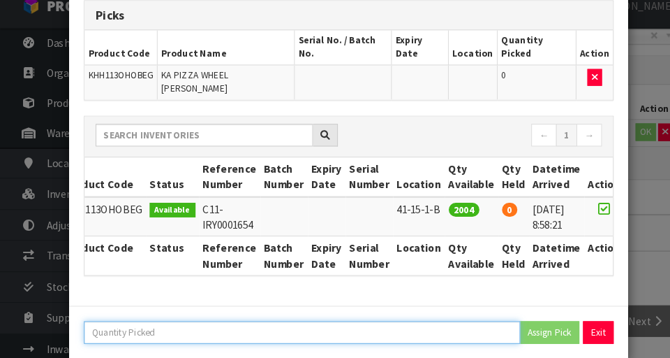
click at [131, 322] on input "number" at bounding box center [289, 333] width 418 height 22
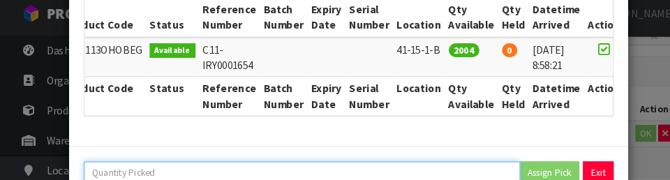
scroll to position [245, 0]
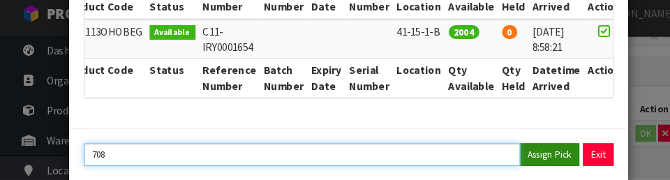
type input "708"
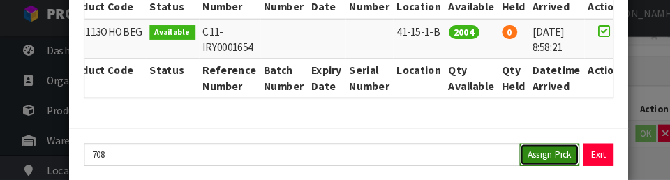
click at [418, 145] on button "Assign Pick" at bounding box center [525, 156] width 57 height 22
type input "708"
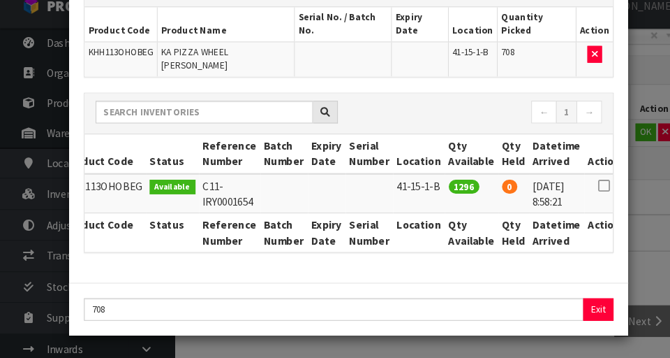
scroll to position [68, 0]
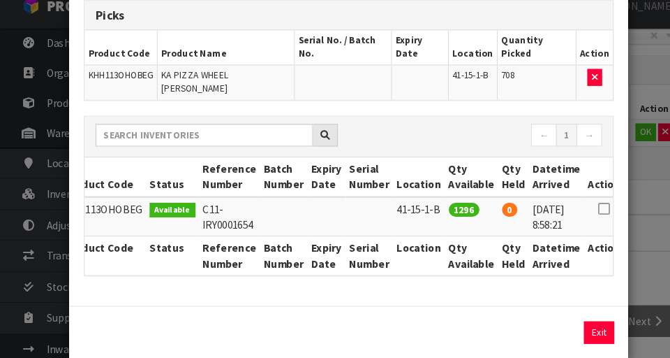
click at [418, 169] on div "Pick Line Picks Product Code Product Name Serial No. / Batch No. Expiry Date Lo…" at bounding box center [335, 179] width 670 height 358
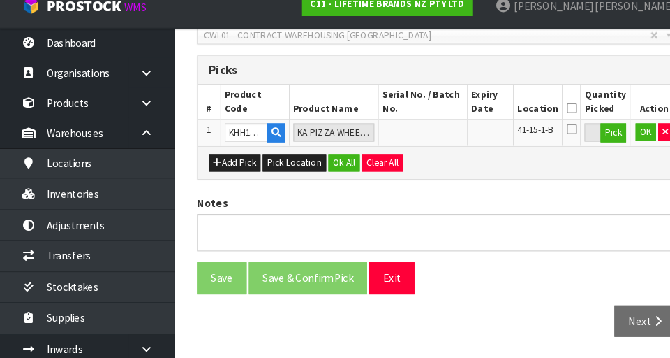
click at [418, 119] on icon at bounding box center [547, 119] width 10 height 1
click at [418, 142] on button "OK" at bounding box center [618, 141] width 20 height 17
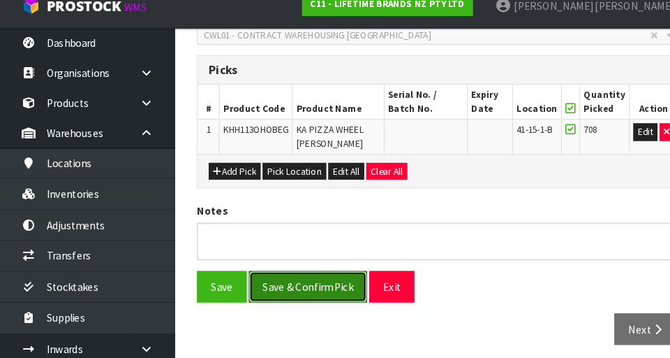
click at [311, 286] on button "Save & Confirm Pick" at bounding box center [294, 289] width 113 height 30
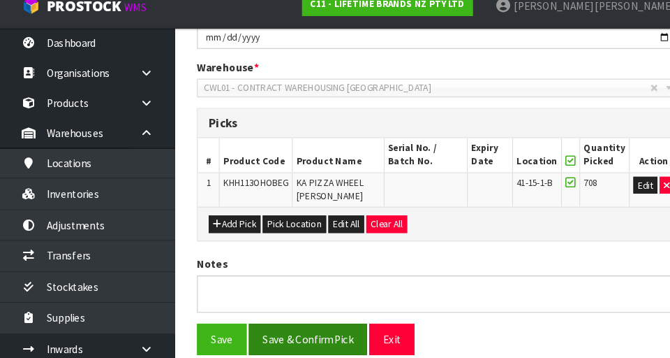
scroll to position [0, 0]
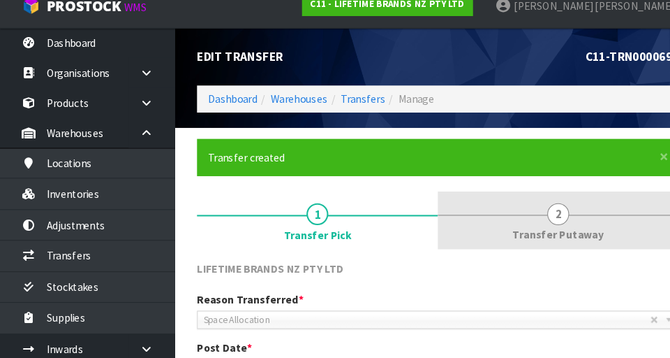
click at [418, 236] on span "Transfer Putaway" at bounding box center [534, 239] width 87 height 15
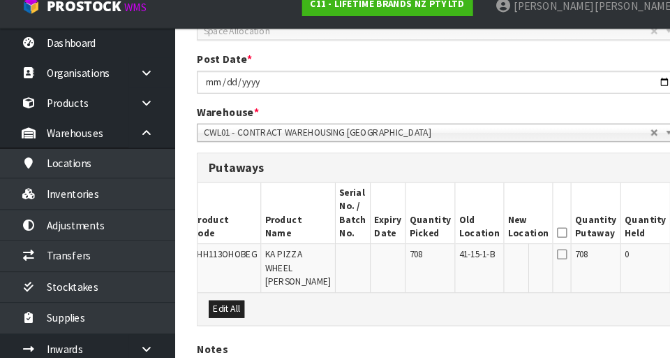
scroll to position [0, 16]
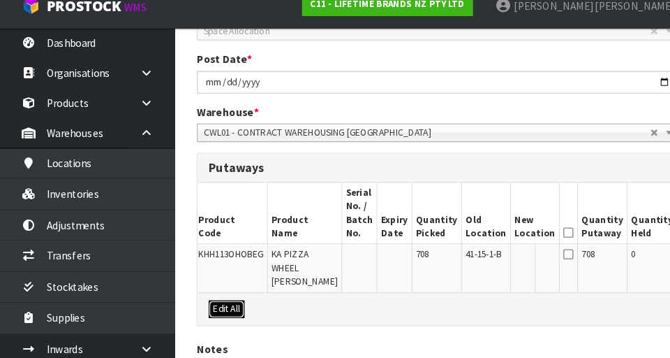
click at [222, 319] on button "Edit All" at bounding box center [217, 310] width 34 height 17
click at [418, 260] on input "text" at bounding box center [503, 260] width 22 height 17
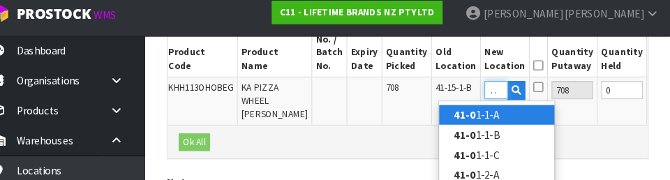
scroll to position [0, 11]
click at [418, 117] on link "41-06 -1-A" at bounding box center [504, 117] width 110 height 19
type input "41-06-1-A"
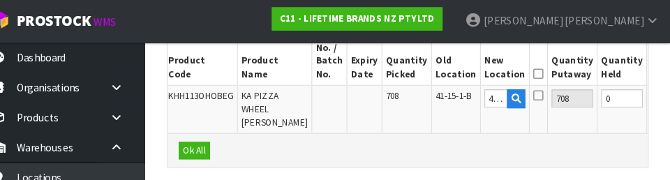
click at [418, 72] on icon at bounding box center [544, 72] width 10 height 1
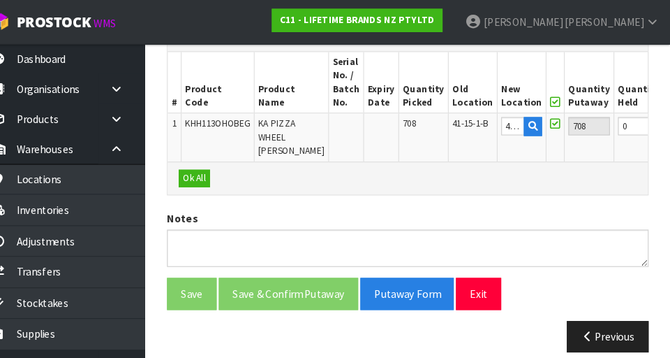
scroll to position [0, 37]
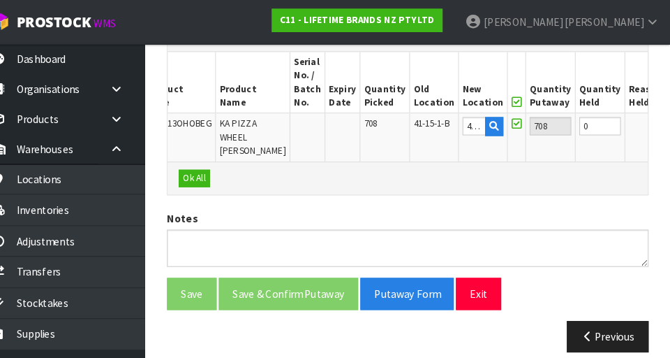
click at [418, 112] on button "OK" at bounding box center [680, 120] width 20 height 17
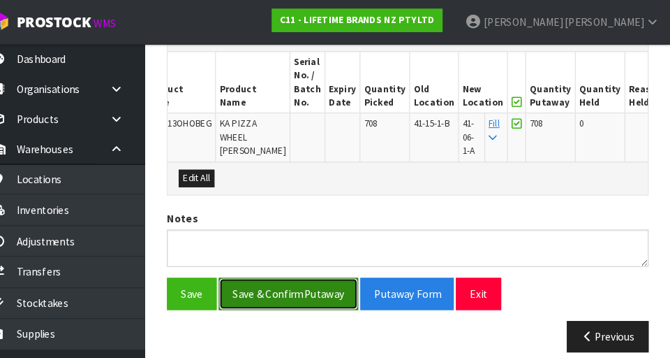
click at [341, 277] on button "Save & Confirm Putaway" at bounding box center [304, 280] width 133 height 30
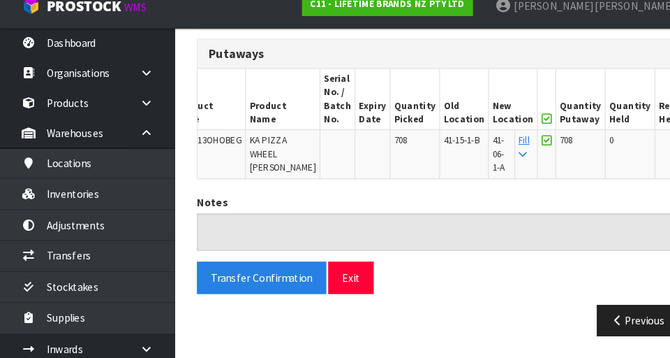
scroll to position [410, 0]
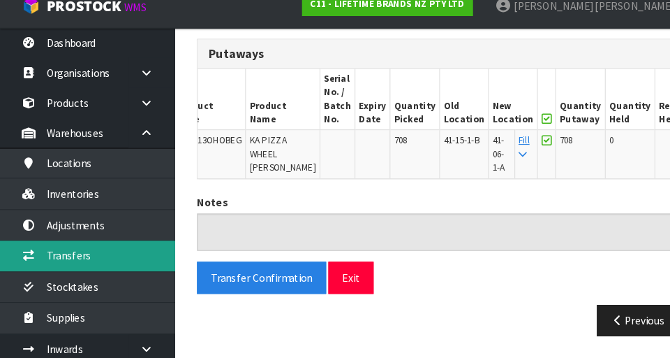
click at [121, 260] on link "Transfers" at bounding box center [84, 259] width 168 height 29
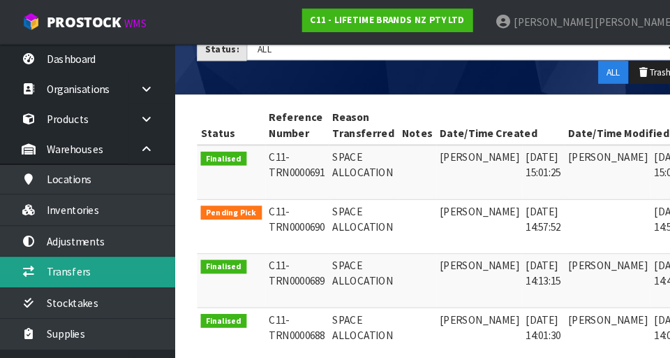
scroll to position [0, 36]
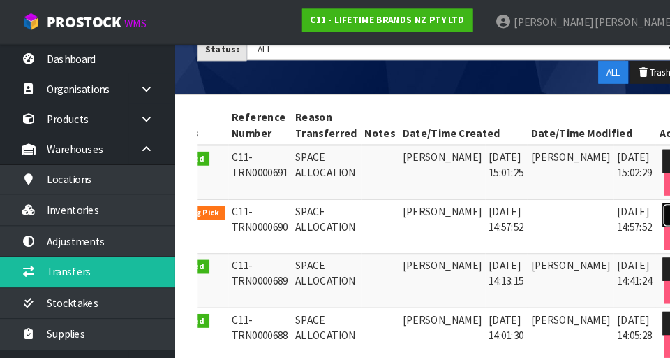
click at [418, 205] on icon at bounding box center [647, 204] width 10 height 9
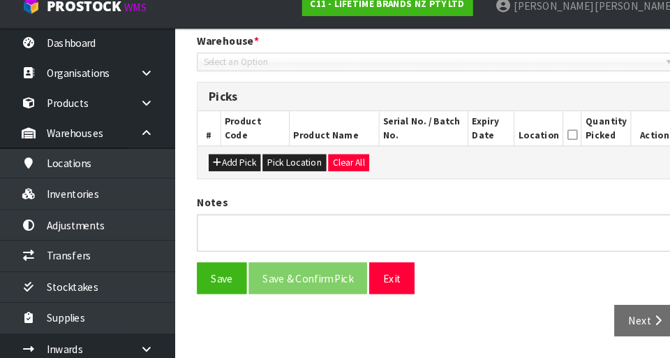
type input "[DATE]"
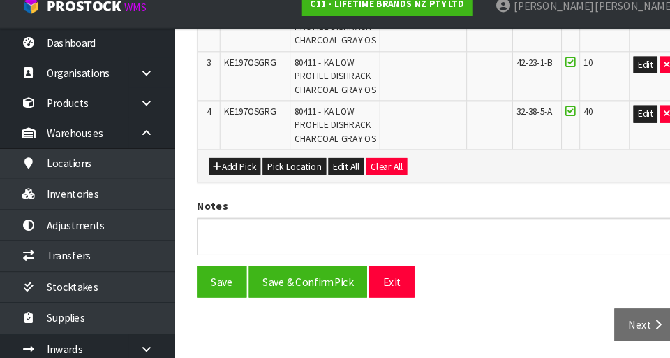
scroll to position [480, 0]
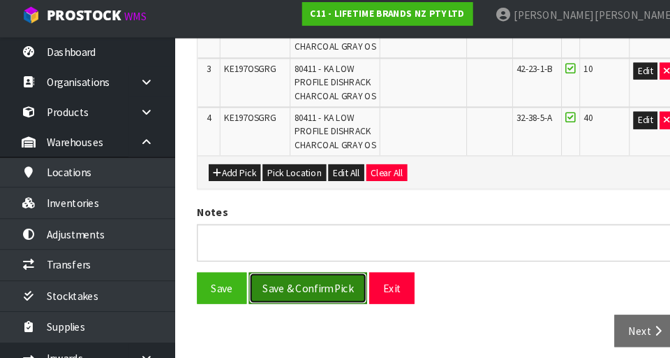
click at [322, 281] on button "Save & Confirm Pick" at bounding box center [294, 282] width 113 height 30
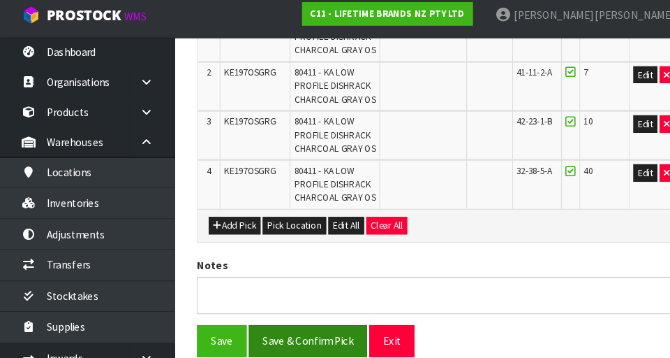
scroll to position [0, 0]
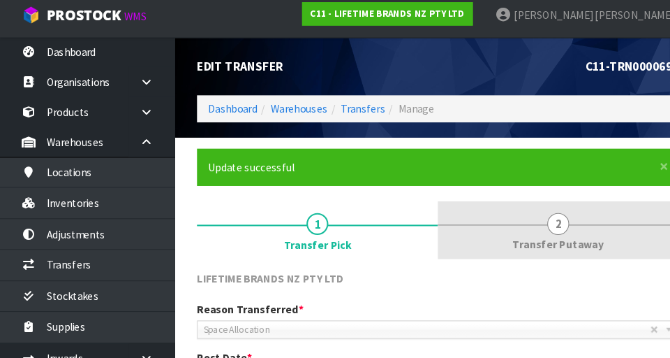
click at [418, 219] on span "2" at bounding box center [534, 220] width 21 height 21
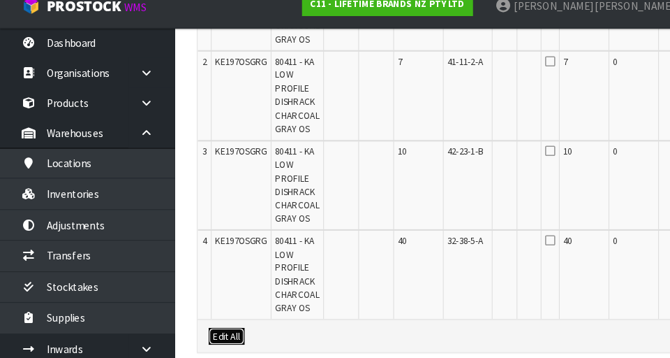
click at [223, 339] on button "Edit All" at bounding box center [217, 337] width 34 height 17
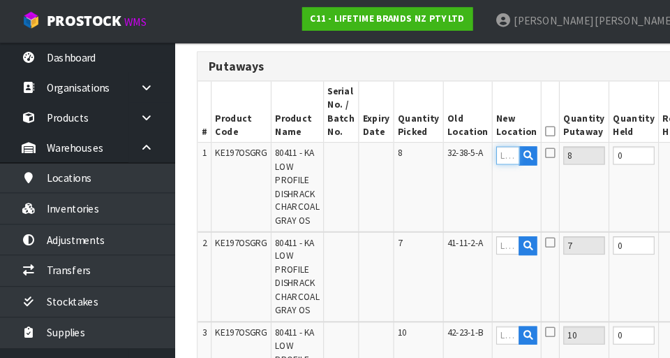
click at [418, 152] on input "text" at bounding box center [486, 149] width 22 height 17
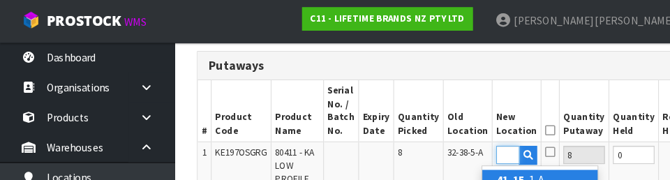
scroll to position [0, 19]
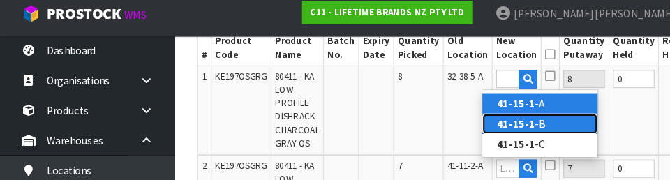
click at [418, 128] on link "41-15-1 -B" at bounding box center [517, 126] width 110 height 19
type input "41-15-1-B"
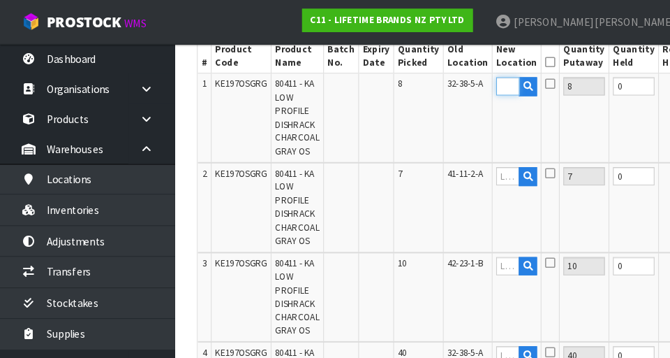
scroll to position [0, 0]
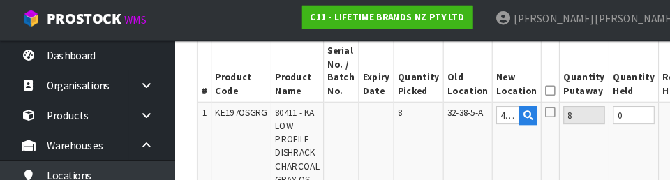
click at [418, 113] on icon at bounding box center [527, 110] width 10 height 11
click at [0, 0] on input "checkbox" at bounding box center [0, 0] width 0 height 0
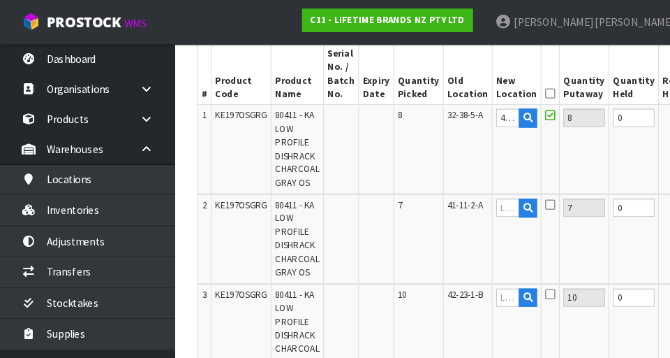
scroll to position [0, 33]
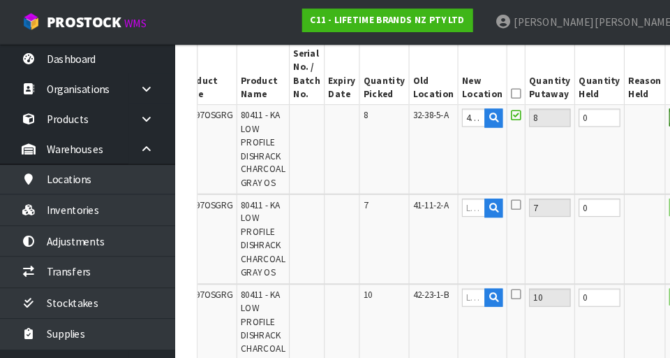
click at [418, 117] on button "OK" at bounding box center [650, 112] width 20 height 17
click at [418, 126] on icon at bounding box center [471, 123] width 8 height 9
type input "41-15-1-B"
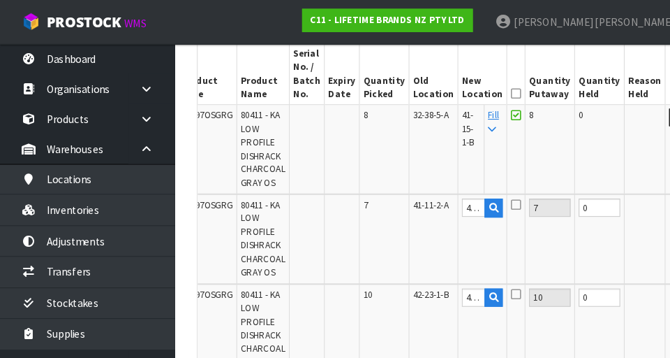
click at [418, 90] on icon at bounding box center [494, 89] width 10 height 1
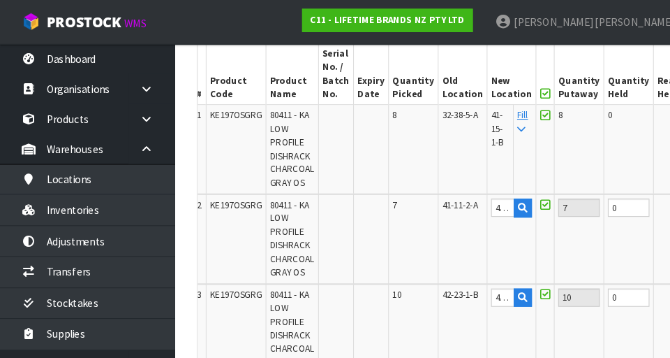
scroll to position [0, 0]
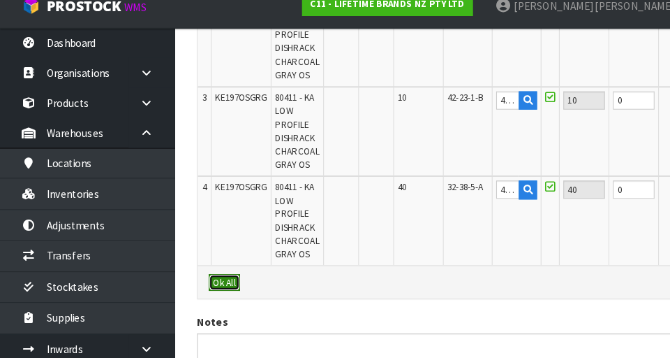
click at [223, 289] on button "Ok All" at bounding box center [215, 285] width 30 height 17
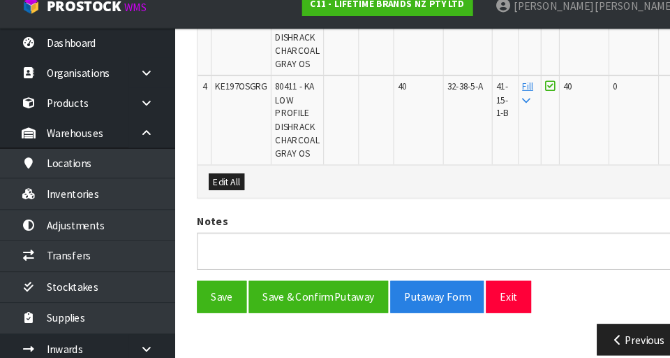
scroll to position [711, 0]
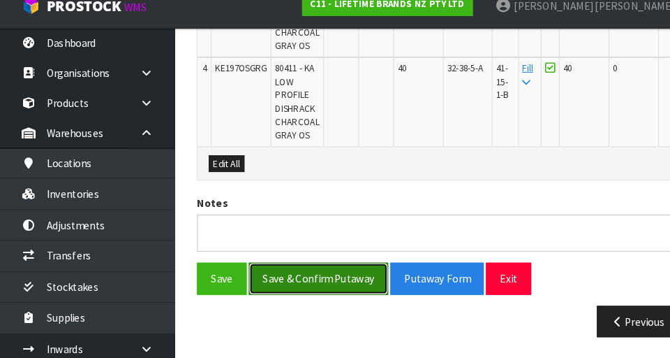
click at [335, 280] on button "Save & Confirm Putaway" at bounding box center [304, 281] width 133 height 30
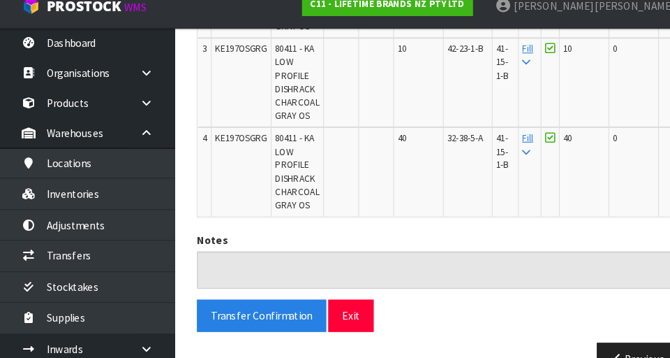
scroll to position [680, 0]
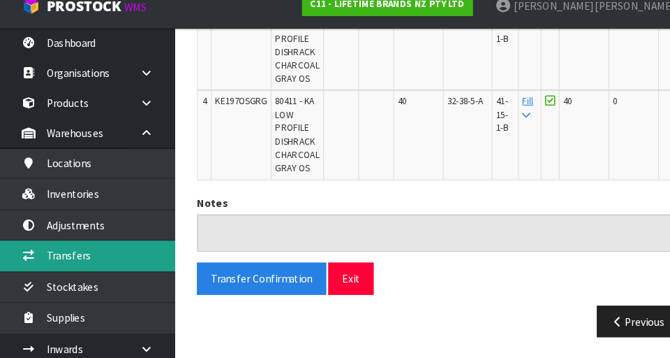
click at [127, 252] on link "Transfers" at bounding box center [84, 259] width 168 height 29
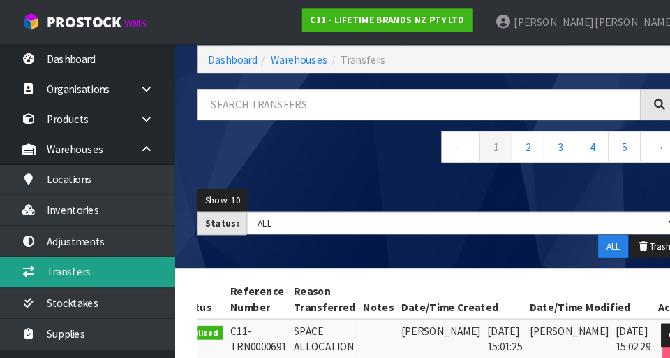
scroll to position [69, 0]
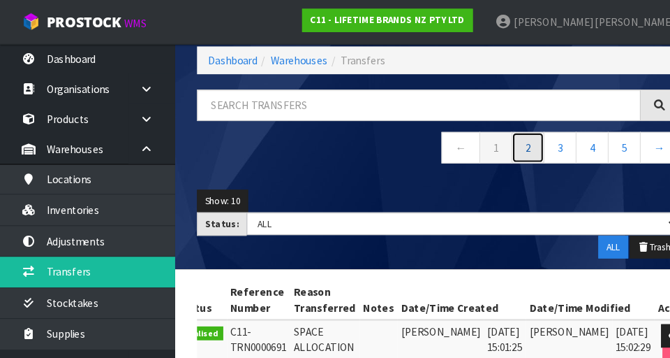
click at [418, 147] on link "2" at bounding box center [505, 141] width 31 height 30
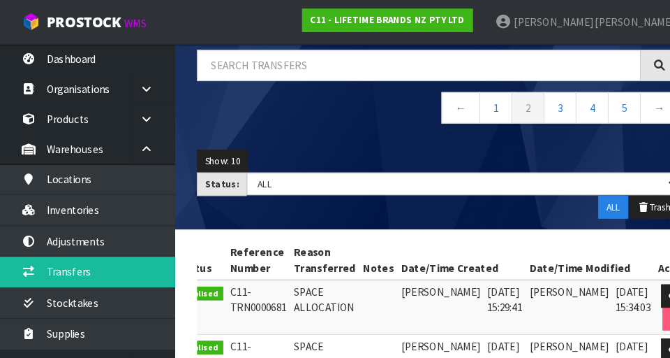
scroll to position [106, 0]
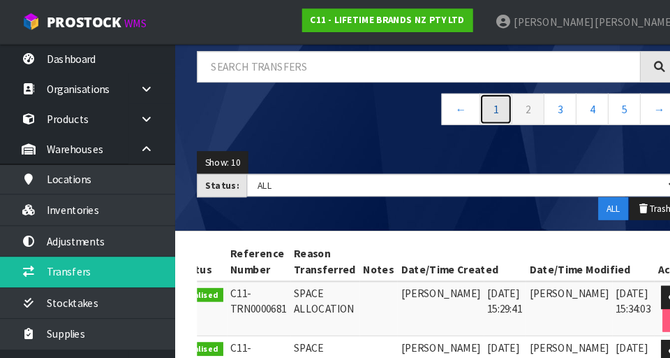
click at [418, 110] on link "1" at bounding box center [474, 104] width 31 height 30
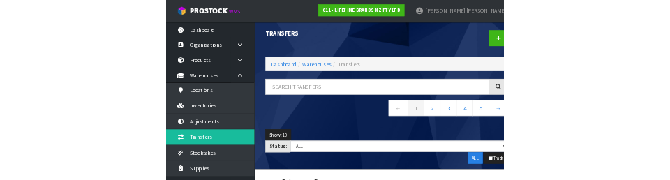
scroll to position [0, 0]
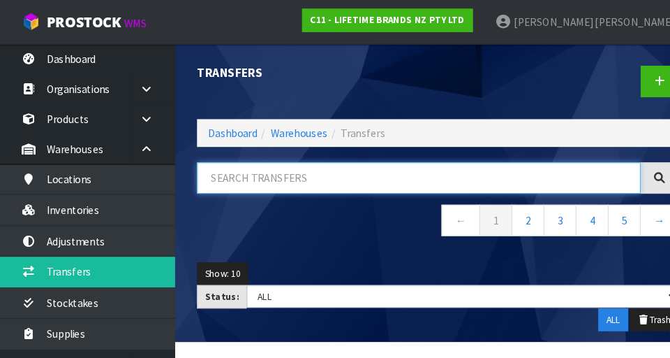
click at [297, 172] on input "text" at bounding box center [401, 170] width 425 height 30
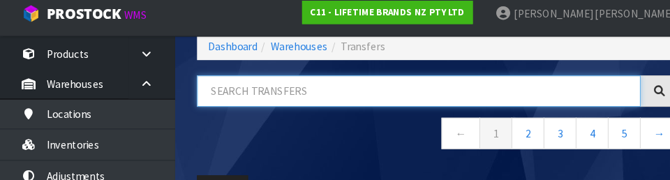
scroll to position [52, 0]
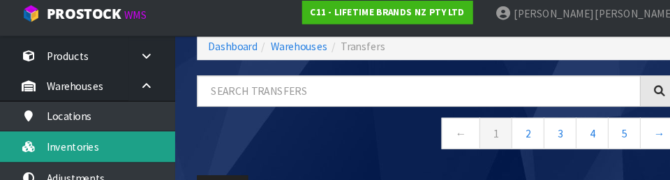
click at [126, 148] on link "Inventories" at bounding box center [84, 147] width 168 height 29
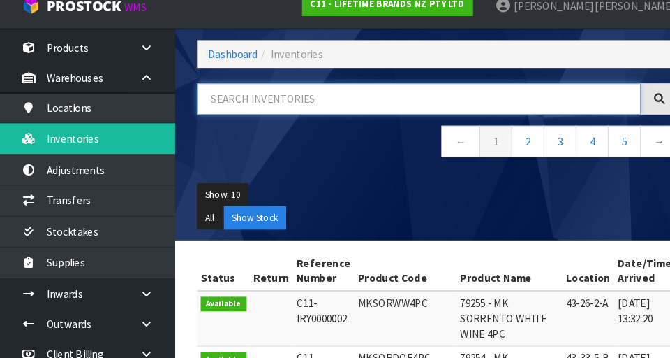
click at [354, 110] on input "text" at bounding box center [401, 110] width 425 height 30
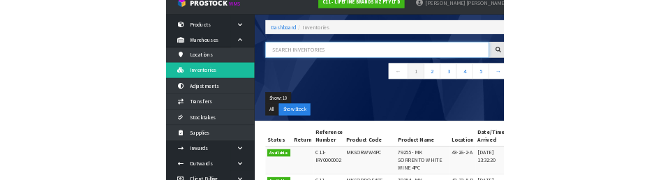
scroll to position [68, 0]
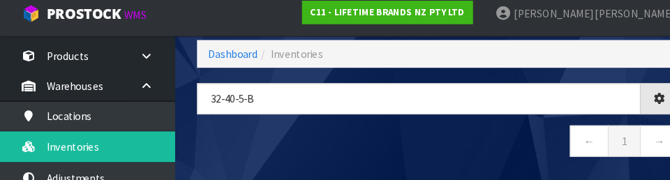
click at [374, 158] on nav "← 1 →" at bounding box center [419, 145] width 461 height 34
type input "32-40-5-B"
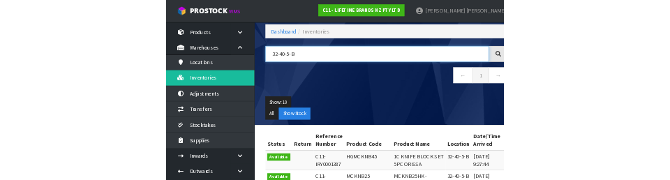
scroll to position [67, 0]
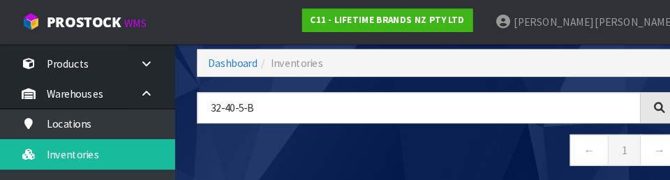
click at [380, 139] on nav "← 1 →" at bounding box center [419, 145] width 461 height 34
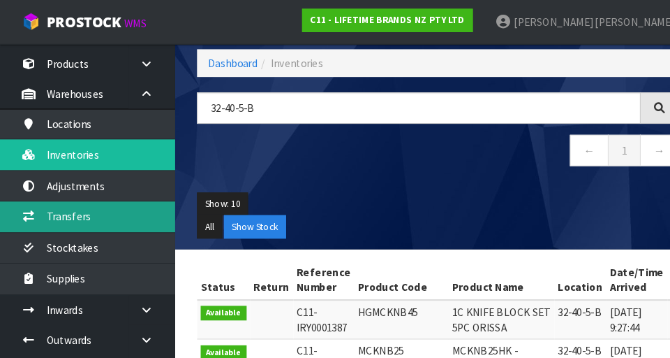
click at [131, 208] on link "Transfers" at bounding box center [84, 207] width 168 height 29
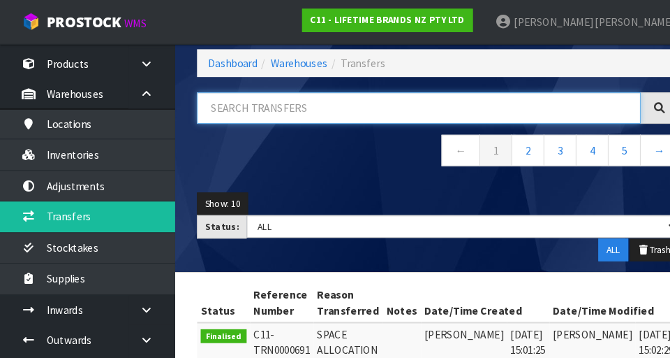
click at [321, 99] on input "text" at bounding box center [401, 103] width 425 height 30
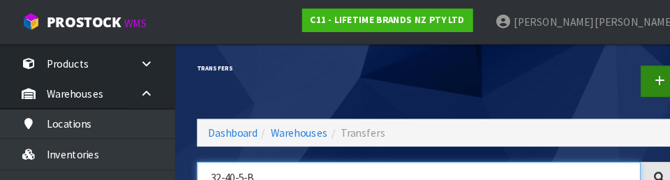
type input "32-40-5-B"
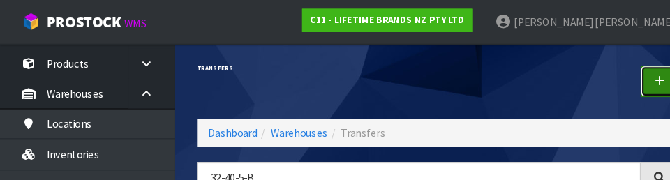
click at [418, 82] on link at bounding box center [631, 78] width 36 height 30
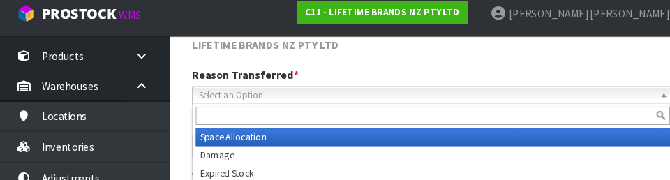
scroll to position [189, 0]
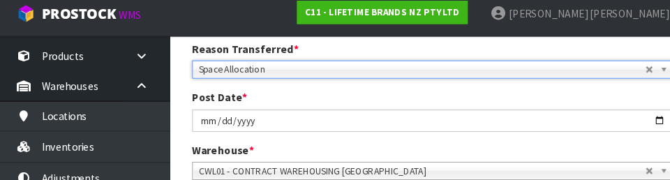
click at [401, 99] on div "Post Date * [DATE]" at bounding box center [419, 114] width 482 height 40
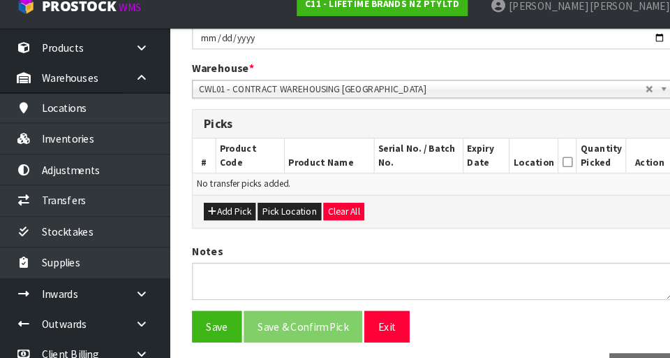
scroll to position [267, 0]
click at [230, 218] on button "Add Pick" at bounding box center [225, 217] width 50 height 17
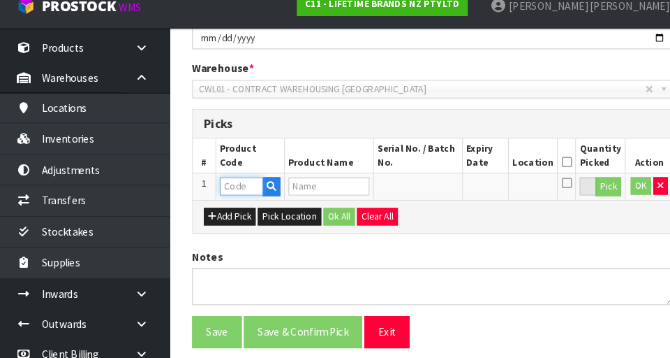
click at [237, 193] on input "text" at bounding box center [235, 192] width 41 height 17
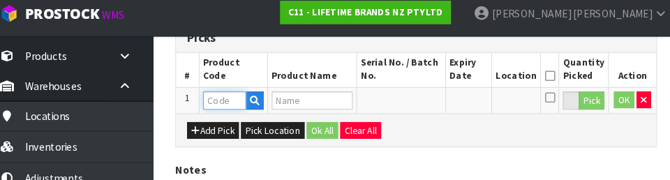
scroll to position [360, 0]
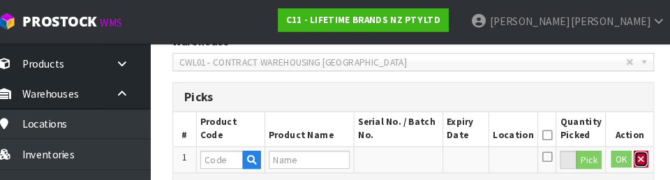
click at [418, 158] on button "button" at bounding box center [637, 153] width 14 height 17
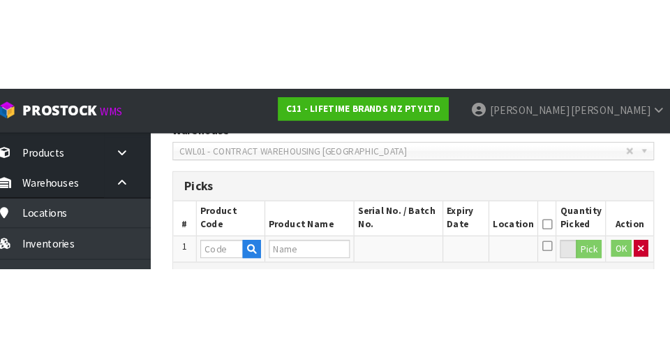
scroll to position [307, 0]
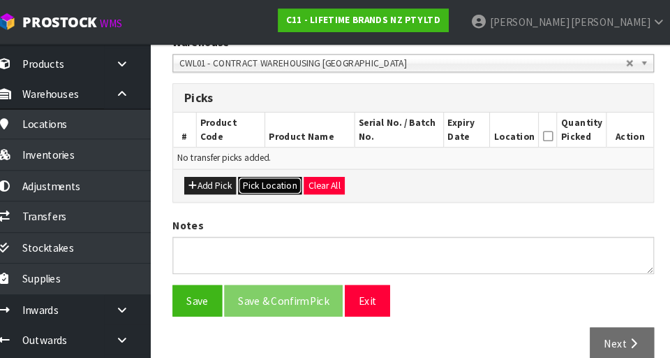
click at [287, 176] on button "Pick Location" at bounding box center [281, 177] width 61 height 17
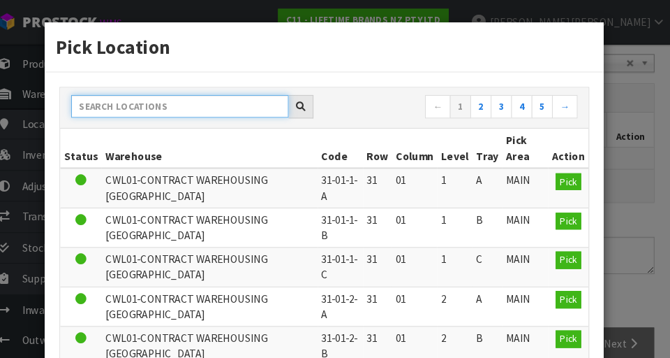
click at [260, 101] on input "text" at bounding box center [195, 102] width 208 height 22
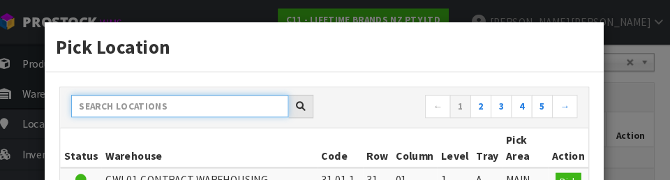
paste input "32-40-5-B"
type input "32-40-5-B"
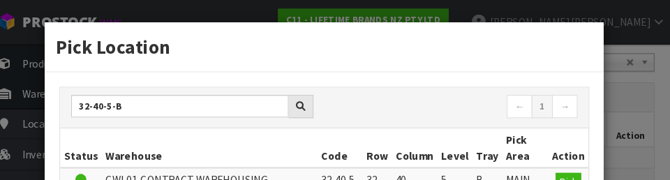
click at [418, 48] on h3 "Pick Location" at bounding box center [334, 45] width 514 height 26
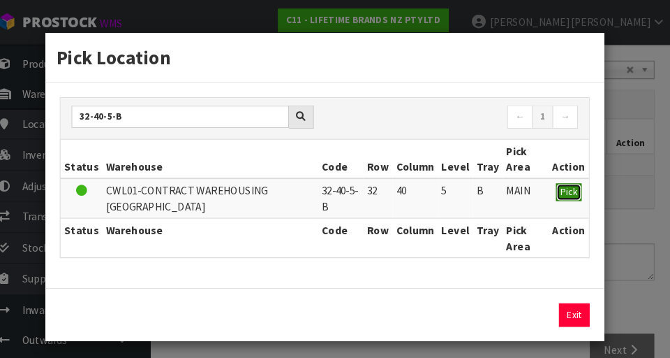
click at [418, 184] on span "Pick" at bounding box center [567, 183] width 16 height 12
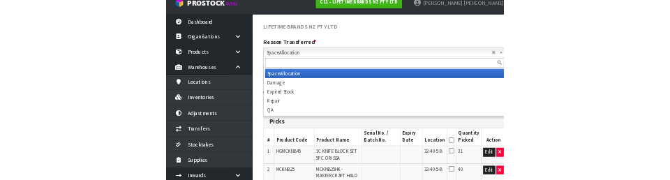
scroll to position [245, 0]
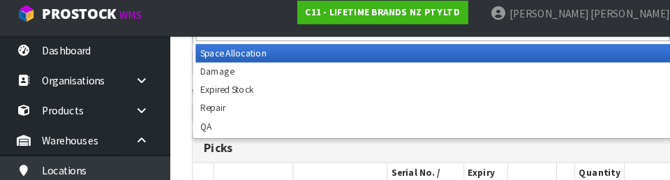
click at [418, 159] on div "Picks" at bounding box center [419, 149] width 460 height 28
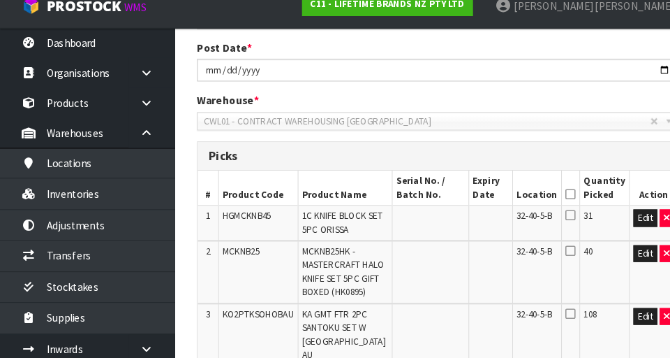
scroll to position [240, 0]
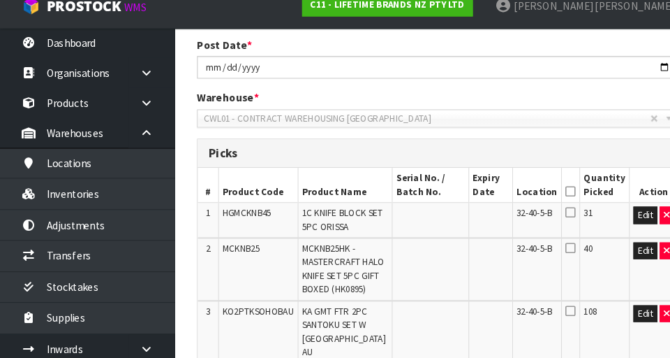
click at [418, 219] on icon at bounding box center [546, 217] width 10 height 11
click at [0, 0] on input "checkbox" at bounding box center [0, 0] width 0 height 0
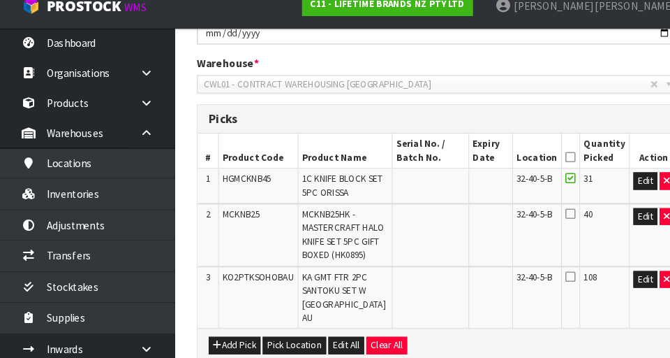
scroll to position [272, 0]
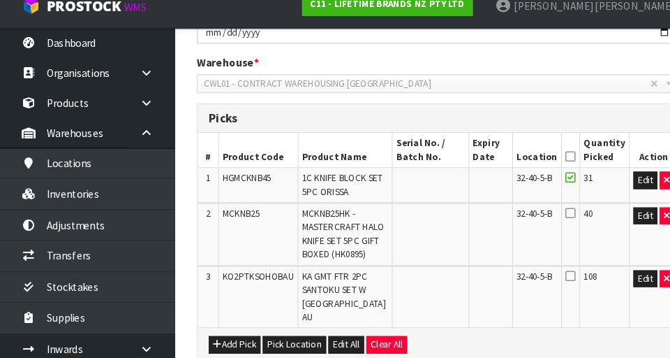
click at [418, 283] on icon at bounding box center [546, 279] width 10 height 11
click at [0, 0] on input "checkbox" at bounding box center [0, 0] width 0 height 0
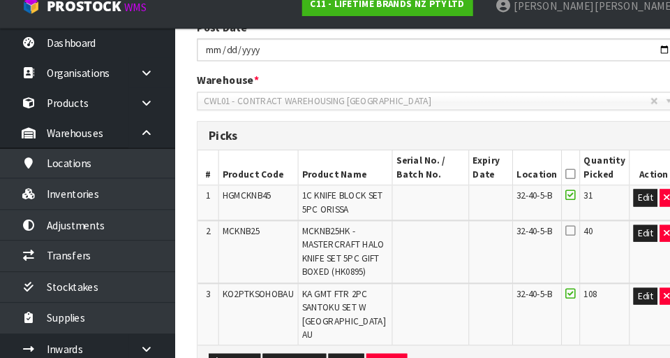
scroll to position [258, 0]
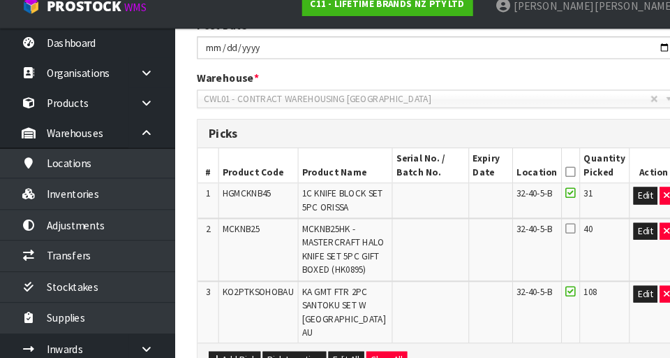
click at [418, 230] on icon at bounding box center [546, 233] width 10 height 11
click at [0, 0] on input "checkbox" at bounding box center [0, 0] width 0 height 0
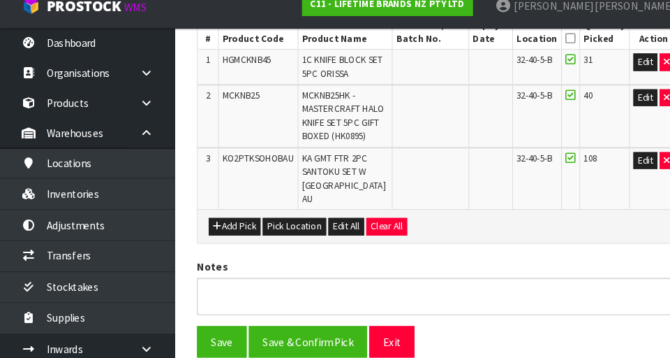
scroll to position [387, 0]
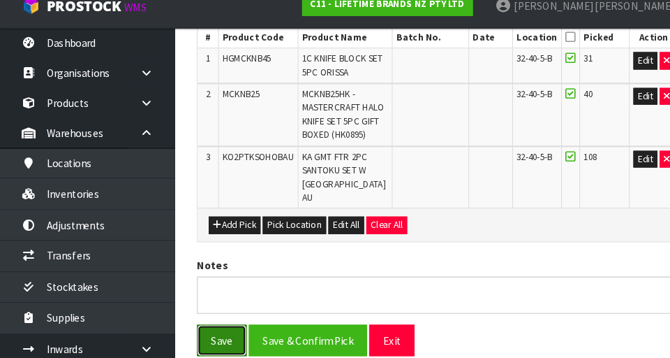
click at [212, 325] on button "Save" at bounding box center [212, 340] width 47 height 30
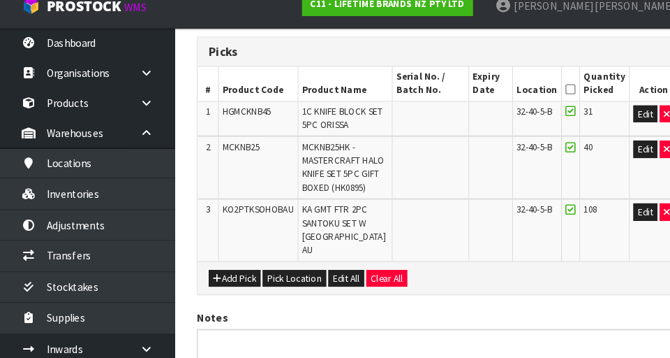
scroll to position [0, 0]
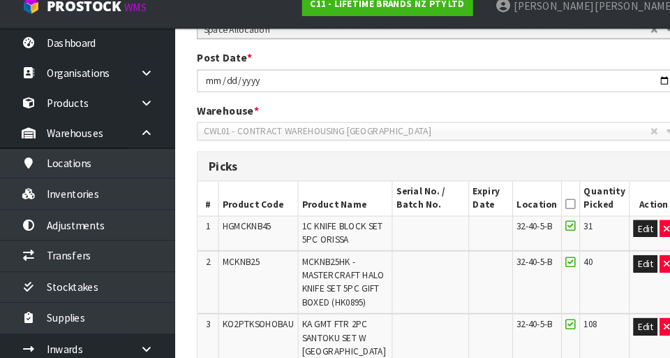
scroll to position [321, 0]
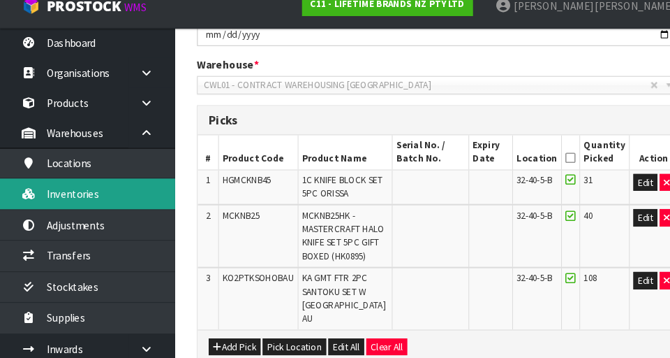
click at [136, 203] on link "Inventories" at bounding box center [84, 200] width 168 height 29
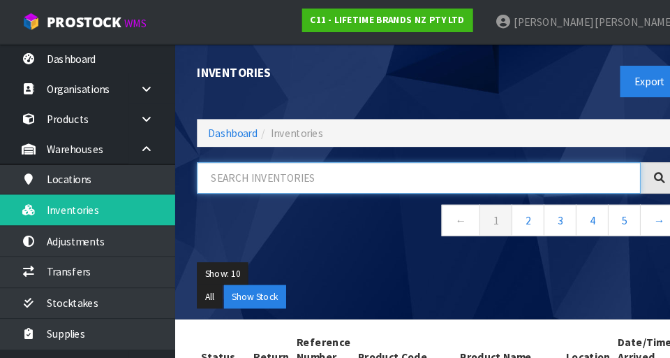
click at [325, 168] on input "text" at bounding box center [401, 170] width 425 height 30
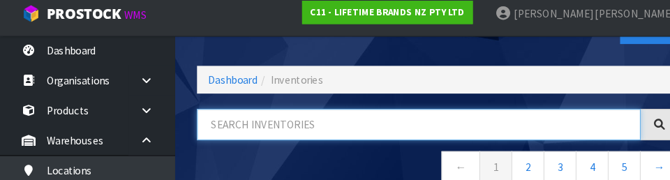
scroll to position [75, 0]
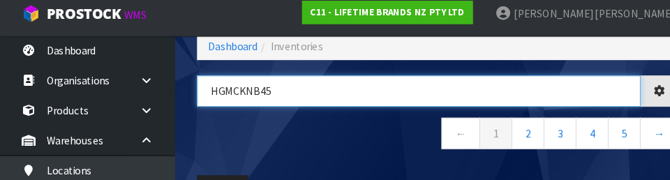
type input "HGMCKNB45"
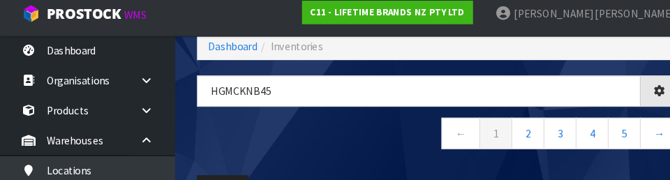
click at [362, 142] on nav "← 1 2 3 4 5 →" at bounding box center [419, 137] width 461 height 34
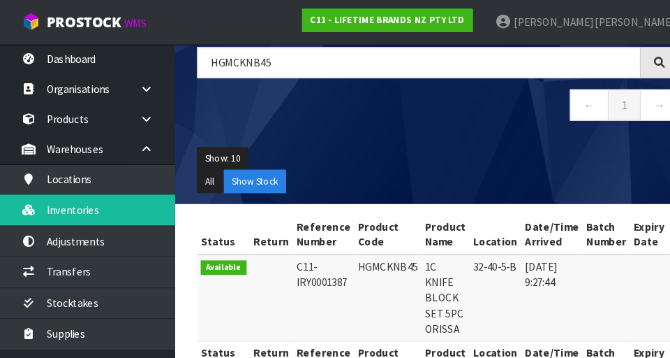
scroll to position [110, 0]
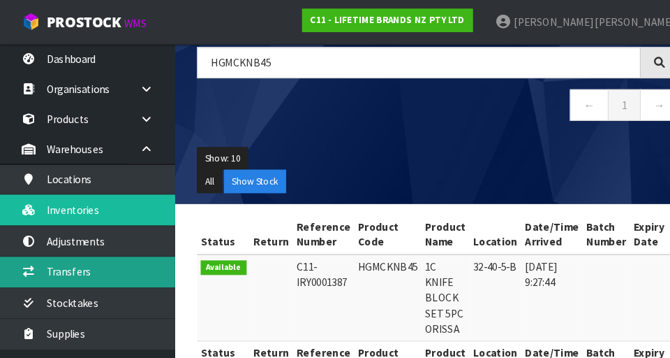
click at [130, 266] on link "Transfers" at bounding box center [84, 259] width 168 height 29
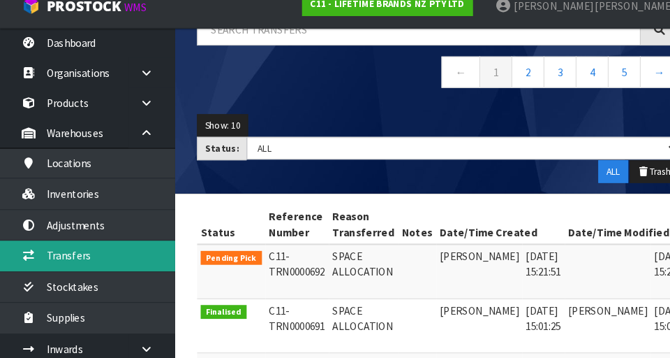
scroll to position [0, 36]
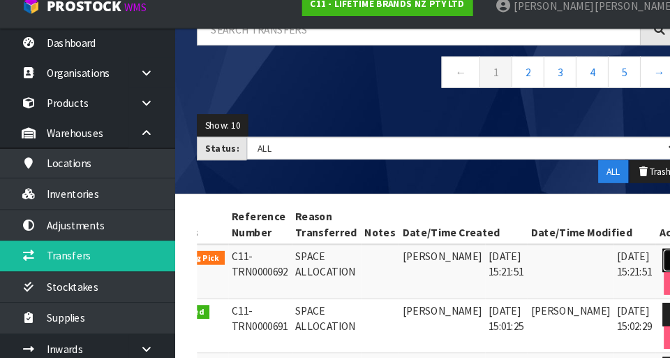
click at [418, 258] on link at bounding box center [647, 264] width 26 height 22
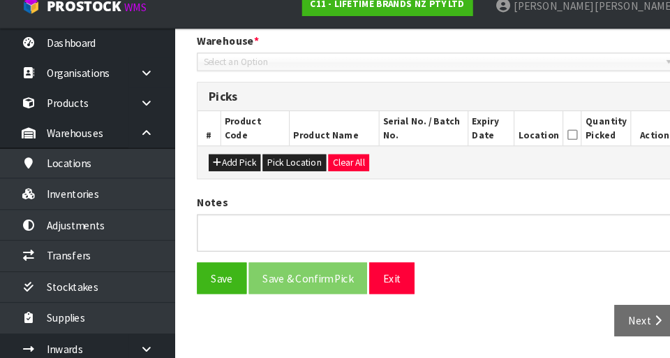
type input "[DATE]"
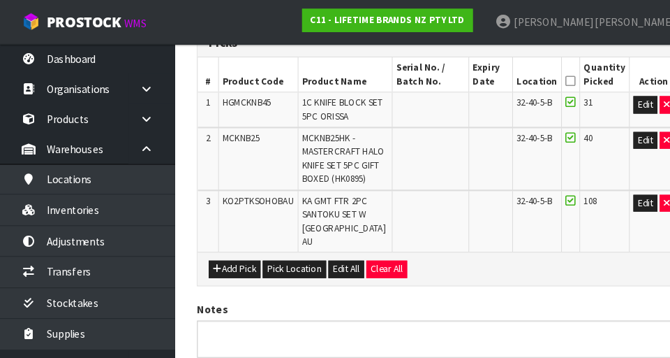
scroll to position [358, 0]
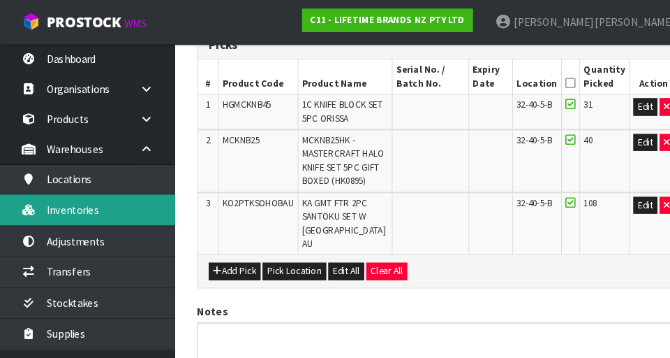
click at [132, 204] on link "Inventories" at bounding box center [84, 200] width 168 height 29
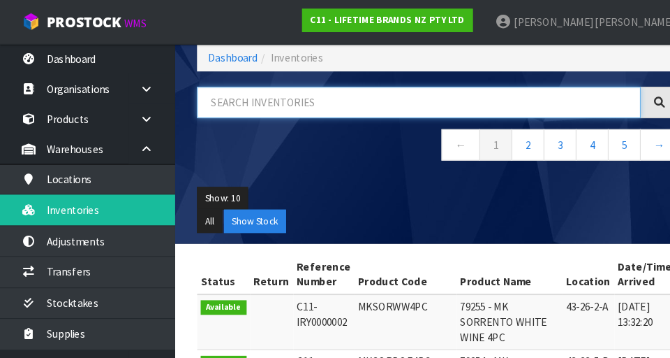
click at [312, 102] on input "text" at bounding box center [401, 98] width 425 height 30
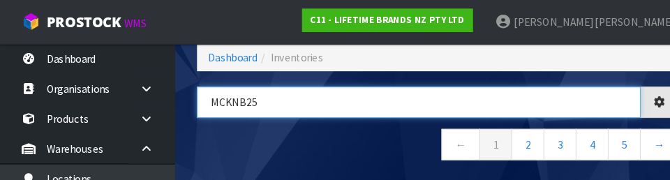
type input "MCKNB25"
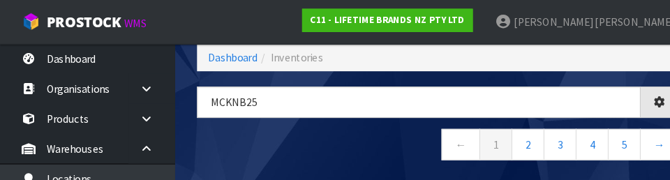
click at [367, 147] on nav "← 1 2 3 4 5 →" at bounding box center [419, 141] width 461 height 34
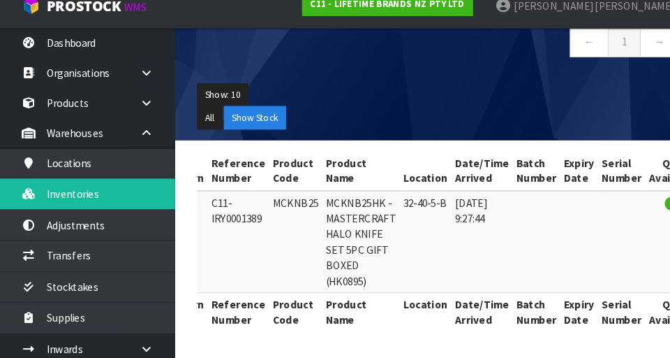
scroll to position [0, 0]
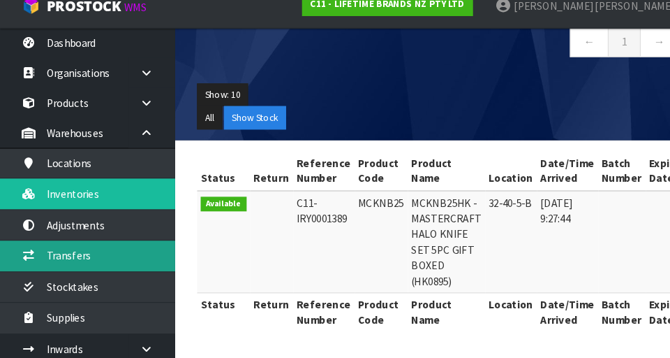
click at [125, 260] on link "Transfers" at bounding box center [84, 259] width 168 height 29
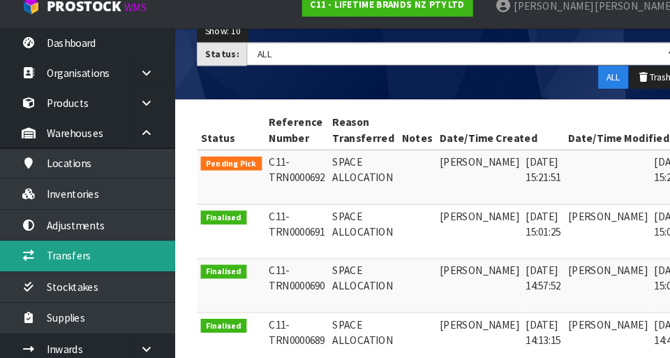
scroll to position [0, 36]
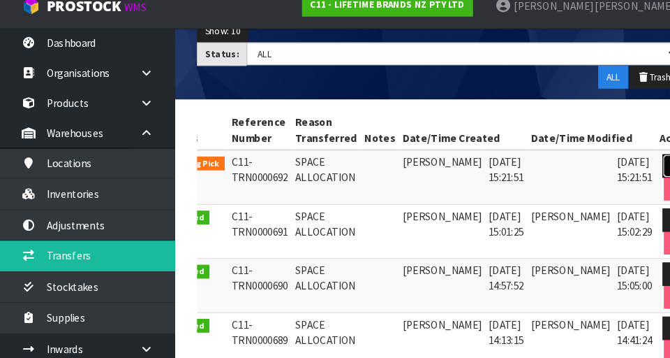
click at [418, 175] on icon at bounding box center [647, 173] width 10 height 9
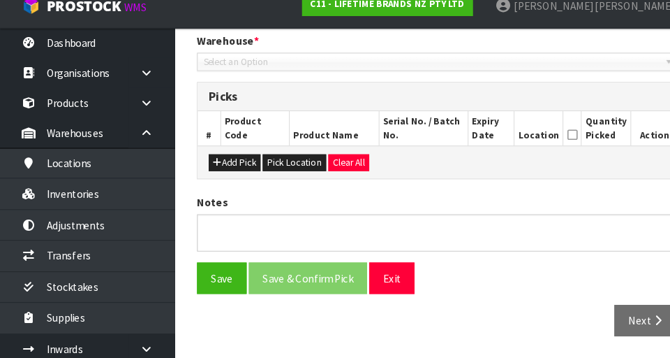
type input "[DATE]"
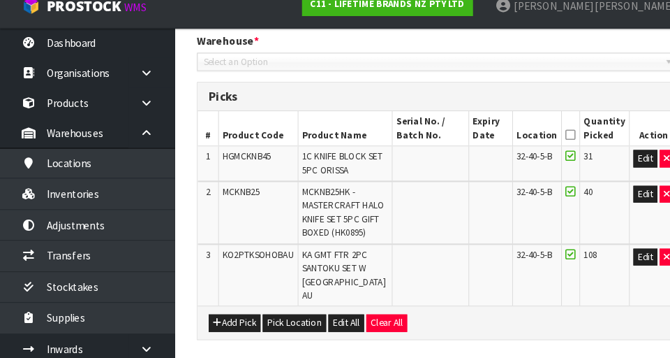
scroll to position [433, 0]
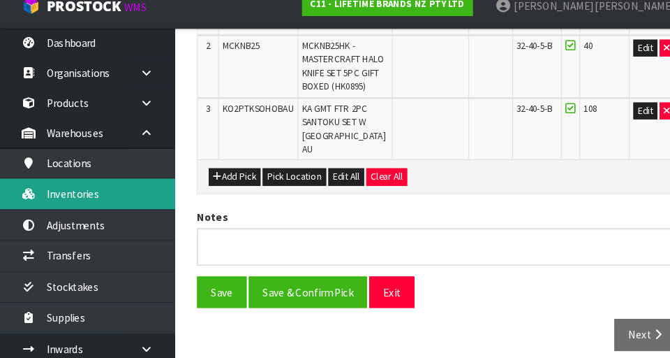
click at [124, 199] on link "Inventories" at bounding box center [84, 200] width 168 height 29
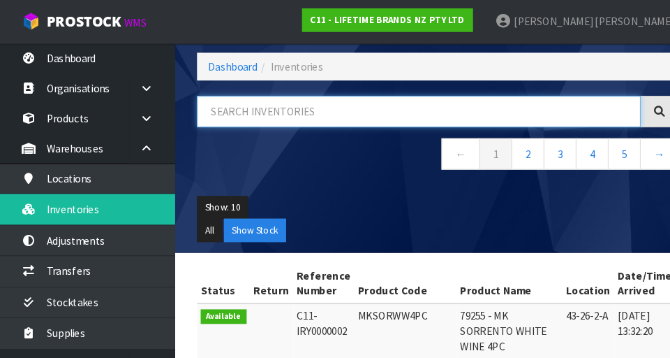
click at [335, 108] on input "text" at bounding box center [401, 107] width 425 height 30
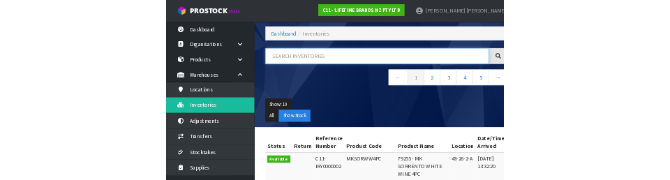
scroll to position [63, 0]
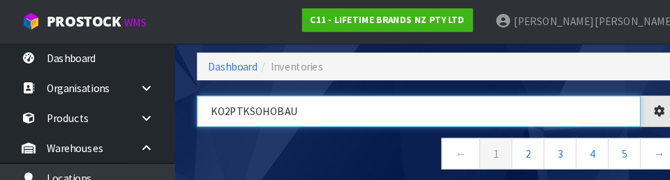
type input "KO2PTKSOHOBAU"
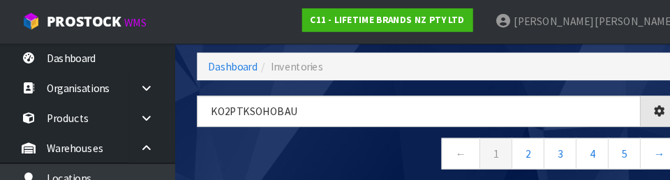
click at [369, 146] on nav "← 1 2 3 4 5 →" at bounding box center [419, 150] width 461 height 34
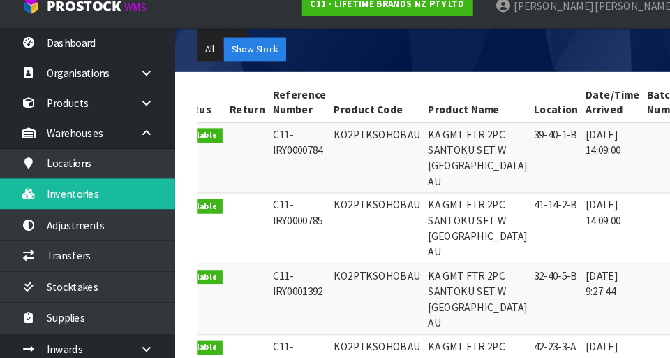
scroll to position [0, 0]
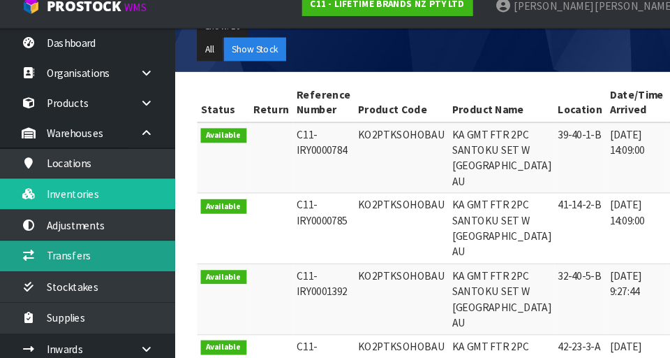
click at [111, 257] on link "Transfers" at bounding box center [84, 259] width 168 height 29
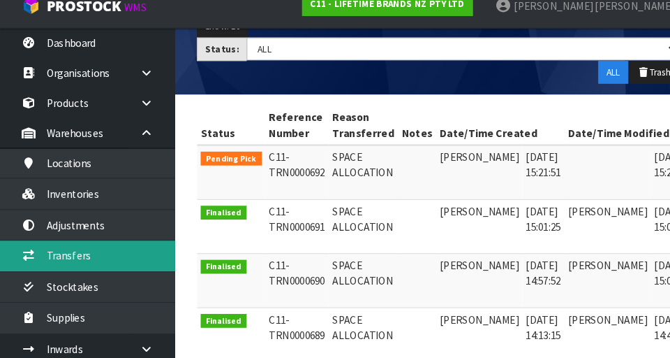
scroll to position [0, 36]
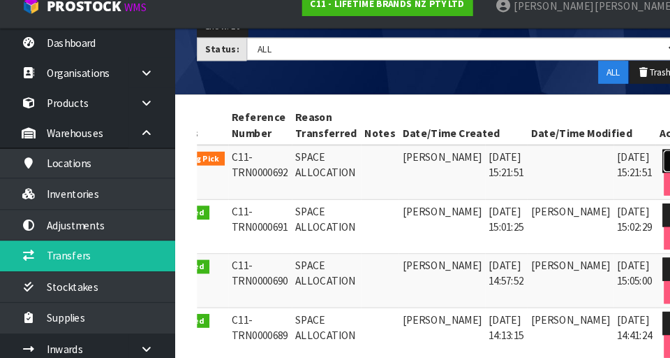
click at [418, 167] on link at bounding box center [647, 169] width 26 height 22
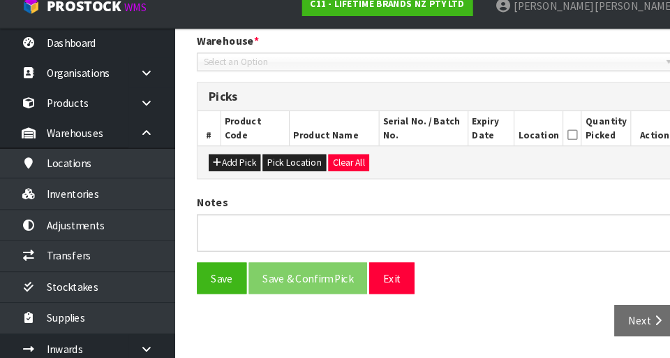
type input "[DATE]"
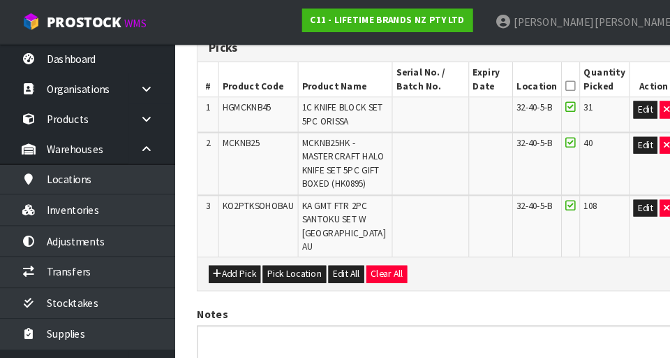
scroll to position [351, 0]
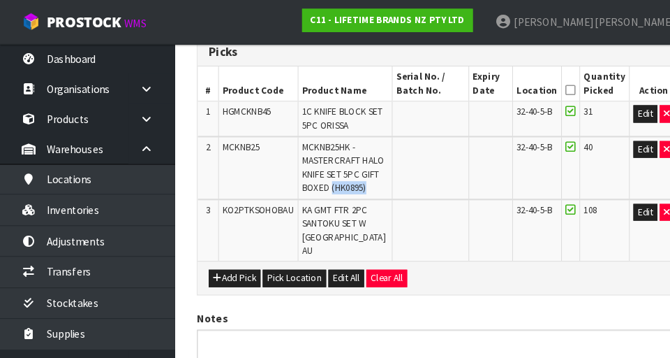
click at [344, 222] on td "KA GMT FTR 2PC SANTOKU SET W [GEOGRAPHIC_DATA] AU" at bounding box center [330, 220] width 91 height 59
copy span "KO2PTKSOHOBAU"
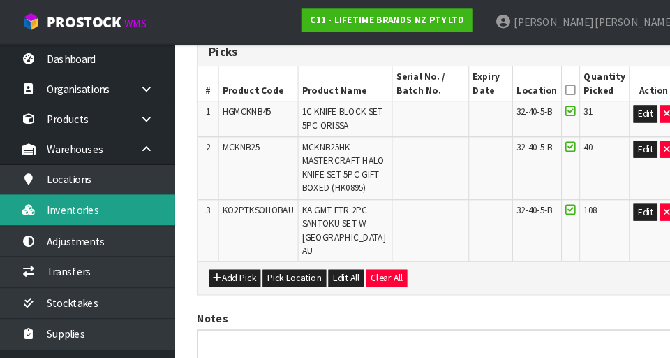
click at [132, 202] on link "Inventories" at bounding box center [84, 200] width 168 height 29
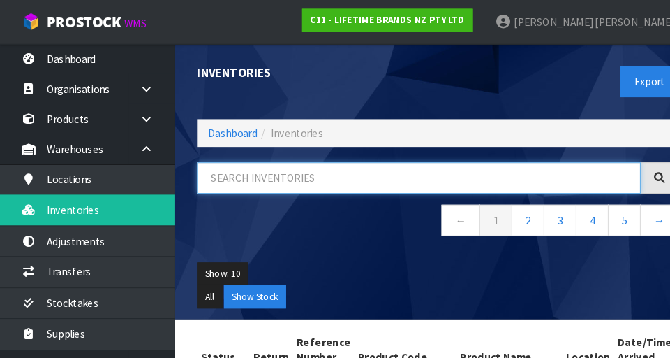
click at [352, 168] on input "text" at bounding box center [401, 170] width 425 height 30
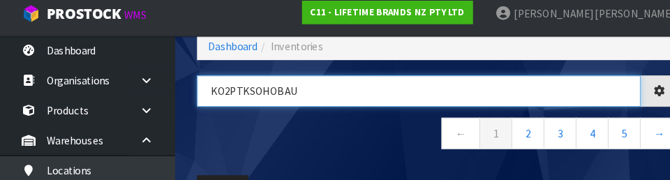
type input "KO2PTKSOHOBAU"
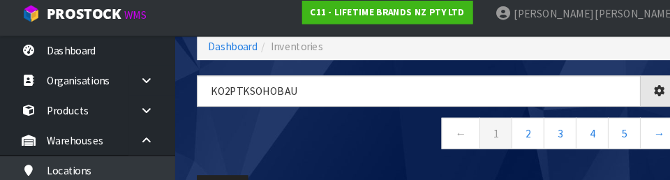
click at [358, 137] on nav "← 1 2 3 4 5 →" at bounding box center [419, 137] width 461 height 34
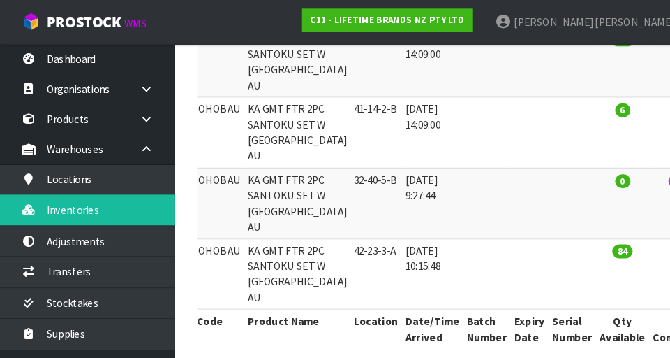
scroll to position [395, 0]
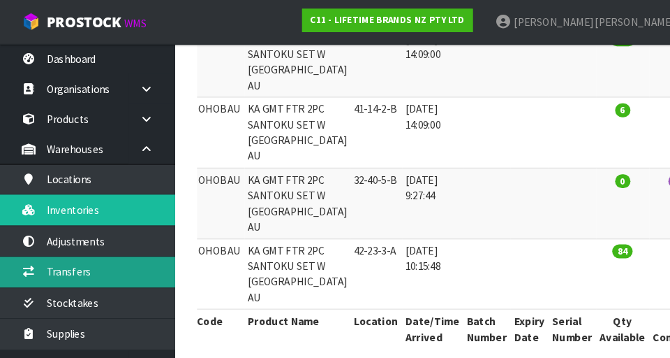
click at [127, 260] on link "Transfers" at bounding box center [84, 259] width 168 height 29
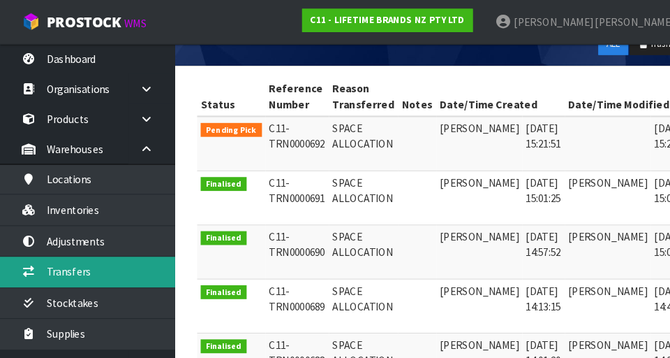
scroll to position [0, 36]
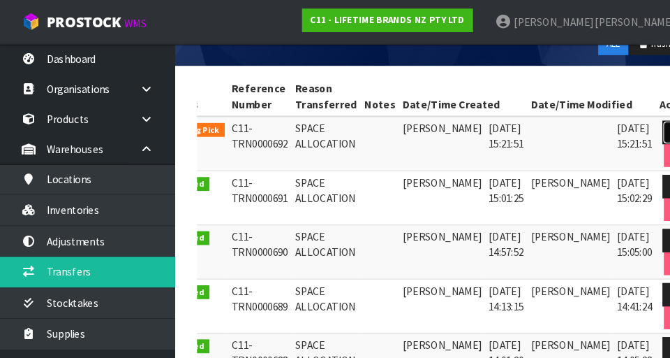
click at [418, 128] on icon at bounding box center [647, 126] width 10 height 9
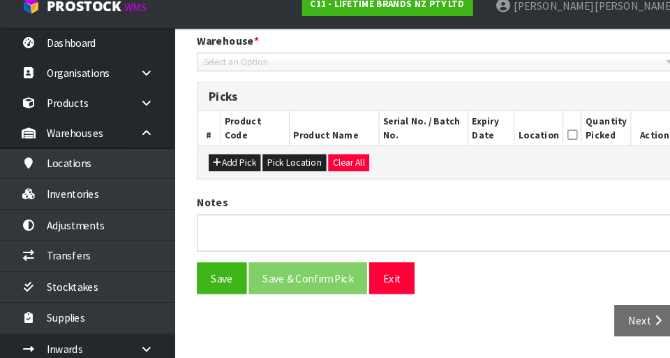
type input "[DATE]"
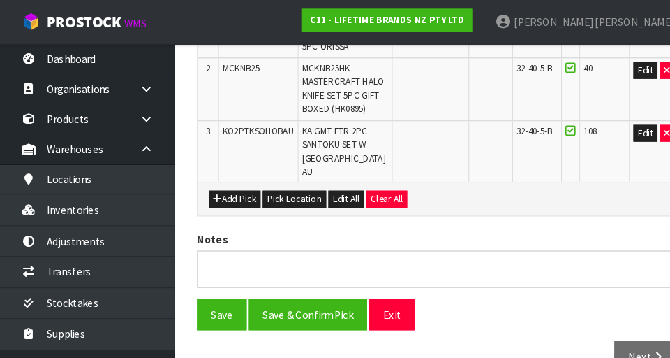
scroll to position [418, 0]
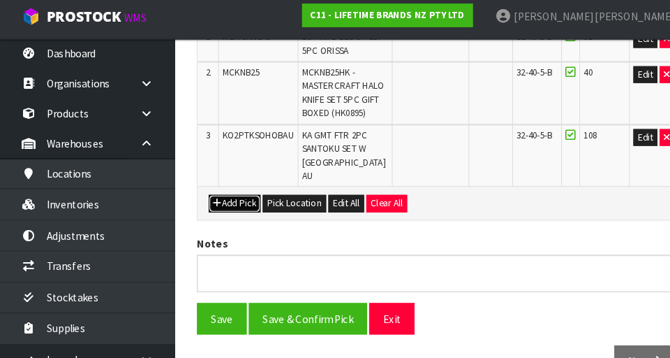
click at [234, 191] on button "Add Pick" at bounding box center [225, 199] width 50 height 17
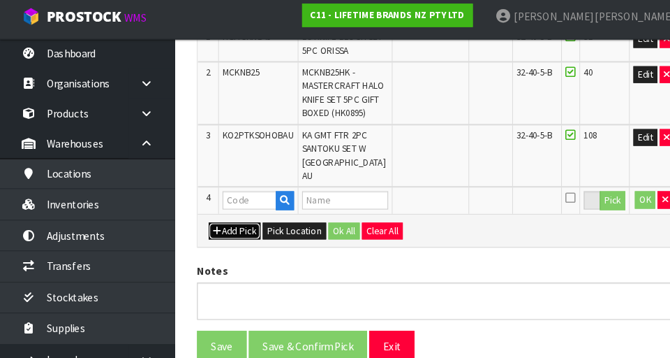
scroll to position [399, 0]
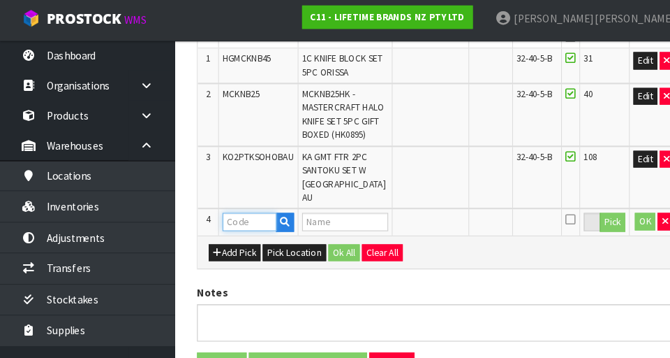
paste input "KO2PTKSOHOBAU"
type input "KO2PTKSOHOBAU"
type input "KA GMT FTR 2PC SANTOKU SET W [GEOGRAPHIC_DATA] AU"
type input "KO2PTKSOHOBAU"
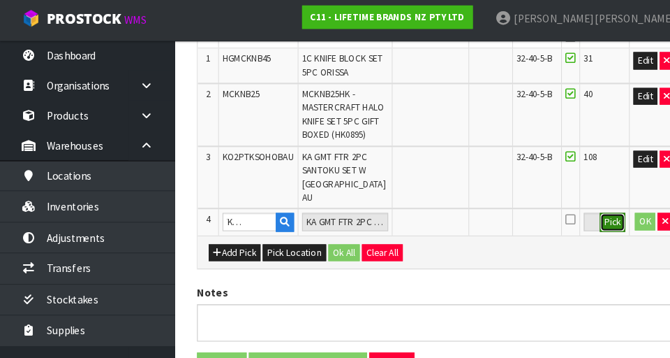
click at [418, 207] on button "Pick" at bounding box center [586, 216] width 24 height 18
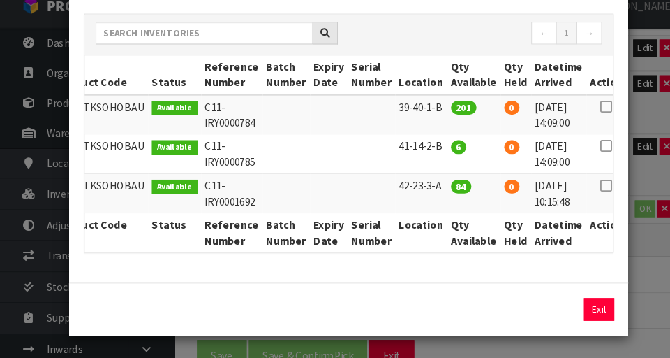
scroll to position [399, 0]
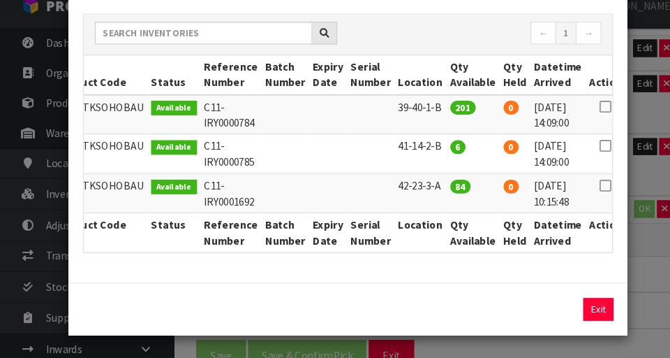
click at [418, 193] on icon at bounding box center [580, 193] width 11 height 1
click at [418, 318] on button "Assign Pick" at bounding box center [525, 311] width 57 height 22
type input "84"
click at [418, 243] on div "Pick Line Picks Product Code Product Name Serial No. / Batch No. Expiry Date Lo…" at bounding box center [335, 179] width 670 height 358
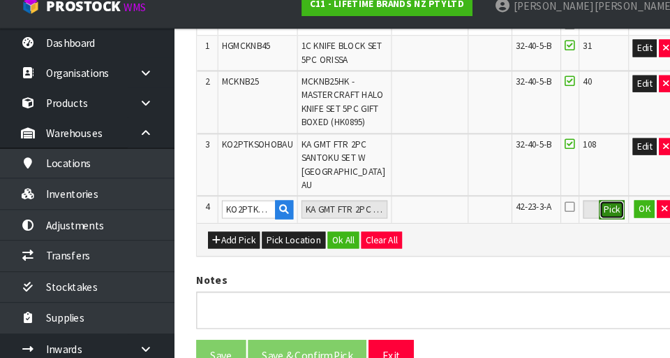
click at [418, 210] on button "Pick" at bounding box center [586, 216] width 24 height 18
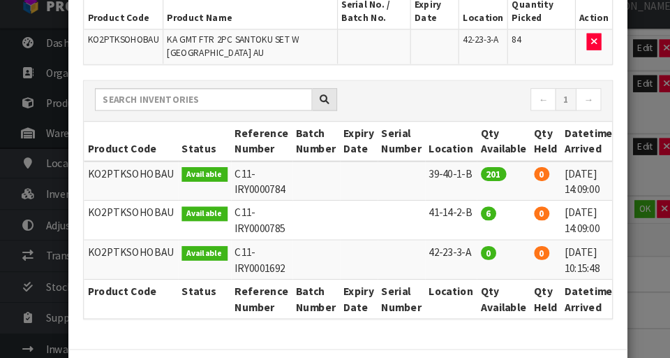
scroll to position [102, 0]
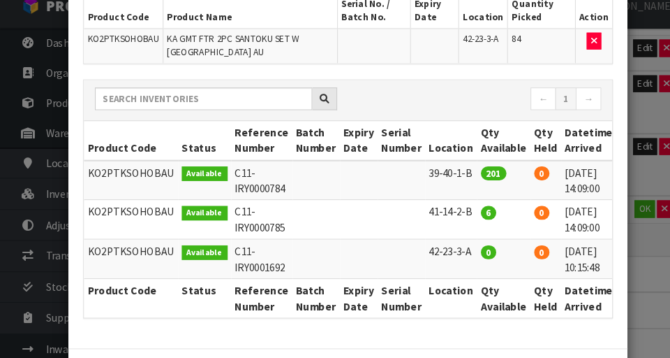
click at [418, 323] on div "Pick Line Picks Product Code Product Name Serial No. / Batch No. Expiry Date Lo…" at bounding box center [335, 179] width 670 height 358
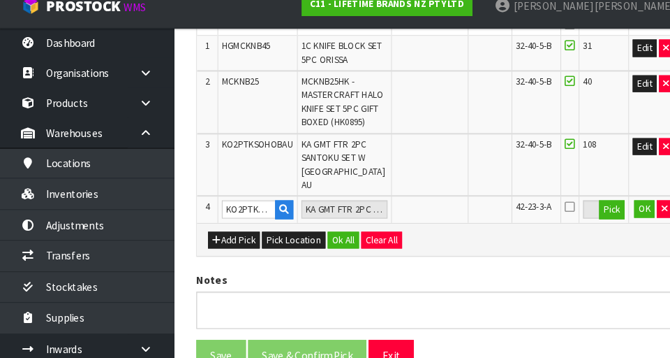
click at [418, 207] on icon at bounding box center [546, 212] width 10 height 11
click at [0, 0] on input "checkbox" at bounding box center [0, 0] width 0 height 0
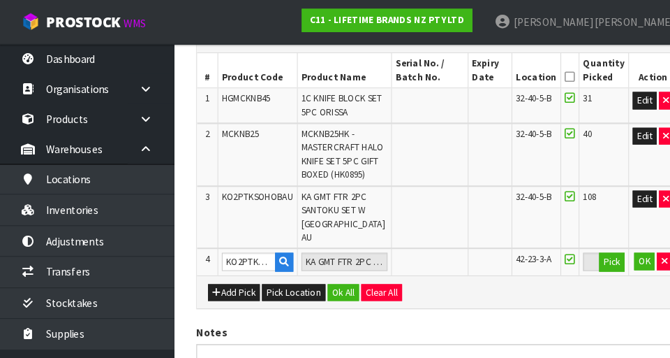
scroll to position [361, 0]
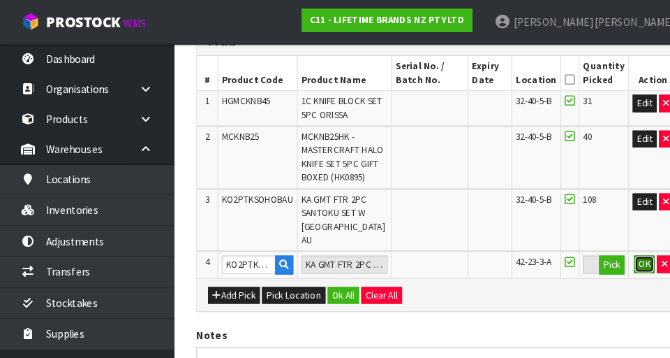
click at [418, 244] on button "OK" at bounding box center [618, 252] width 20 height 17
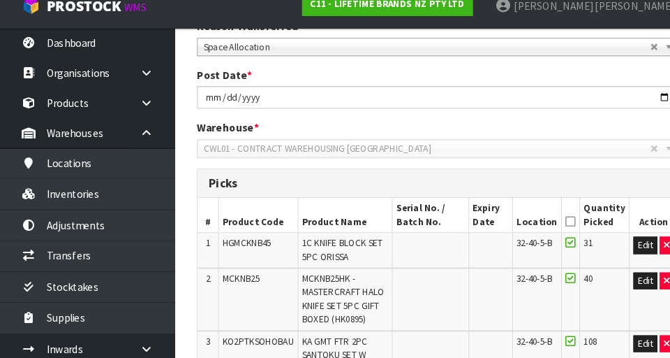
scroll to position [333, 0]
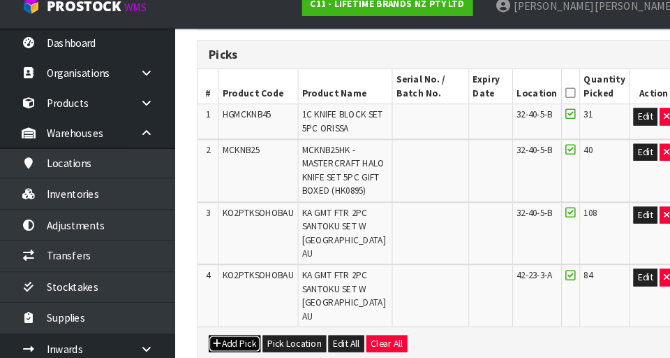
click at [223, 336] on button "Add Pick" at bounding box center [225, 344] width 50 height 17
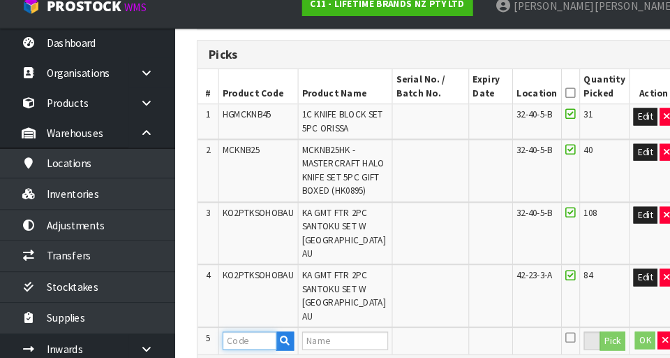
click at [242, 332] on input "text" at bounding box center [239, 340] width 52 height 17
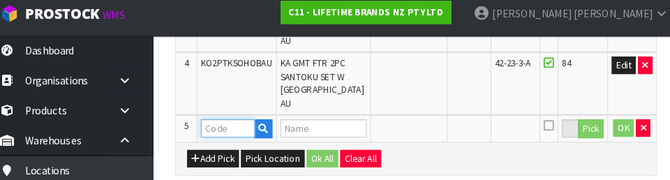
scroll to position [548, 0]
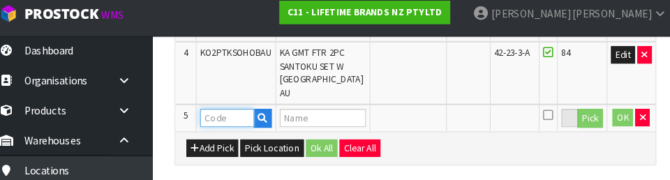
paste input "KO2PTKSOHOBAU"
type input "KO2PTKSOHOBAU"
type input "KA GMT FTR 2PC SANTOKU SET W [GEOGRAPHIC_DATA] AU"
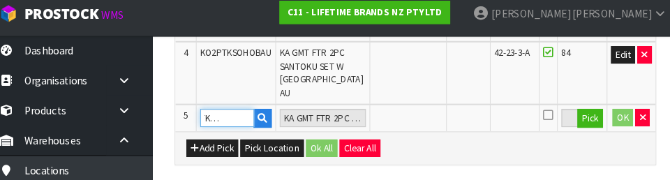
type input "KO2PTKSOHOBAU"
click at [418, 112] on button "Pick" at bounding box center [586, 121] width 24 height 18
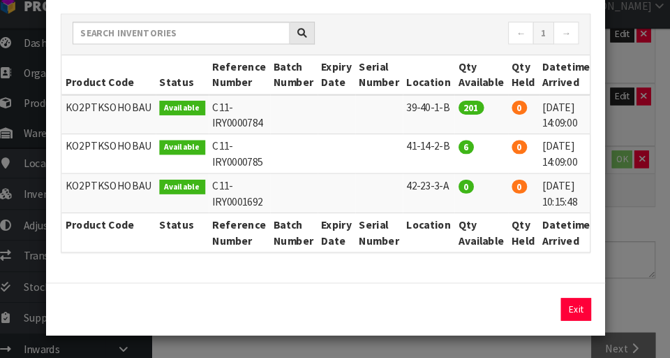
scroll to position [506, 0]
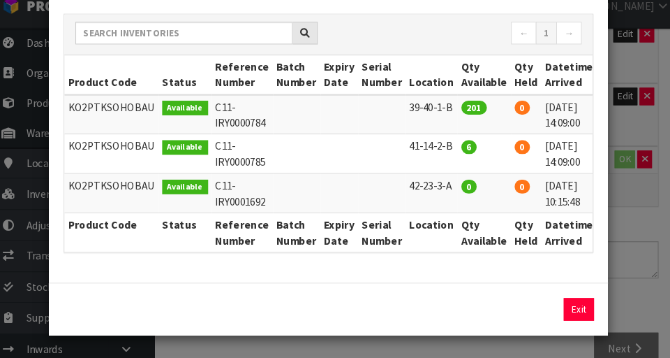
click at [418, 286] on div "Pick Line Picks Product Code Product Name Serial No. / Batch No. Expiry Date Lo…" at bounding box center [335, 179] width 670 height 358
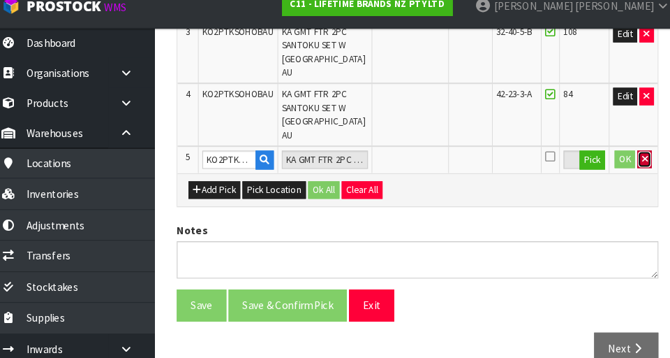
click at [418, 163] on icon "button" at bounding box center [636, 167] width 6 height 9
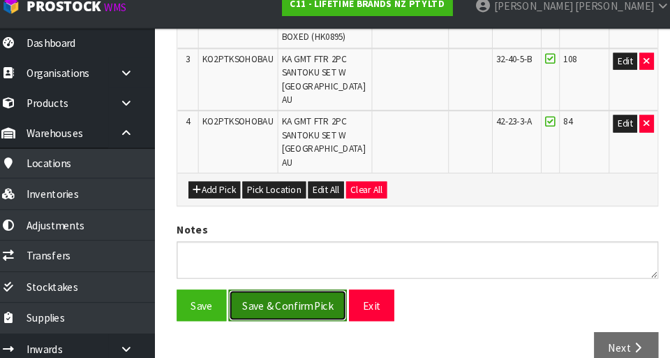
click at [301, 292] on button "Save & Confirm Pick" at bounding box center [294, 307] width 113 height 30
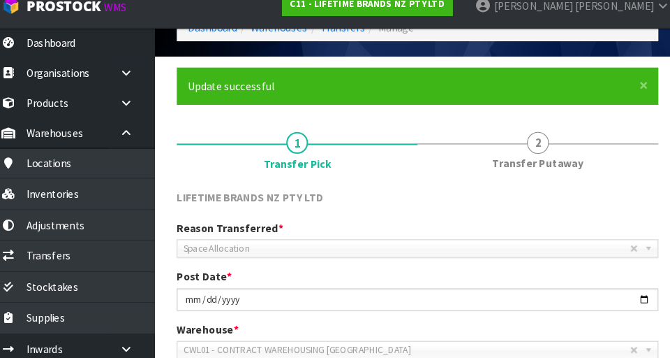
scroll to position [74, 0]
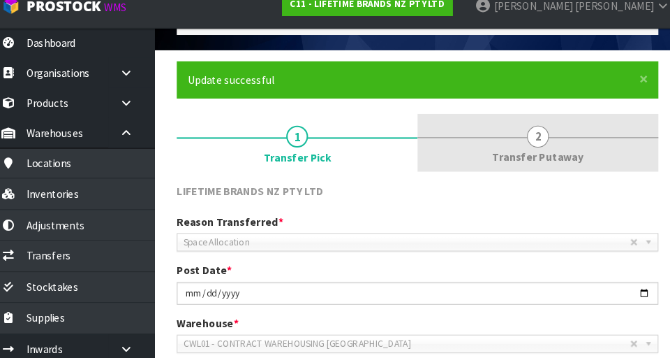
click at [418, 150] on span "2" at bounding box center [534, 145] width 21 height 21
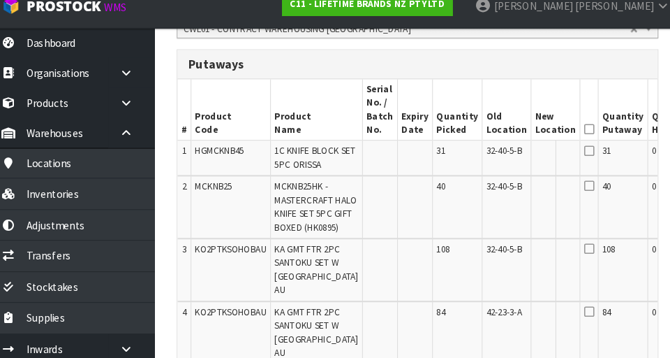
scroll to position [383, 0]
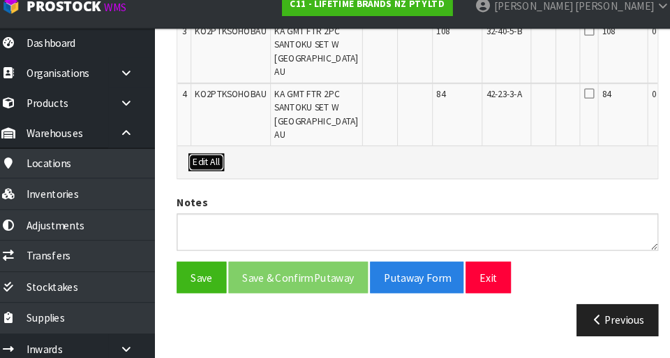
click at [228, 168] on button "Edit All" at bounding box center [217, 170] width 34 height 17
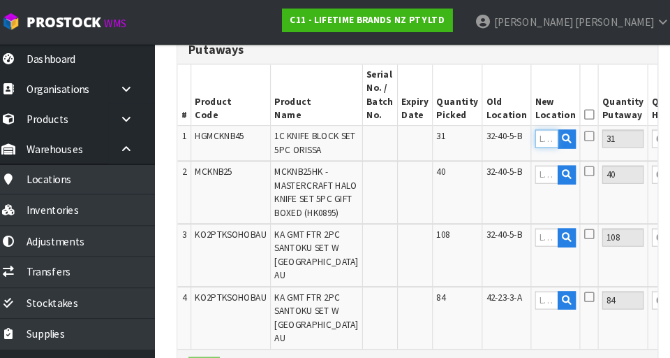
click at [418, 138] on input "text" at bounding box center [542, 132] width 22 height 17
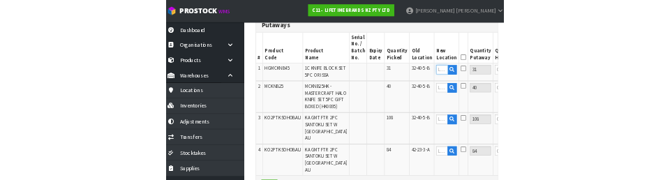
scroll to position [398, 0]
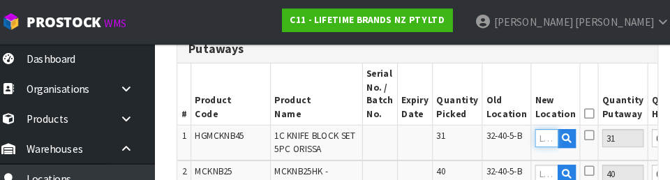
type input "T"
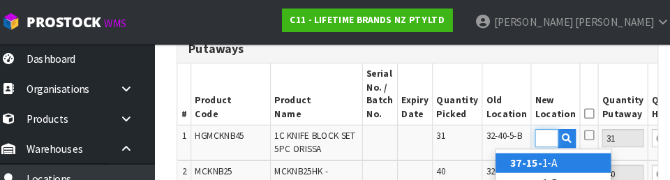
scroll to position [0, 19]
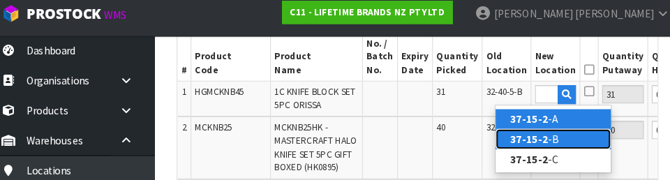
click at [418, 142] on link "37-15-2 -B" at bounding box center [549, 140] width 110 height 19
type input "37-15-2-B"
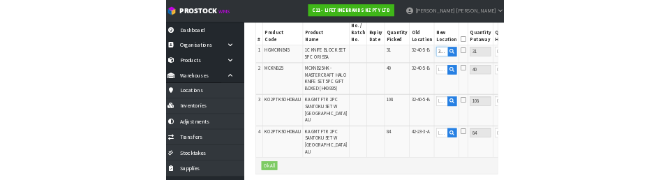
scroll to position [432, 0]
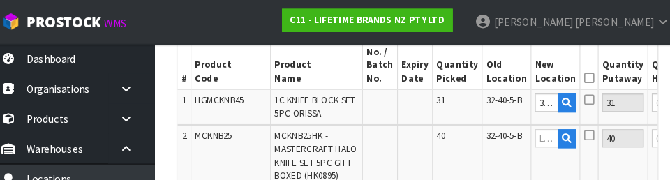
click at [418, 98] on icon at bounding box center [583, 94] width 10 height 11
click at [0, 0] on input "checkbox" at bounding box center [0, 0] width 0 height 0
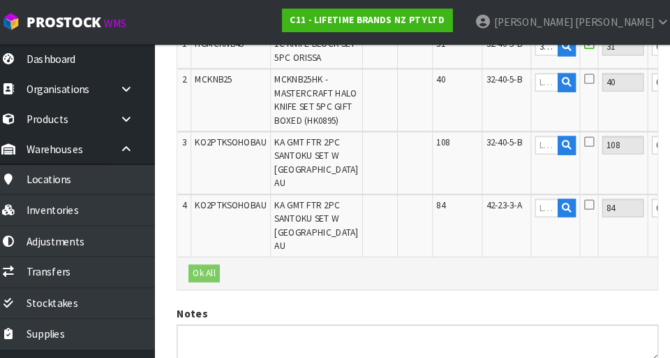
scroll to position [460, 0]
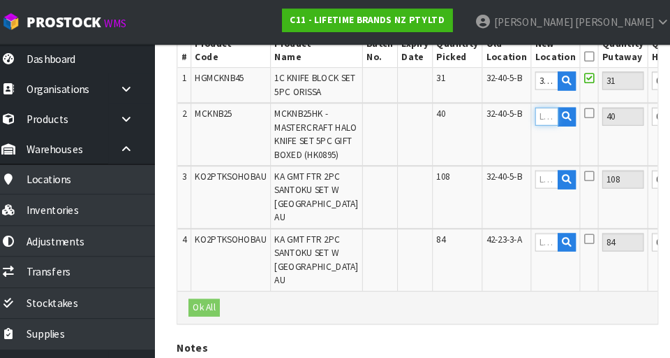
click at [418, 120] on input "text" at bounding box center [542, 111] width 22 height 17
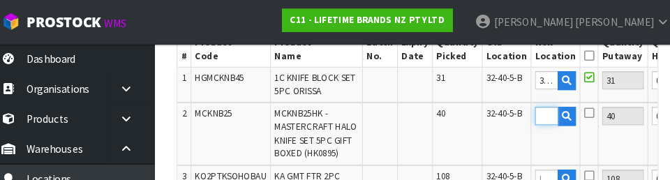
scroll to position [0, 0]
type input "37-15-1-A"
click at [418, 114] on icon at bounding box center [583, 108] width 10 height 11
click at [0, 0] on input "checkbox" at bounding box center [0, 0] width 0 height 0
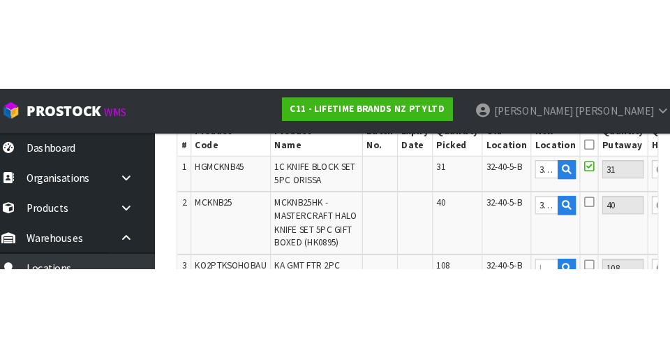
scroll to position [460, 0]
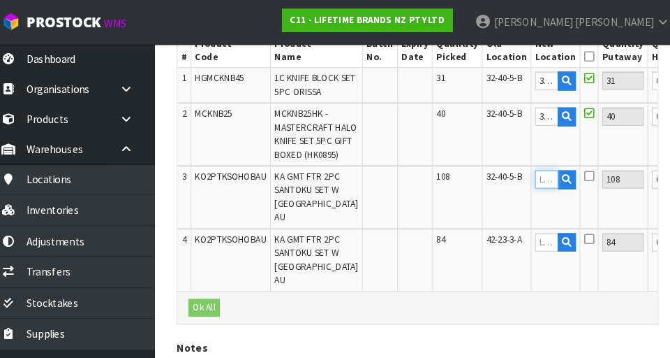
click at [418, 180] on input "text" at bounding box center [542, 171] width 22 height 17
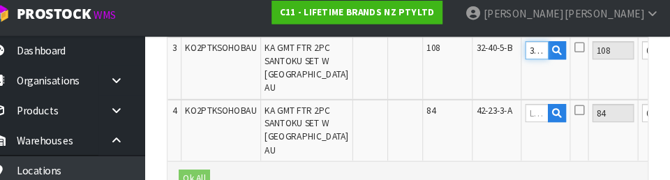
scroll to position [0, 27]
type input "37-15-1-A"
click at [418, 125] on input "text" at bounding box center [542, 116] width 22 height 17
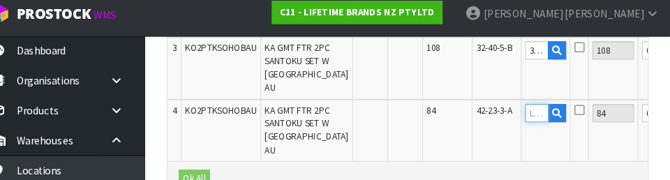
paste input "37-15-1-A"
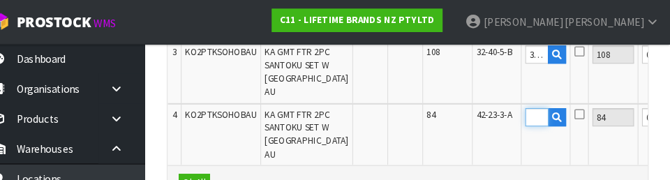
scroll to position [0, 65]
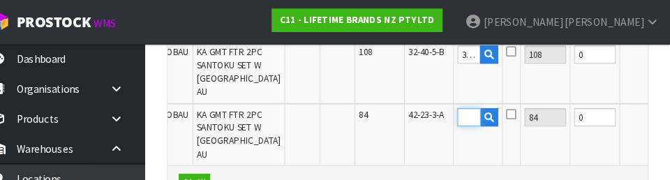
type input "37-15-1-A"
click at [418, 60] on button "OK" at bounding box center [675, 51] width 20 height 17
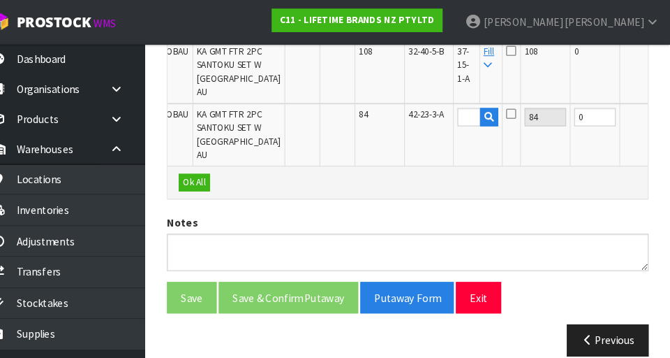
scroll to position [0, 0]
click at [418, 120] on button "OK" at bounding box center [677, 111] width 20 height 17
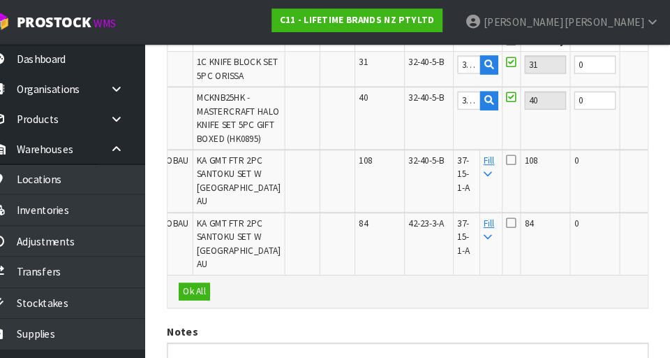
scroll to position [473, 0]
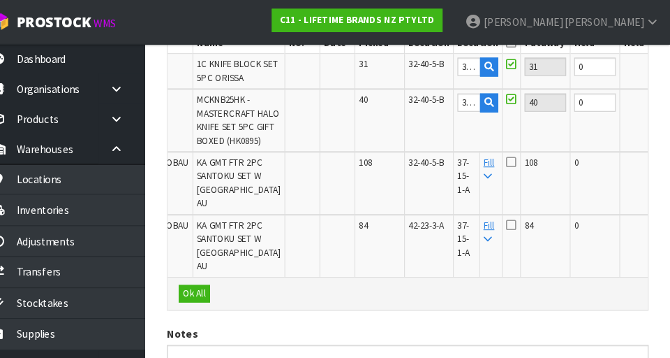
click at [418, 106] on button "OK" at bounding box center [677, 97] width 20 height 17
click at [418, 68] on button "OK" at bounding box center [677, 63] width 20 height 17
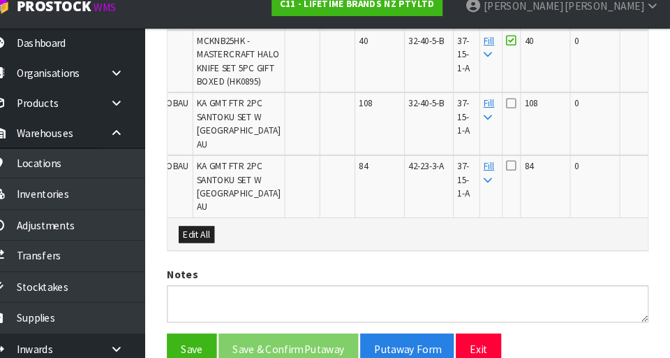
scroll to position [621, 0]
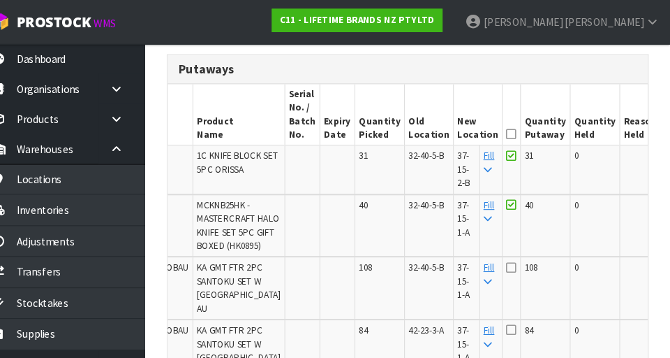
click at [418, 128] on icon at bounding box center [518, 128] width 10 height 1
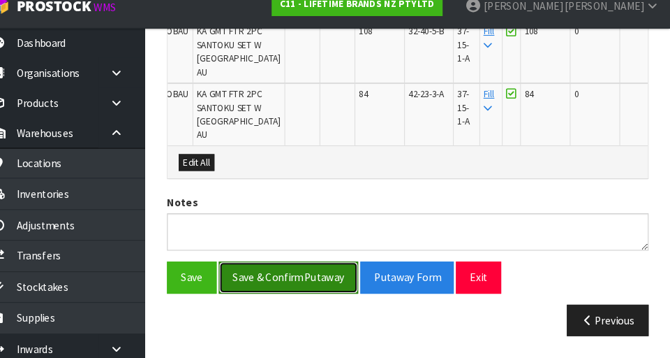
click at [328, 281] on button "Save & Confirm Putaway" at bounding box center [304, 280] width 133 height 30
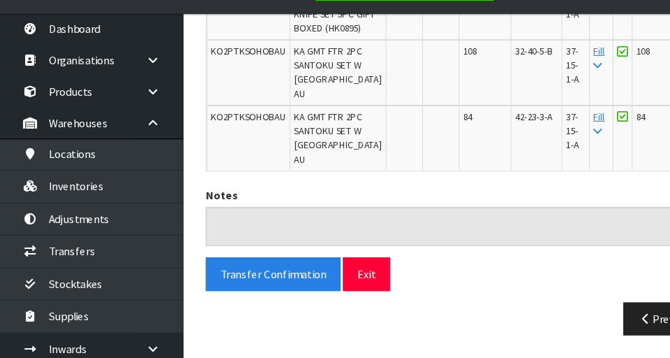
scroll to position [0, 0]
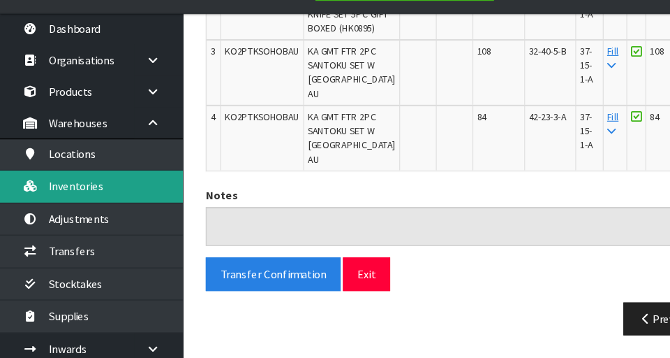
click at [133, 201] on link "Inventories" at bounding box center [84, 200] width 168 height 29
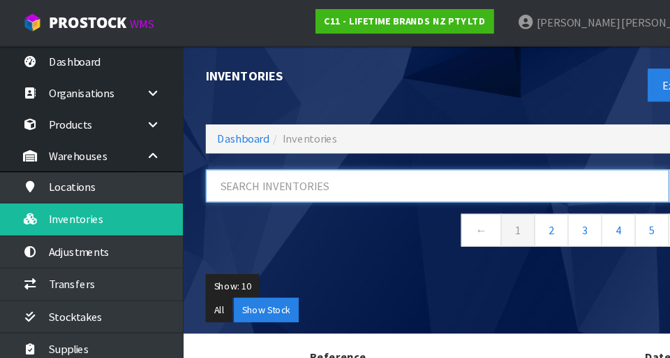
click at [337, 170] on input "text" at bounding box center [401, 170] width 425 height 30
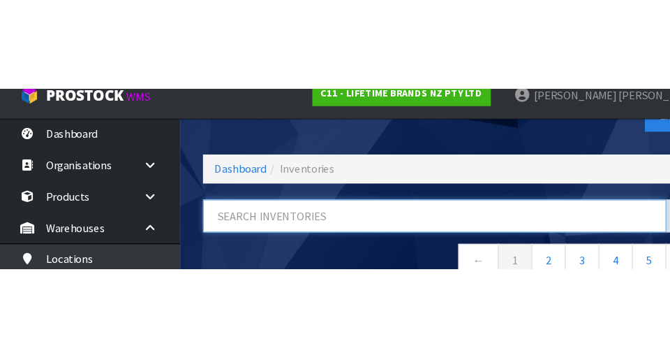
scroll to position [72, 0]
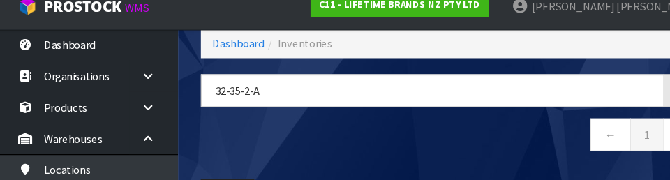
click at [380, 140] on nav "← 1 →" at bounding box center [419, 141] width 461 height 34
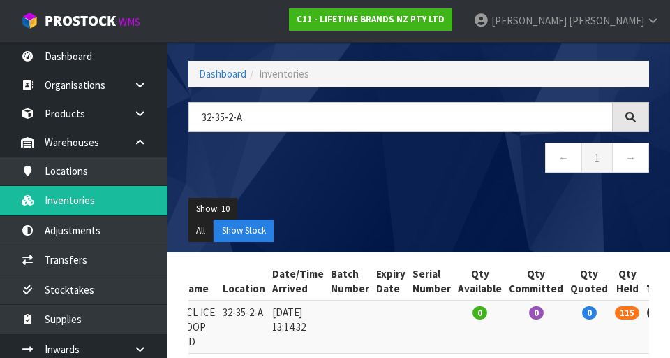
scroll to position [57, 0]
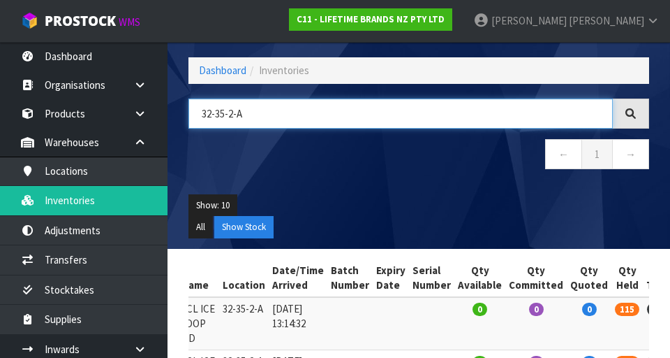
click at [274, 117] on input "32-35-2-A" at bounding box center [401, 113] width 425 height 30
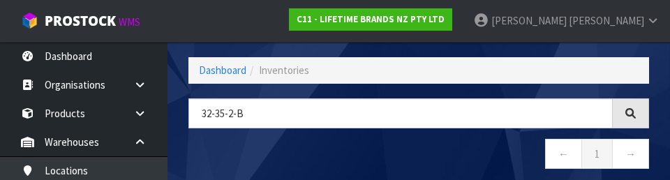
click at [418, 160] on nav "← 1 →" at bounding box center [419, 156] width 461 height 34
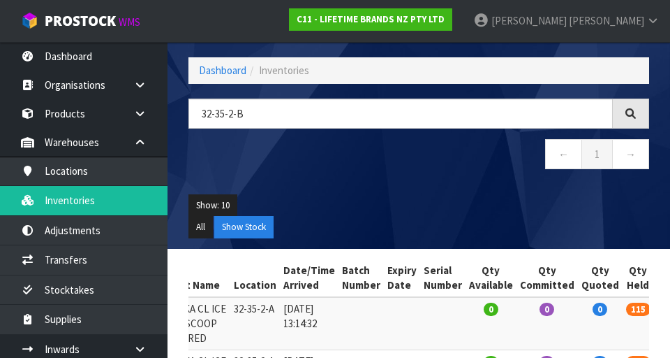
type input "32-35-2-B"
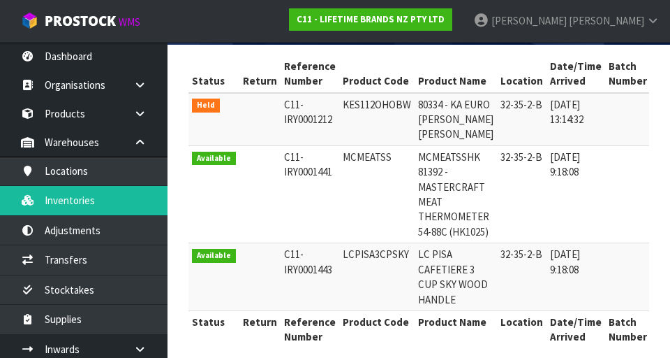
scroll to position [260, 0]
copy td "32-35-2-B"
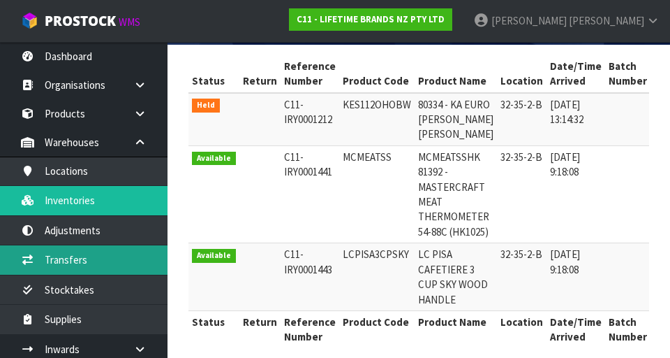
click at [120, 262] on link "Transfers" at bounding box center [84, 259] width 168 height 29
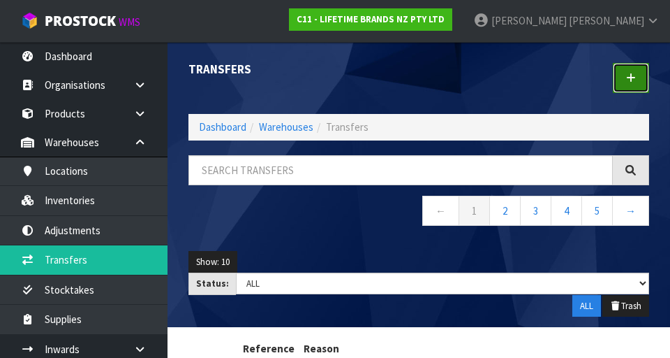
click at [418, 80] on link at bounding box center [631, 78] width 36 height 30
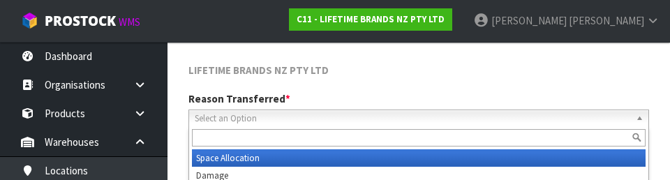
scroll to position [193, 0]
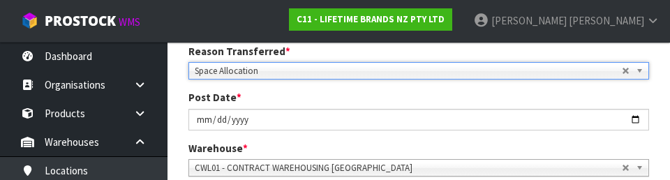
click at [418, 101] on div "Post Date * [DATE]" at bounding box center [419, 110] width 482 height 40
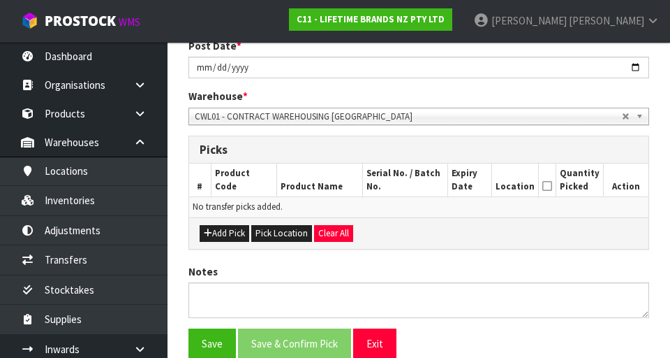
scroll to position [251, 0]
click at [290, 233] on button "Pick Location" at bounding box center [281, 233] width 61 height 17
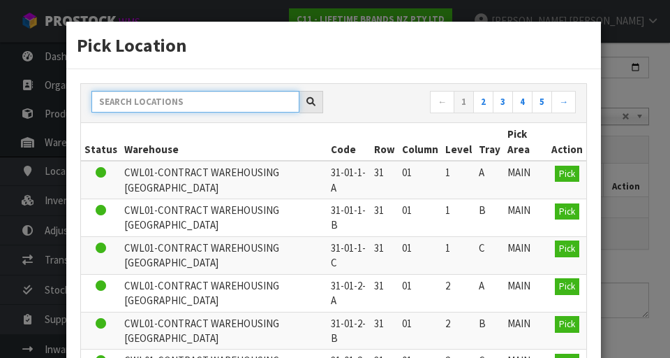
paste input "32-35-2-B"
type input "32-35-2-B"
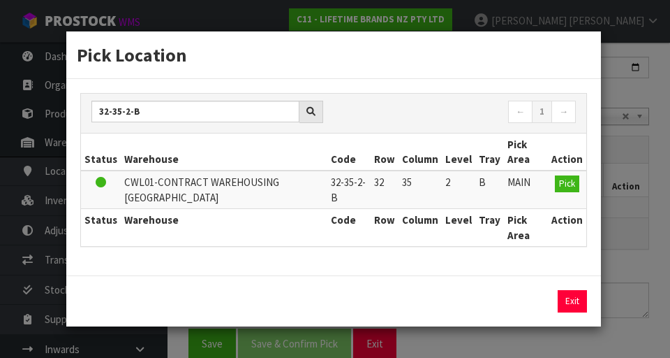
click at [418, 263] on div "Pick Location 32-35-2-B ← 1 → Status Warehouse Code Row Column Level Tray Pick …" at bounding box center [335, 179] width 670 height 358
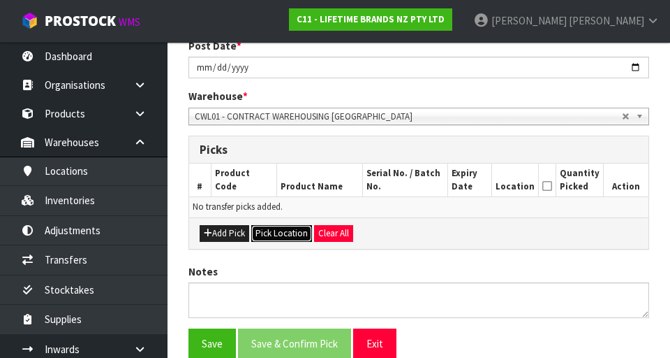
click at [291, 237] on button "Pick Location" at bounding box center [281, 233] width 61 height 17
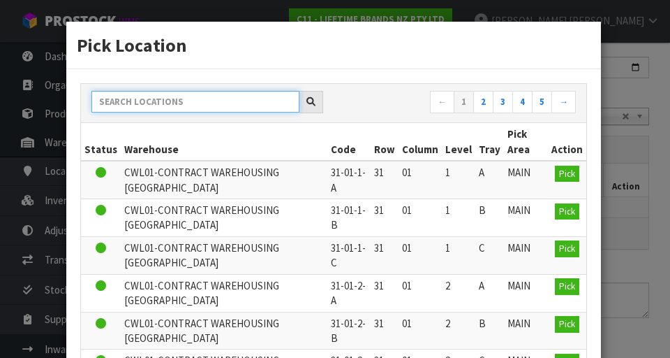
paste input "32-35-2-B"
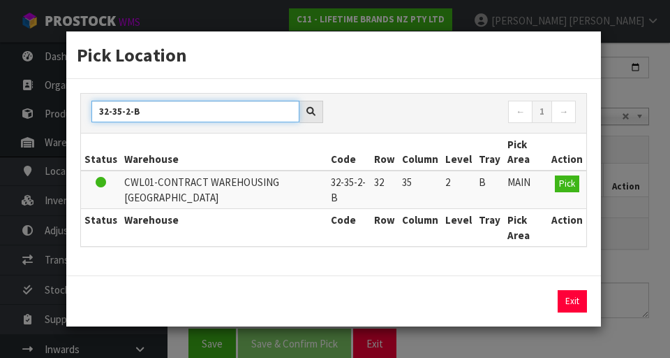
type input "32-35-2-B"
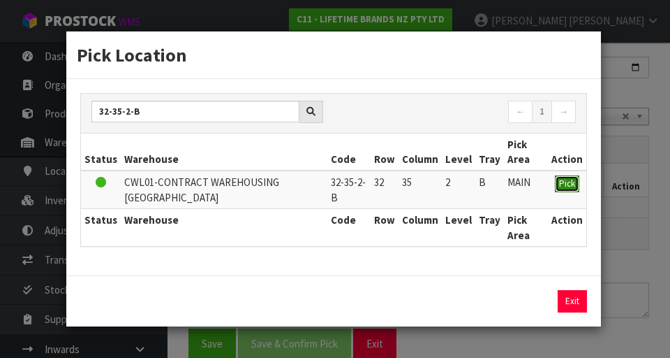
click at [418, 182] on button "Pick" at bounding box center [567, 183] width 24 height 17
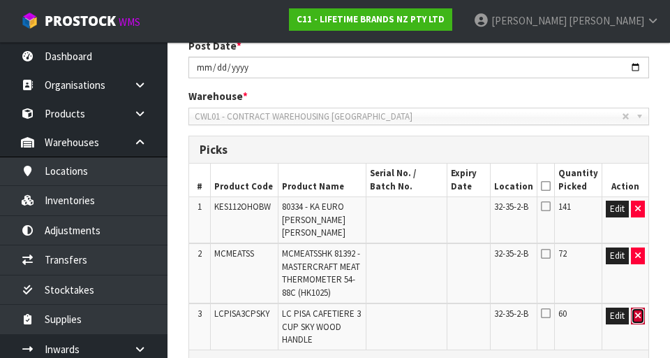
click at [418, 312] on button "button" at bounding box center [638, 315] width 14 height 17
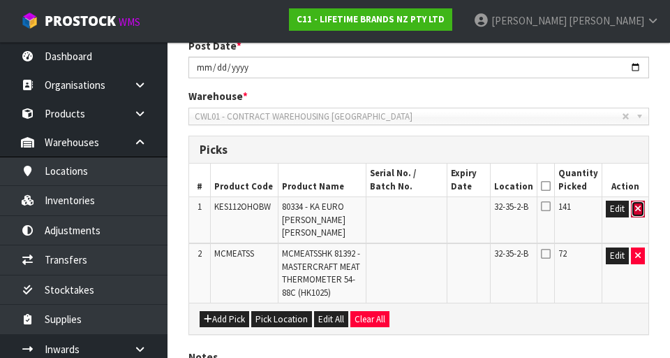
click at [418, 207] on icon "button" at bounding box center [639, 208] width 6 height 9
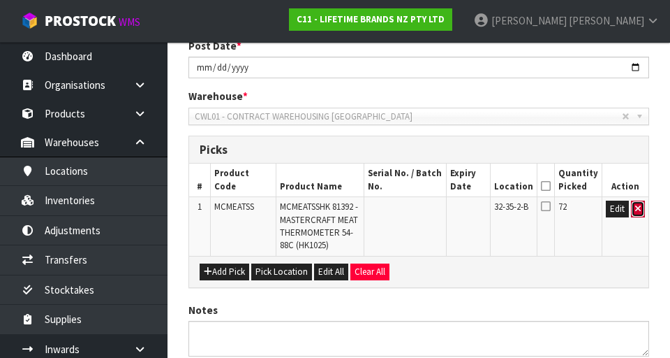
click at [418, 205] on button "button" at bounding box center [638, 208] width 14 height 17
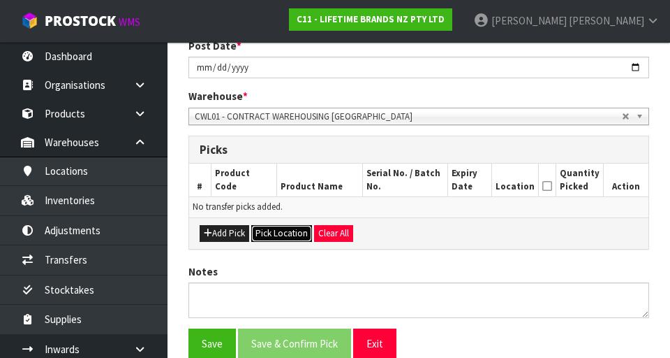
click at [290, 239] on button "Pick Location" at bounding box center [281, 233] width 61 height 17
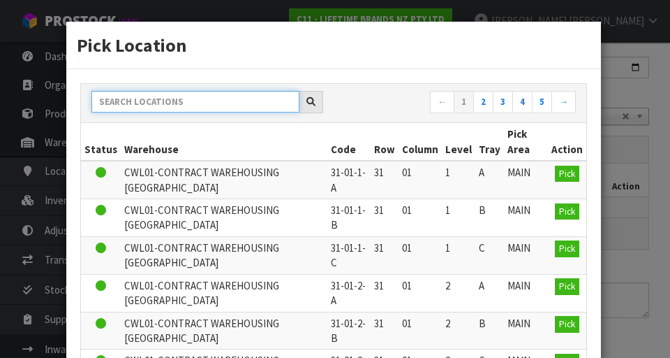
paste input "32-35-2-B"
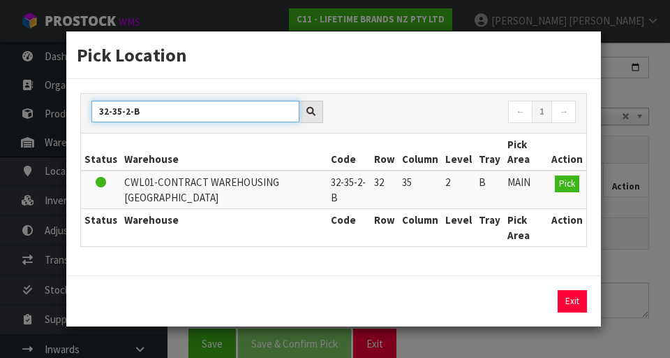
type input "32-35-2-B"
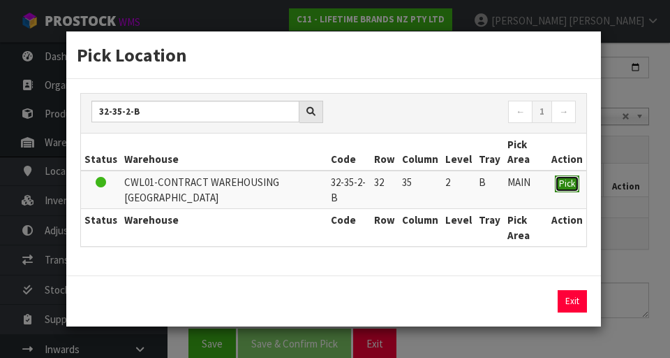
click at [418, 186] on span "Pick" at bounding box center [567, 183] width 16 height 12
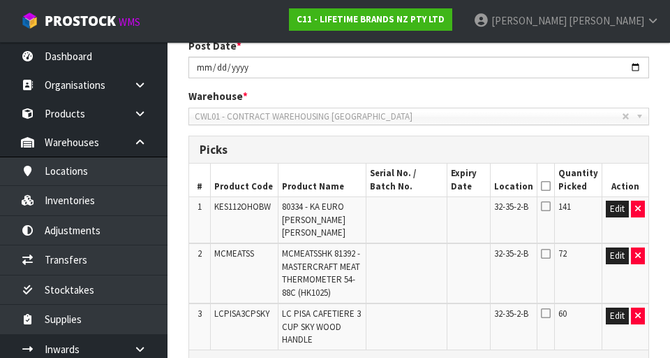
click at [418, 97] on div "Warehouse * 01 - CONTRACT WAREHOUSING MAIN 02 - CONTRACT WAREHOUSING NO 2 CHC -…" at bounding box center [419, 107] width 482 height 36
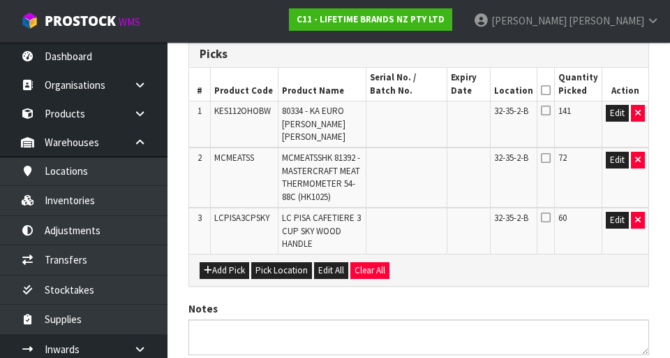
scroll to position [339, 0]
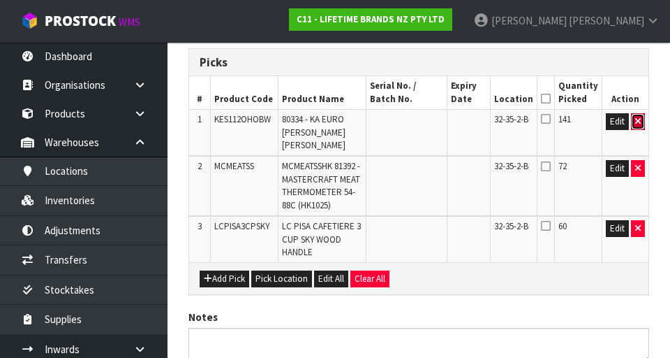
click at [418, 122] on icon "button" at bounding box center [639, 121] width 6 height 9
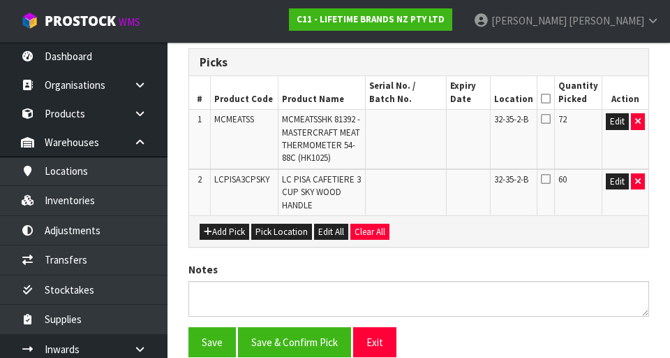
click at [418, 98] on icon at bounding box center [546, 98] width 10 height 1
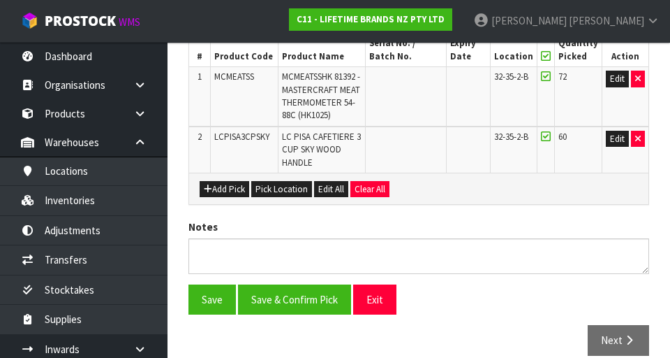
scroll to position [412, 0]
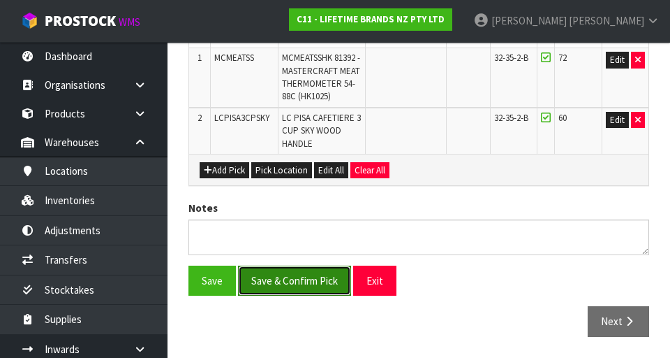
click at [309, 281] on button "Save & Confirm Pick" at bounding box center [294, 280] width 113 height 30
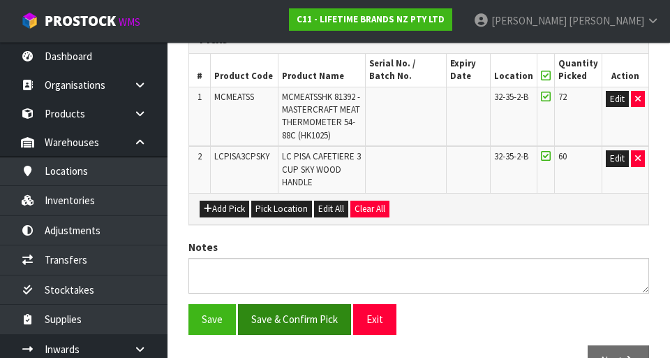
scroll to position [0, 0]
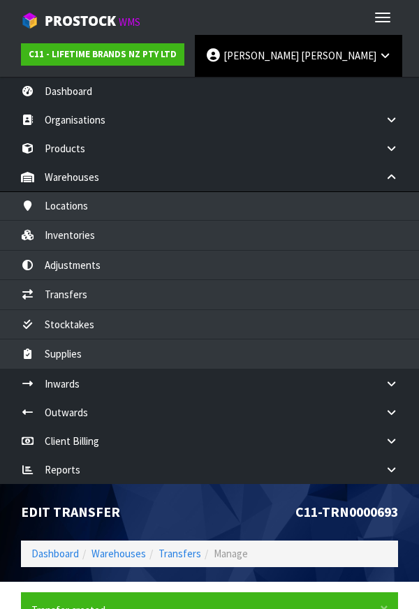
click at [301, 55] on span "[PERSON_NAME]" at bounding box center [338, 55] width 75 height 13
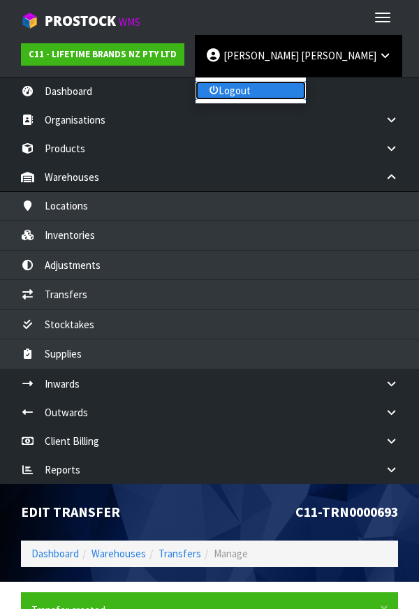
click at [267, 89] on link "Logout" at bounding box center [251, 90] width 110 height 19
